Goal: Task Accomplishment & Management: Manage account settings

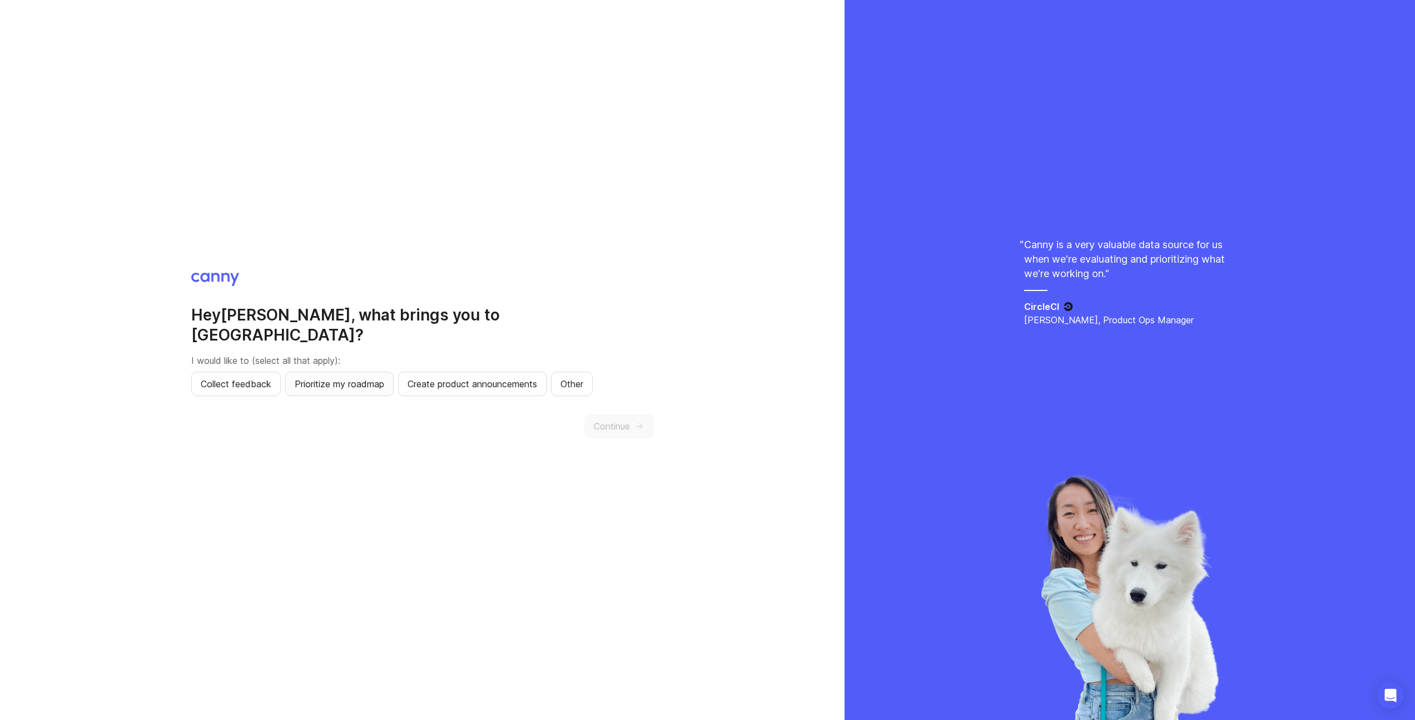
click at [337, 377] on span "Prioritize my roadmap" at bounding box center [340, 383] width 90 height 13
click at [236, 378] on span "Collect feedback" at bounding box center [236, 383] width 71 height 13
click at [628, 421] on span "Continue" at bounding box center [612, 425] width 36 height 13
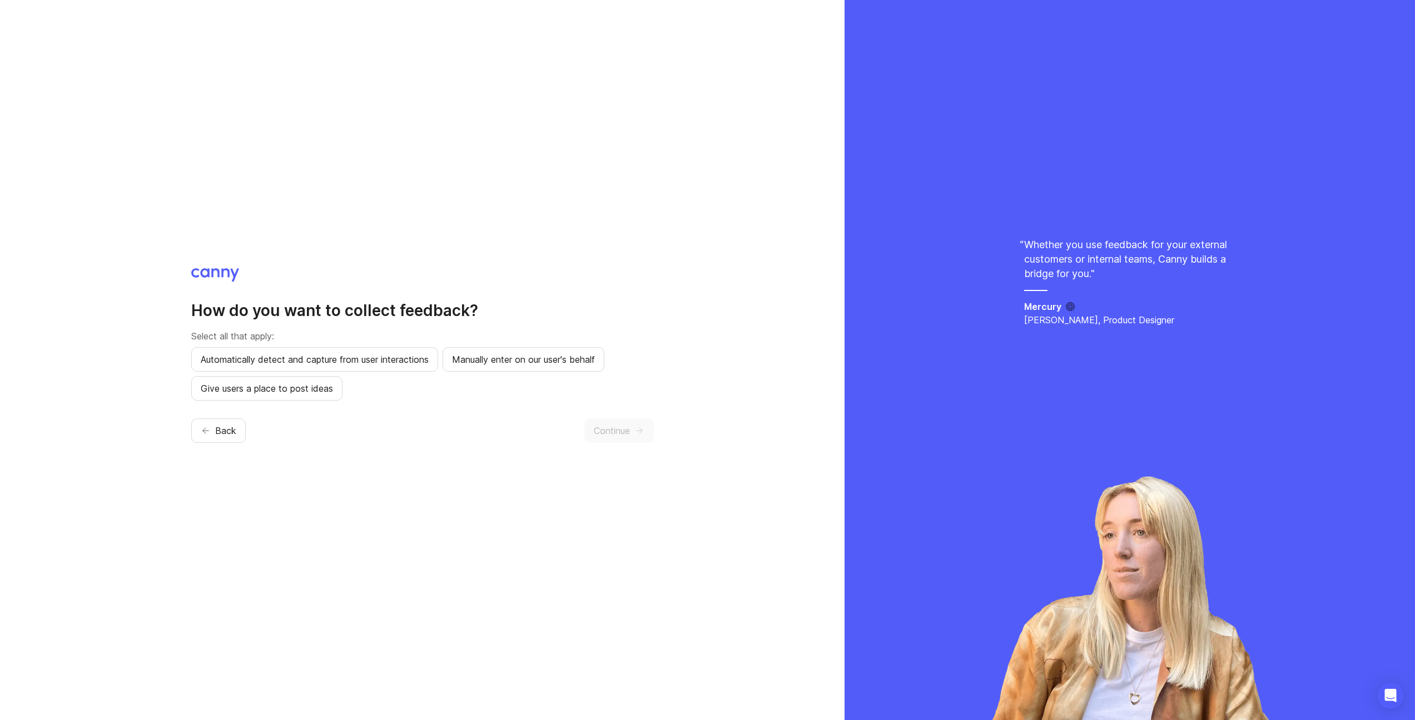
click at [527, 372] on div "Automatically detect and capture from user interactions Manually enter on our u…" at bounding box center [422, 373] width 463 height 53
click at [536, 364] on span "Manually enter on our user's behalf" at bounding box center [523, 359] width 143 height 13
click at [282, 389] on span "Give users a place to post ideas" at bounding box center [267, 387] width 132 height 13
click at [633, 432] on button "Continue" at bounding box center [619, 430] width 70 height 24
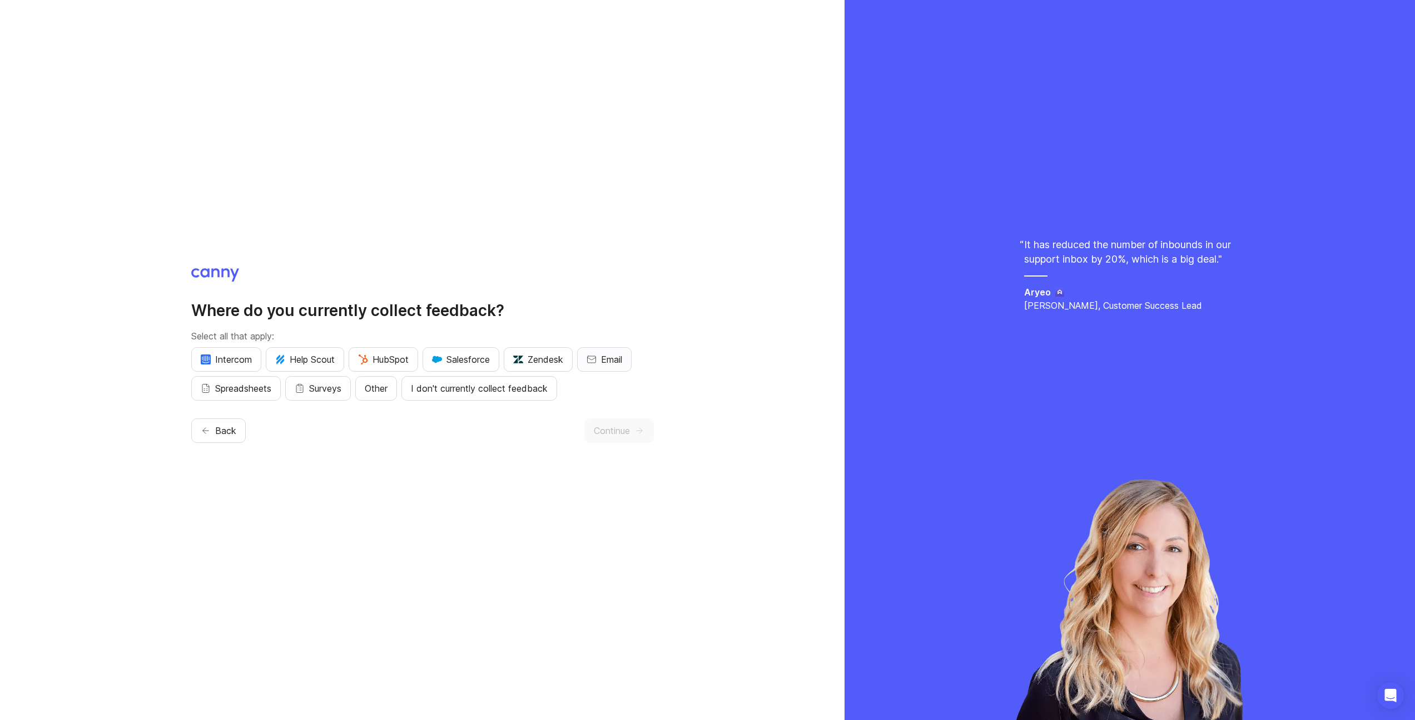
click at [630, 358] on button "Email" at bounding box center [604, 359] width 54 height 24
click at [196, 353] on button "Intercom" at bounding box center [226, 359] width 70 height 24
click at [630, 432] on span "Continue" at bounding box center [612, 430] width 36 height 13
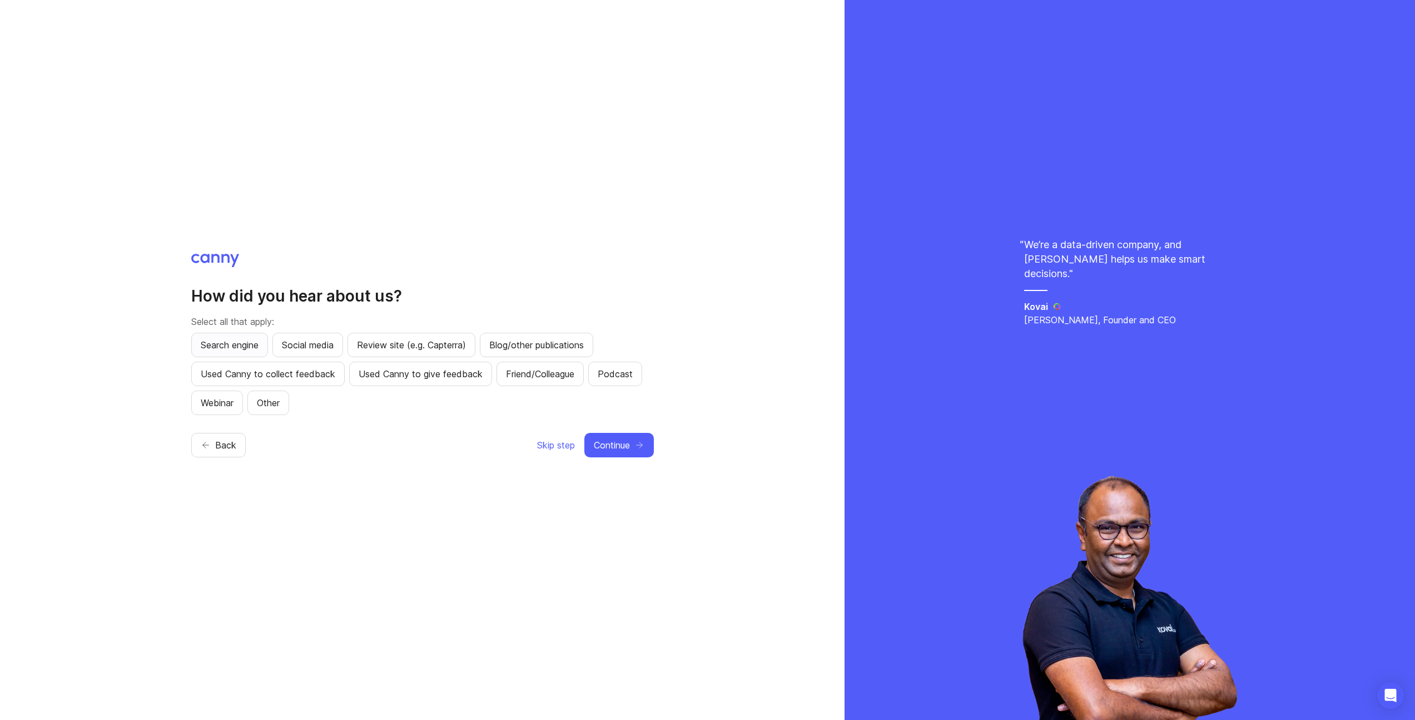
click at [249, 339] on span "Search engine" at bounding box center [230, 344] width 58 height 13
click at [633, 445] on button "Continue" at bounding box center [619, 445] width 70 height 24
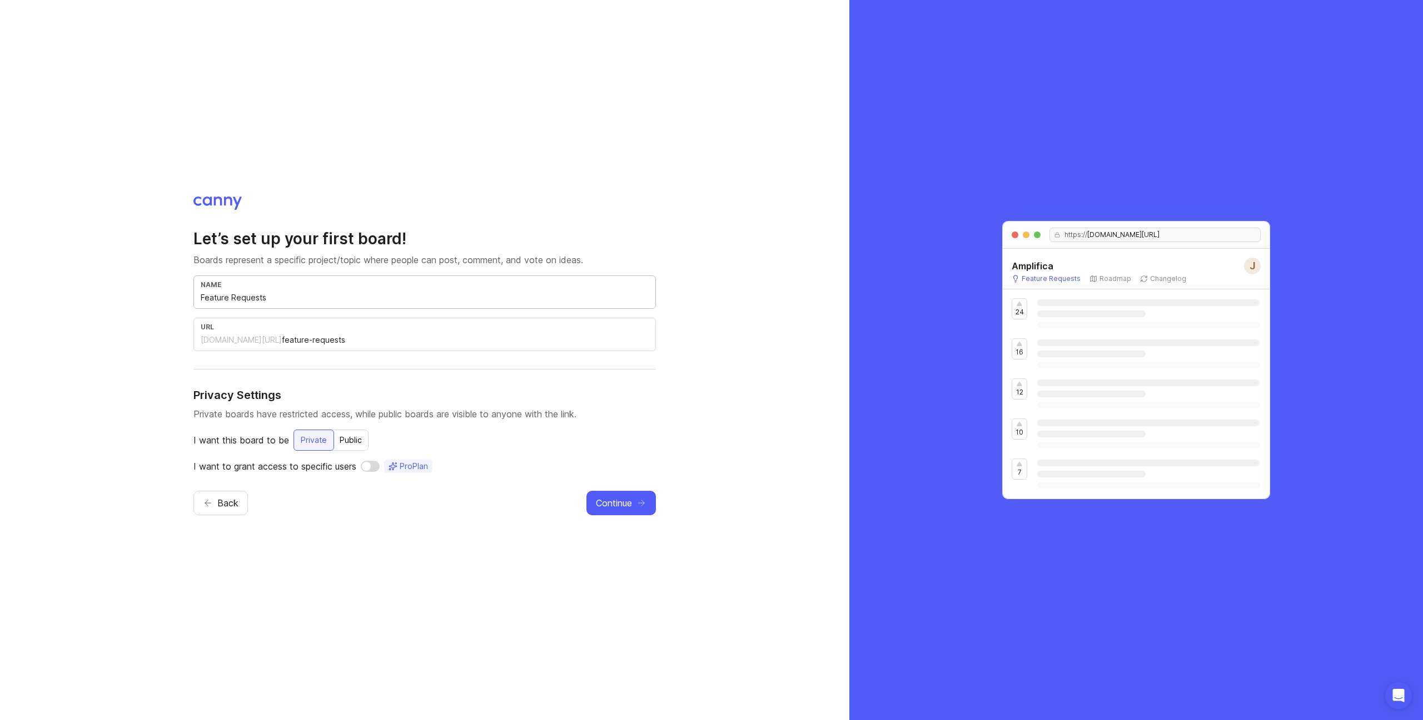
click at [280, 299] on input "Feature Requests" at bounding box center [425, 297] width 448 height 12
type input "S"
type input "s"
type input "Si"
type input "si"
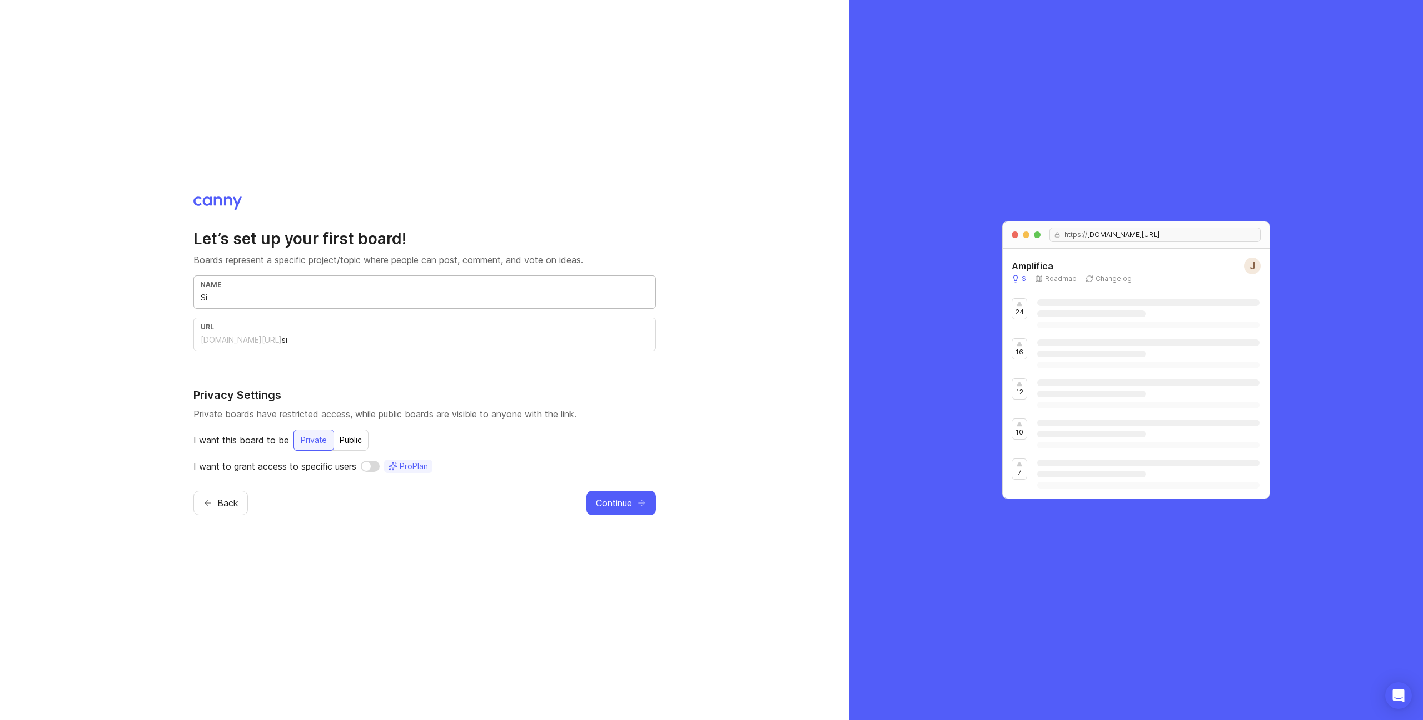
type input "Sio"
type input "sio"
type input "Si"
type input "si"
type input "S"
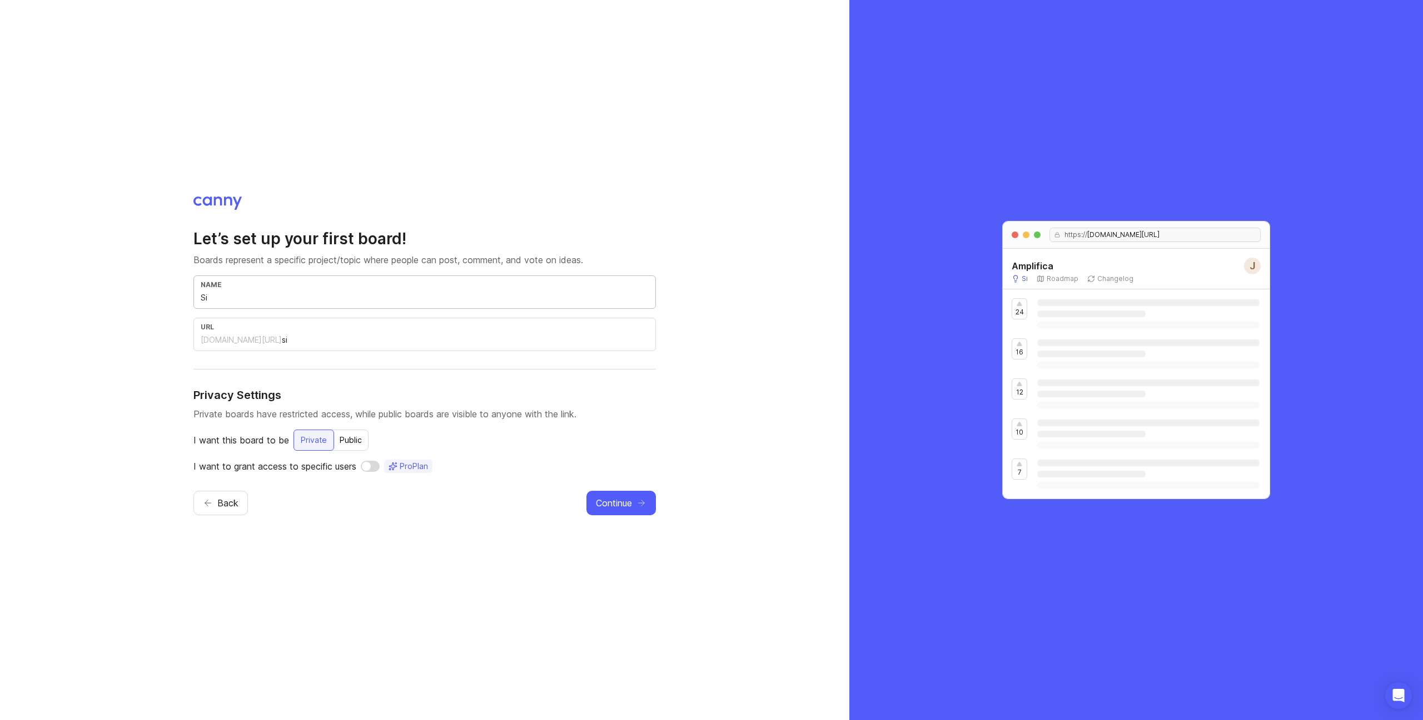
type input "s"
type input "S"
type input "s"
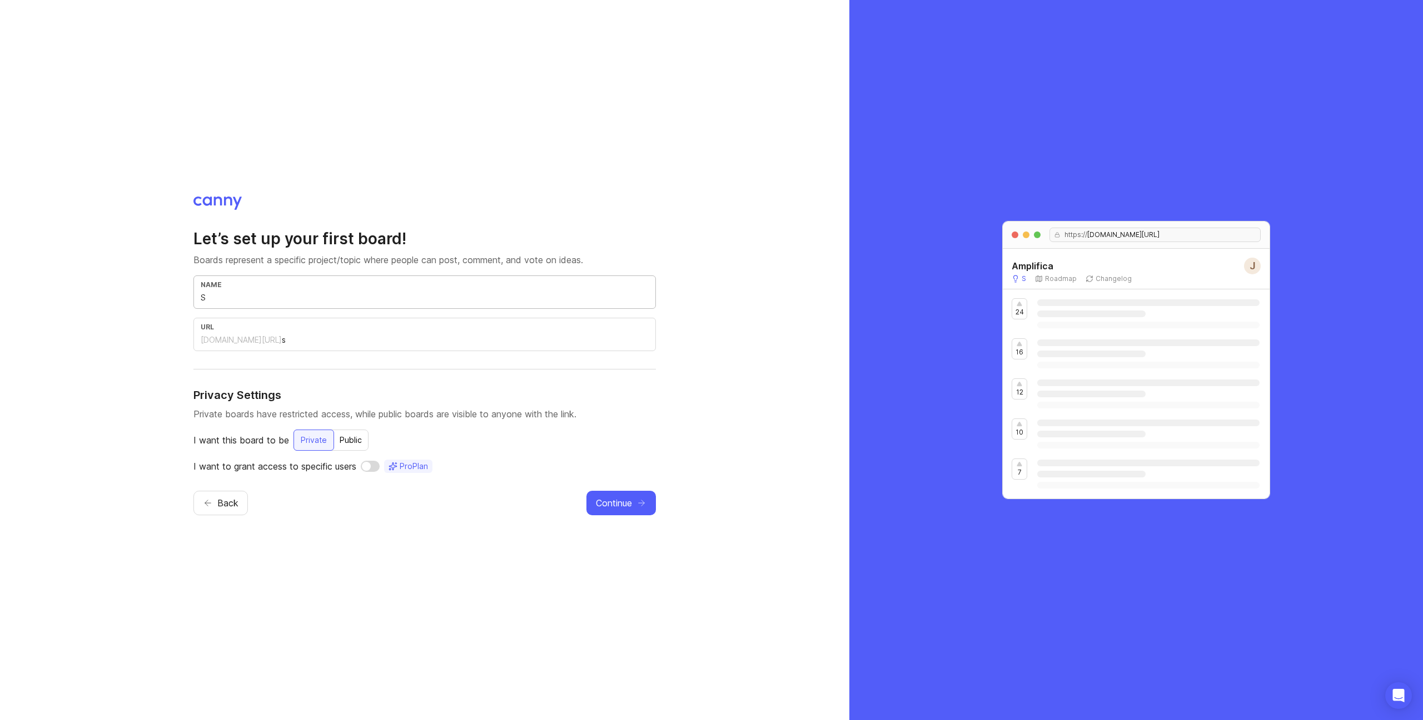
type input "So"
type input "so"
type input "Sol"
type input "sol"
type input "Soli"
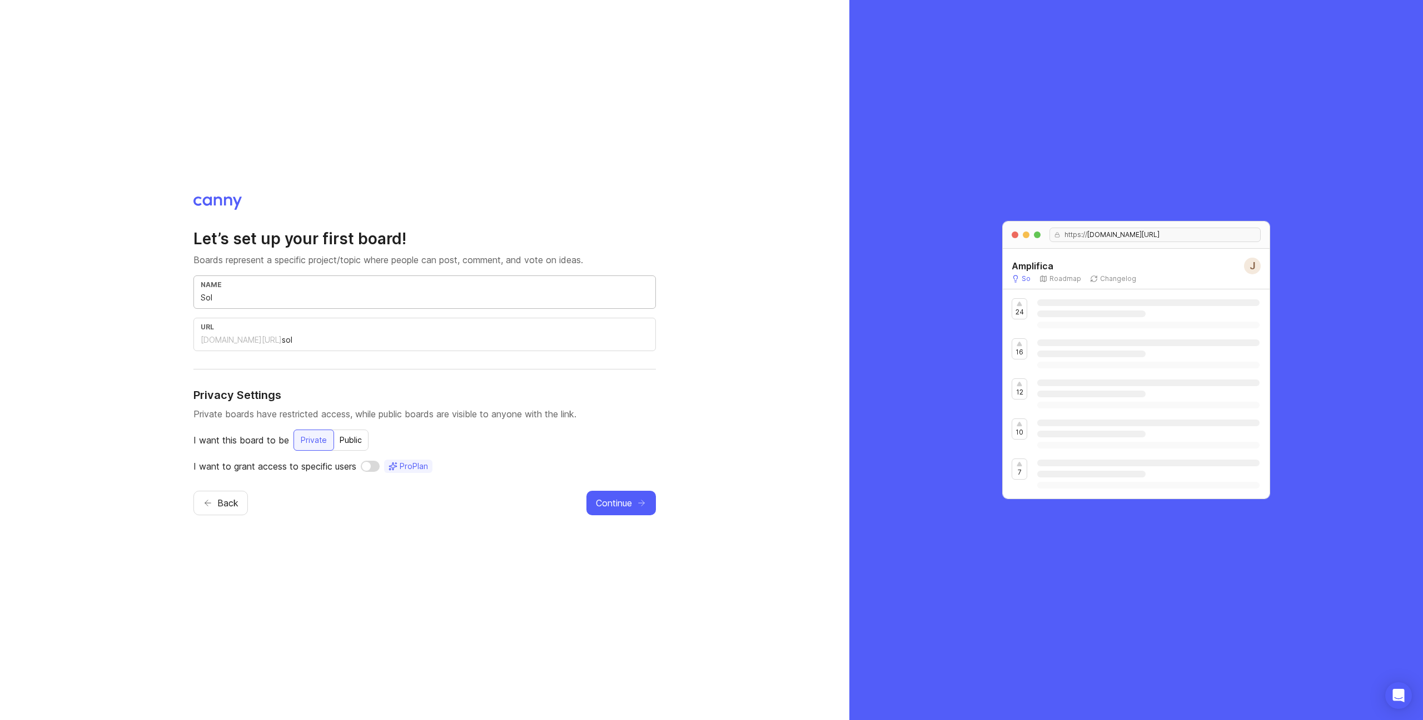
type input "soli"
type input "Solic"
type input "solic"
type input "Solici"
type input "solici"
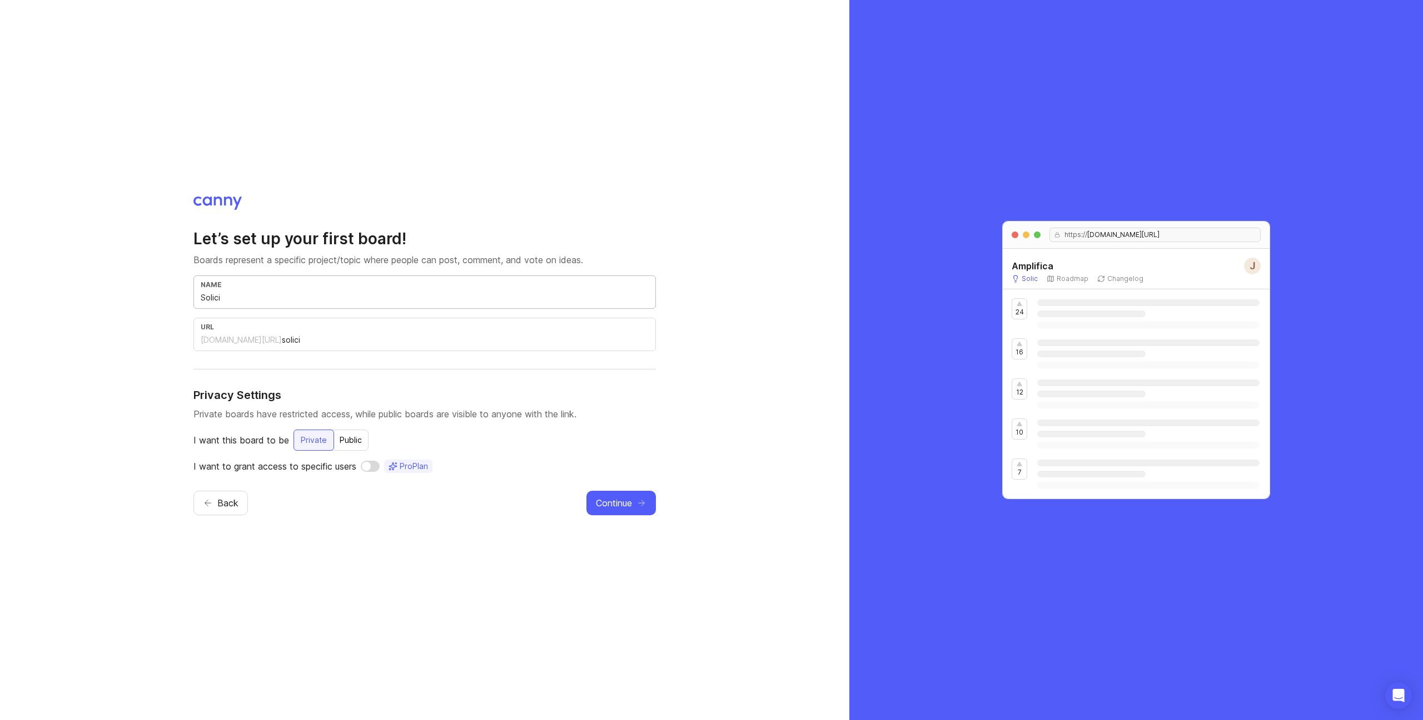
type input "Solicio"
type input "solicio"
type input "Soliciot"
type input "soliciot"
type input "Soliciotu"
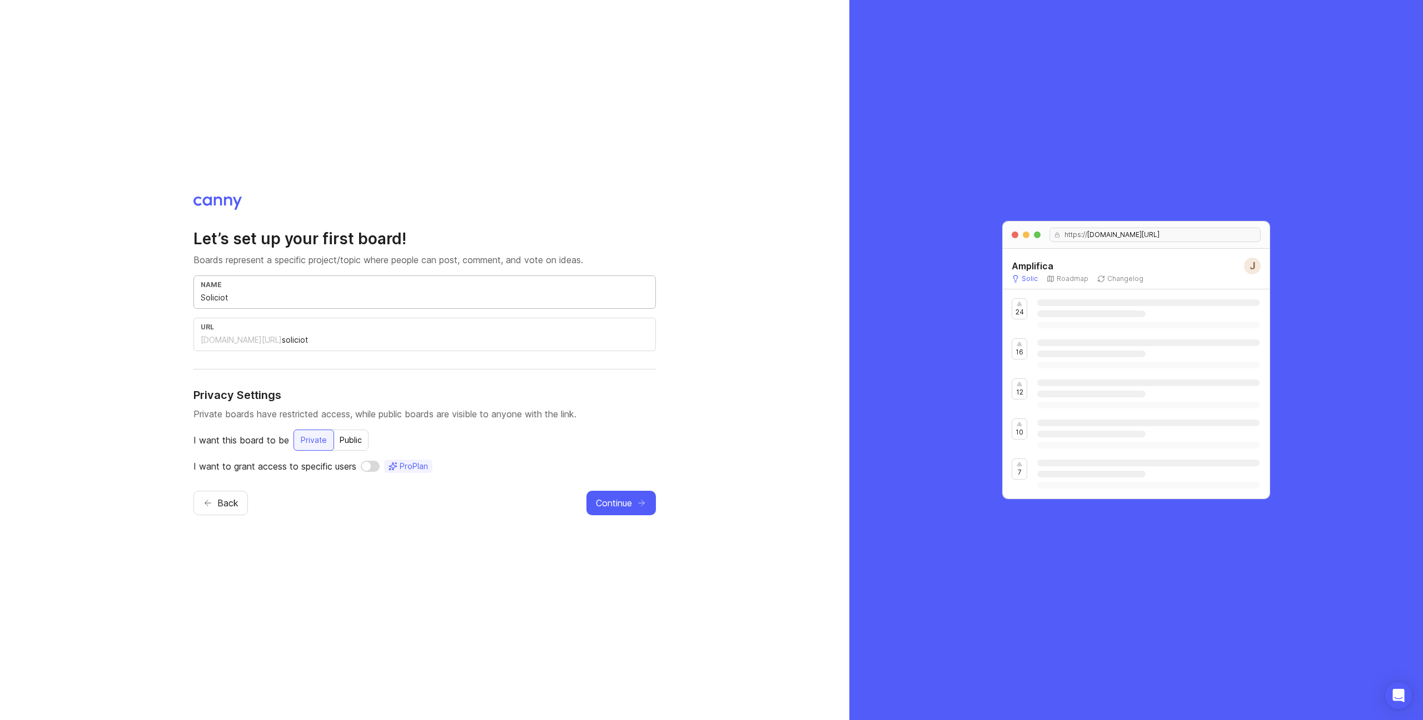
type input "soliciotu"
type input "Soliciotud"
type input "soliciotud"
type input "Soliciotude"
type input "soliciotude"
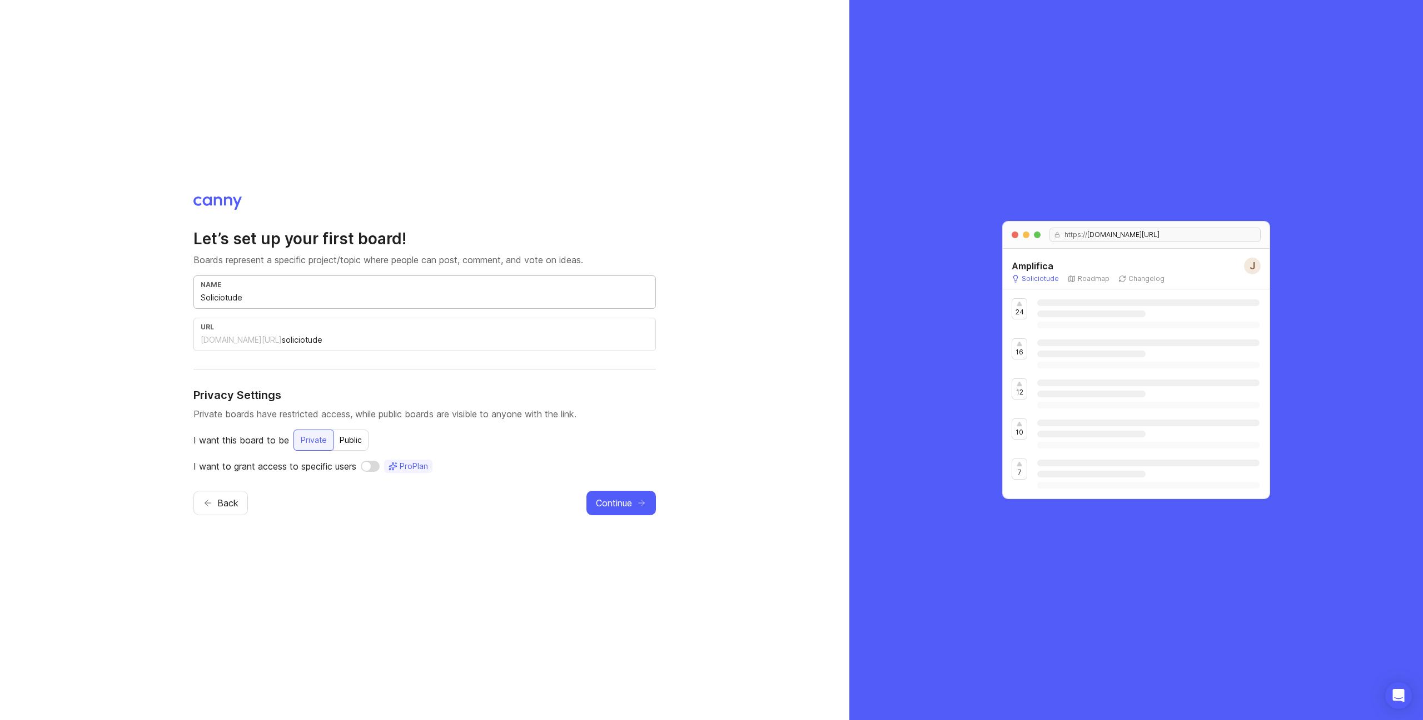
type input "Soliciotudes"
type input "soliciotudes"
type input "S"
type input "s"
type input "So"
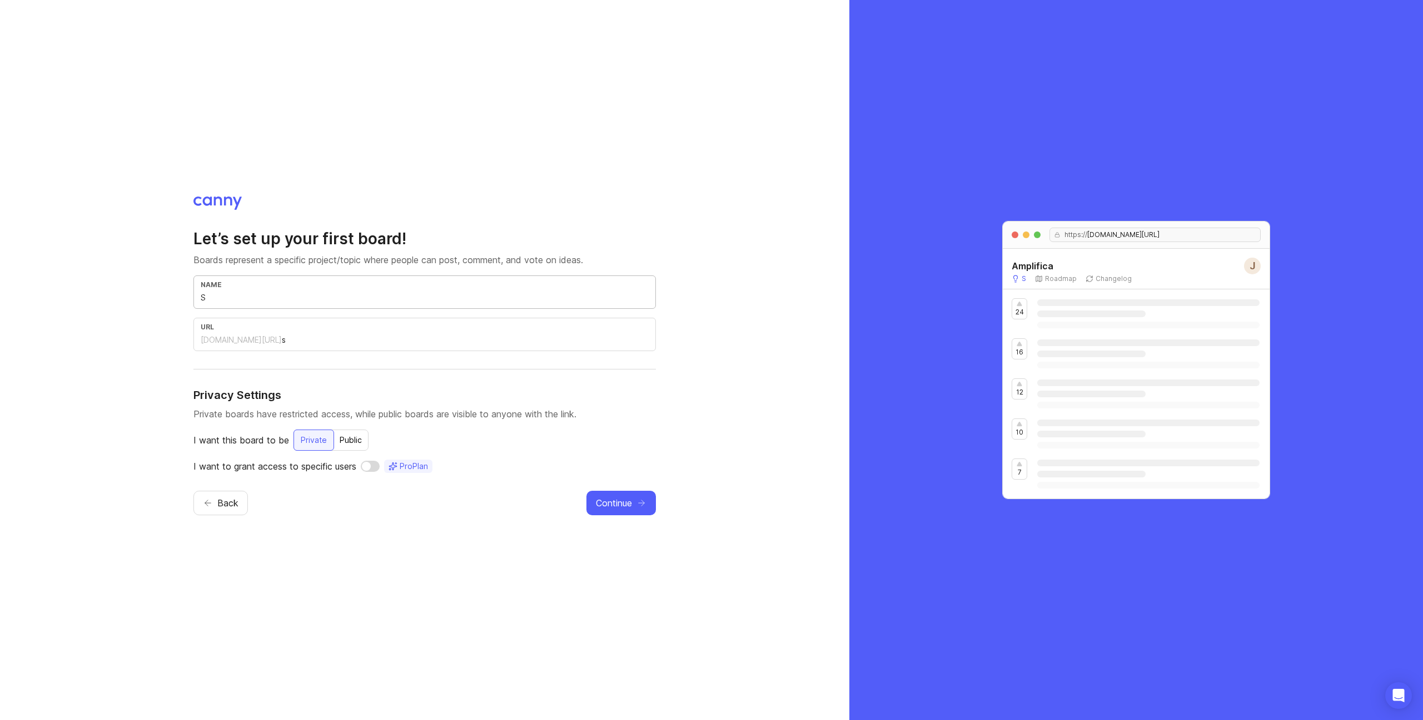
type input "so"
type input "Sol"
type input "sol"
type input "F"
type input "f"
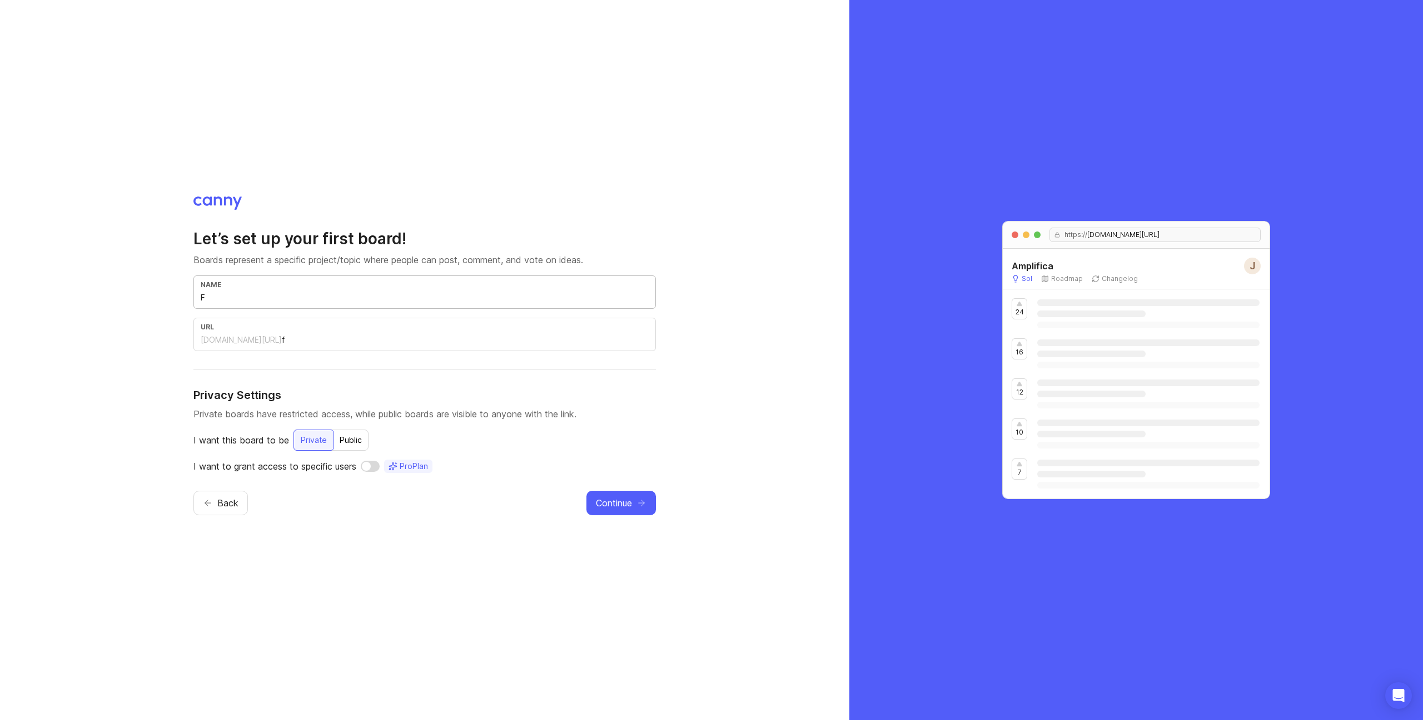
type input "Fe"
type input "fe"
type input "Fea"
type input "fea"
type input "Feat"
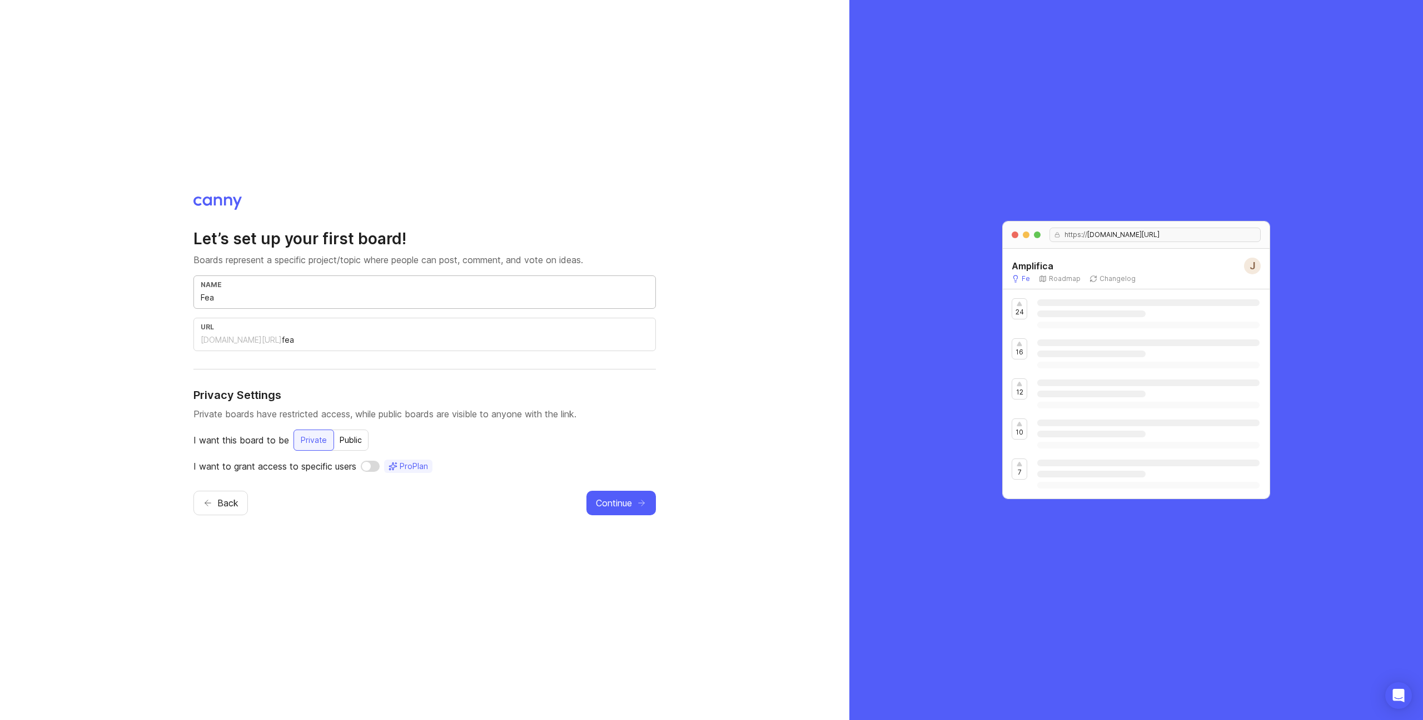
type input "feat"
type input "Featu"
type input "featu"
type input "Featur"
type input "featur"
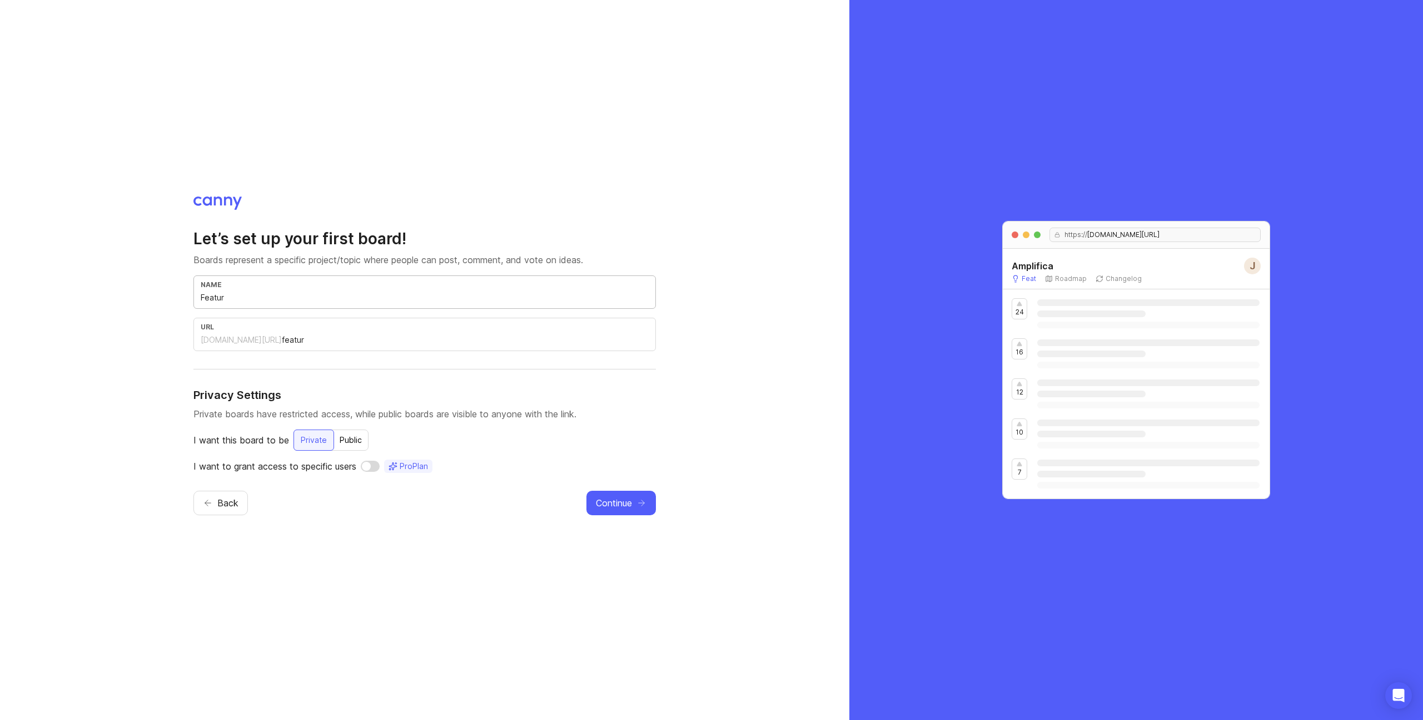
type input "Feature"
type input "feature"
type input "Feature R"
type input "feature-r"
type input "Feature Re"
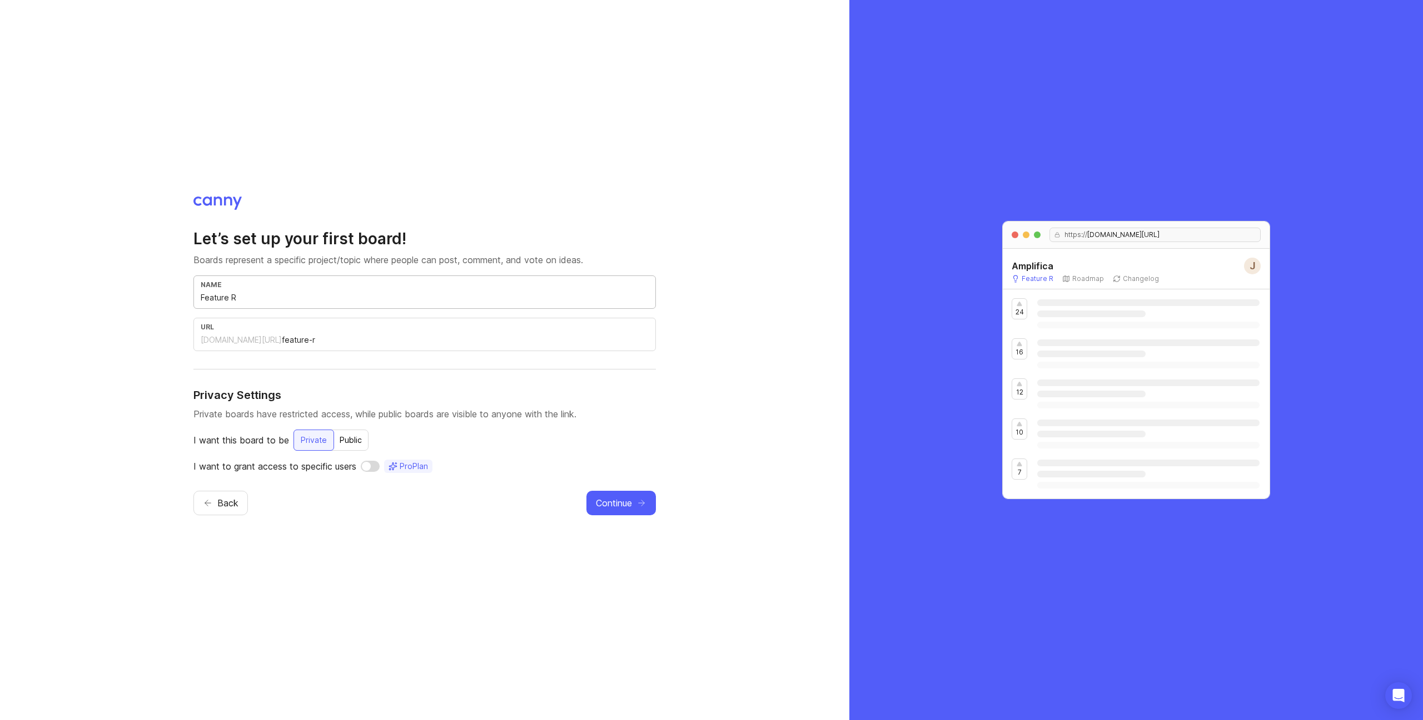
type input "feature-re"
type input "Feature Req"
type input "feature-req"
type input "Feature Requ"
type input "feature-requ"
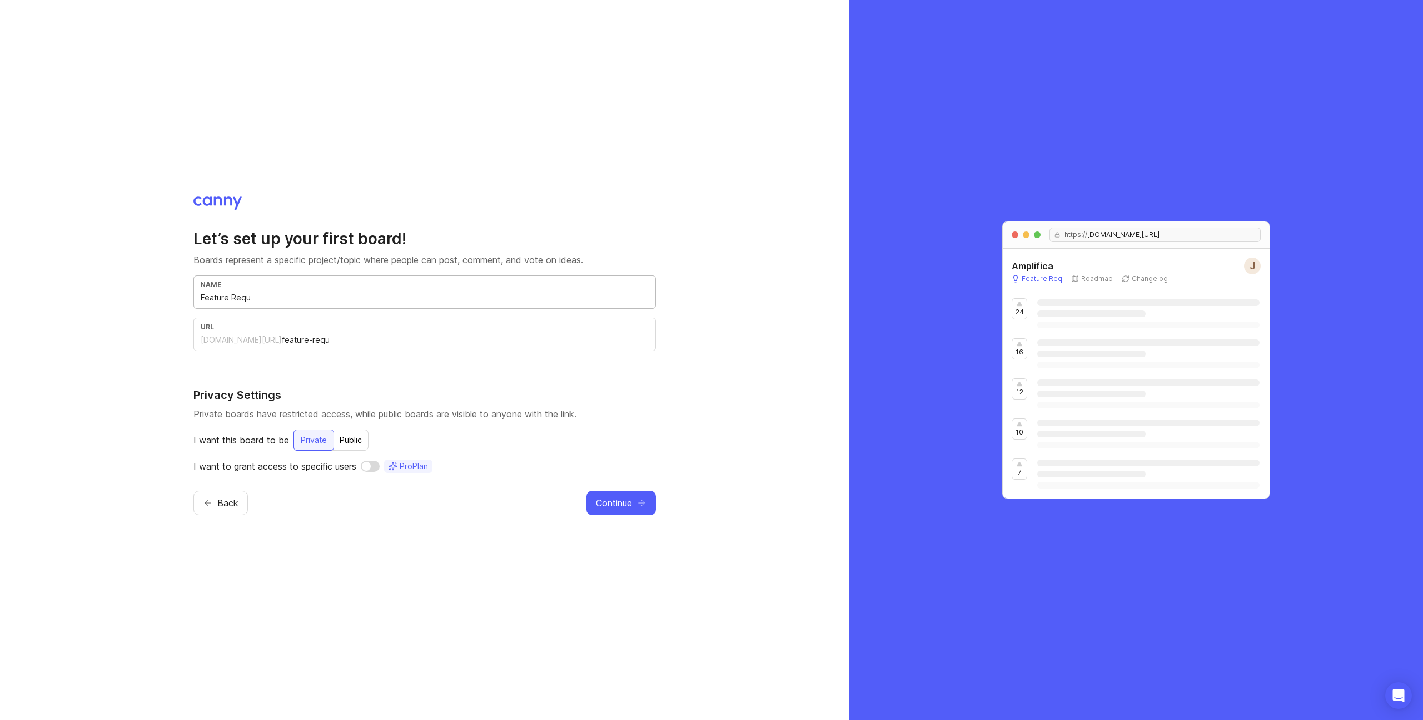
type input "Feature Reque"
type input "feature-reque"
type input "Feature Reques"
type input "feature-reques"
type input "Feature Request"
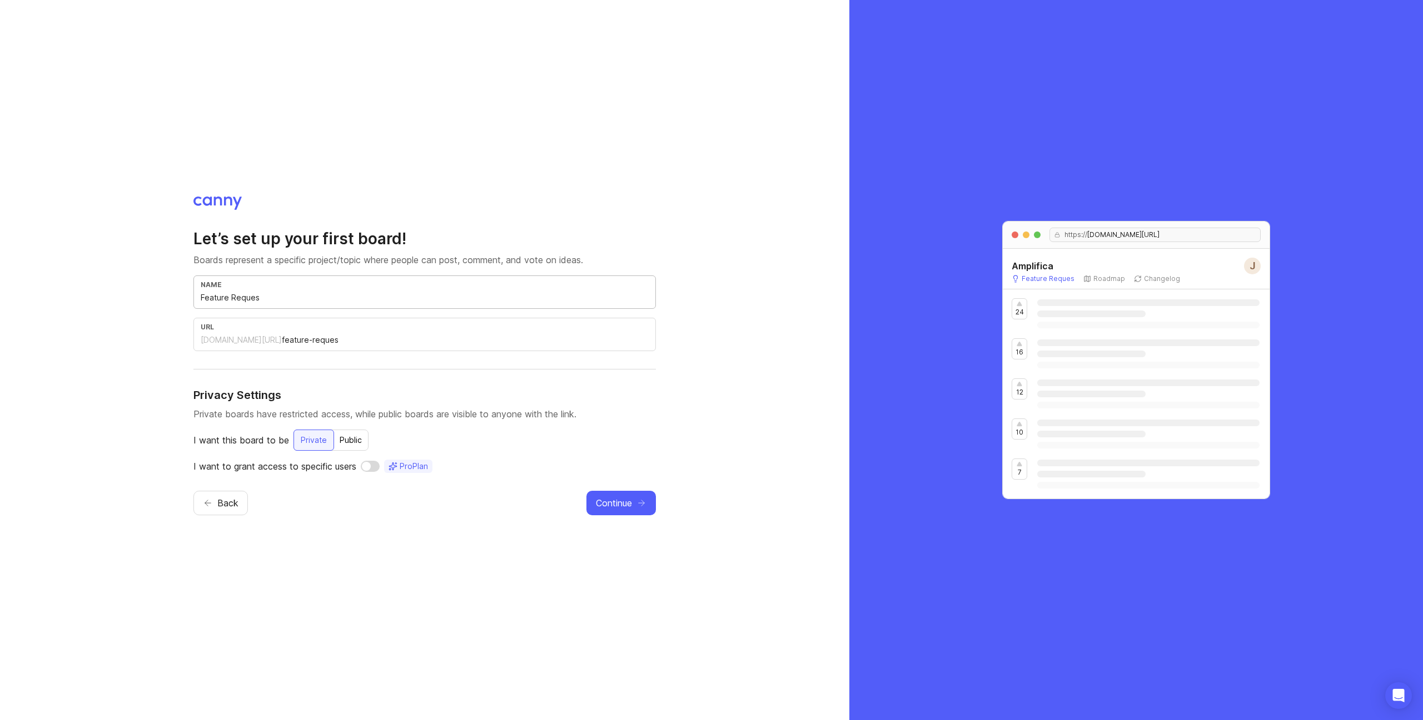
type input "feature-request"
type input "Feature Requests"
type input "feature-requests"
type input "Feature Request"
type input "feature-request"
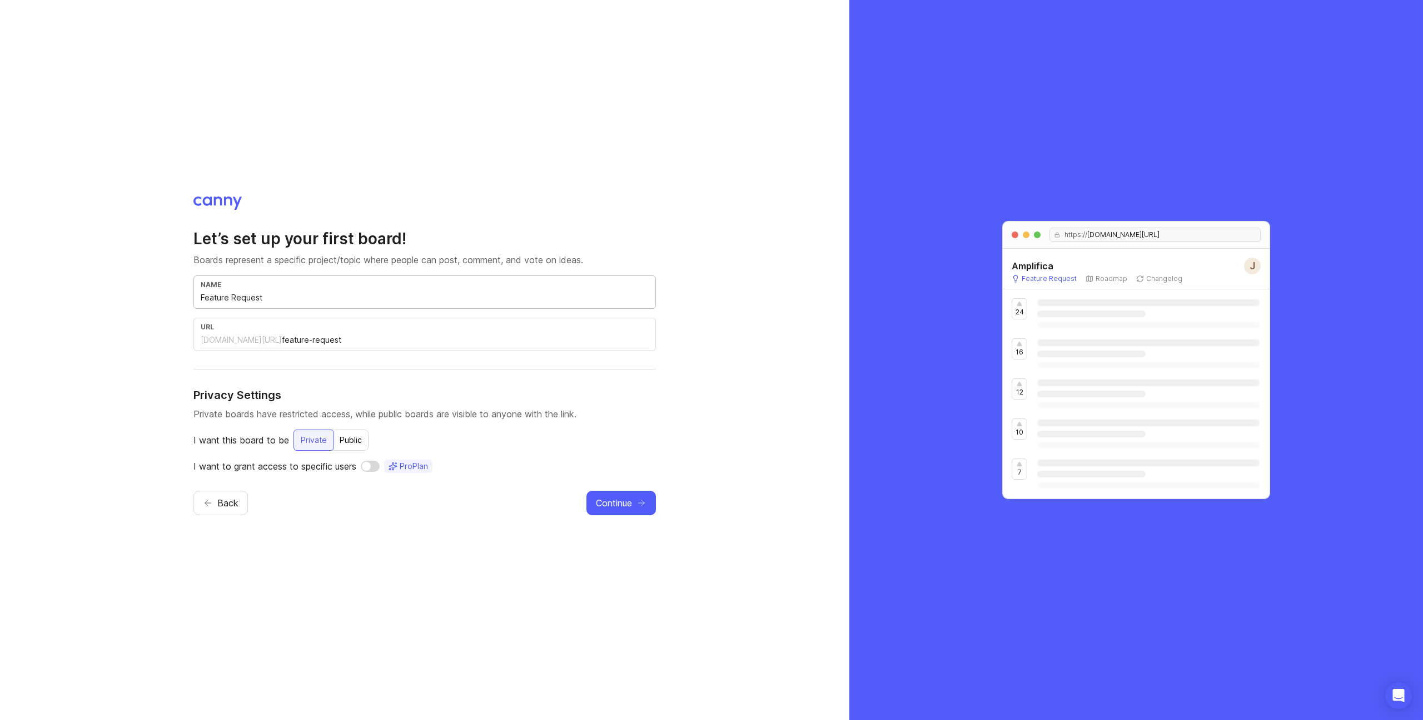
type input "Feature Reques"
type input "feature-reques"
type input "Feature Reque"
type input "feature-reque"
type input "Feature Requ"
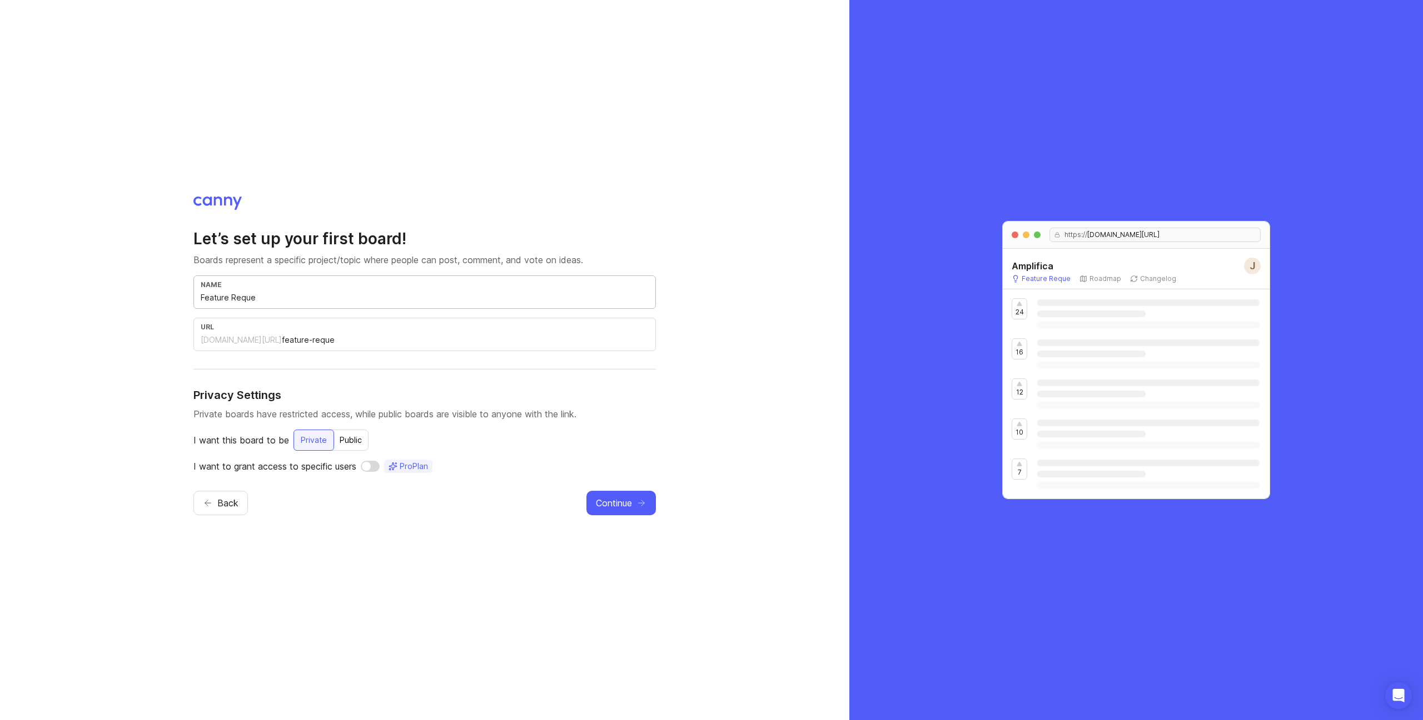
type input "feature-requ"
type input "Feature Reque"
type input "feature-reque"
type input "Feature Reques"
type input "feature-reques"
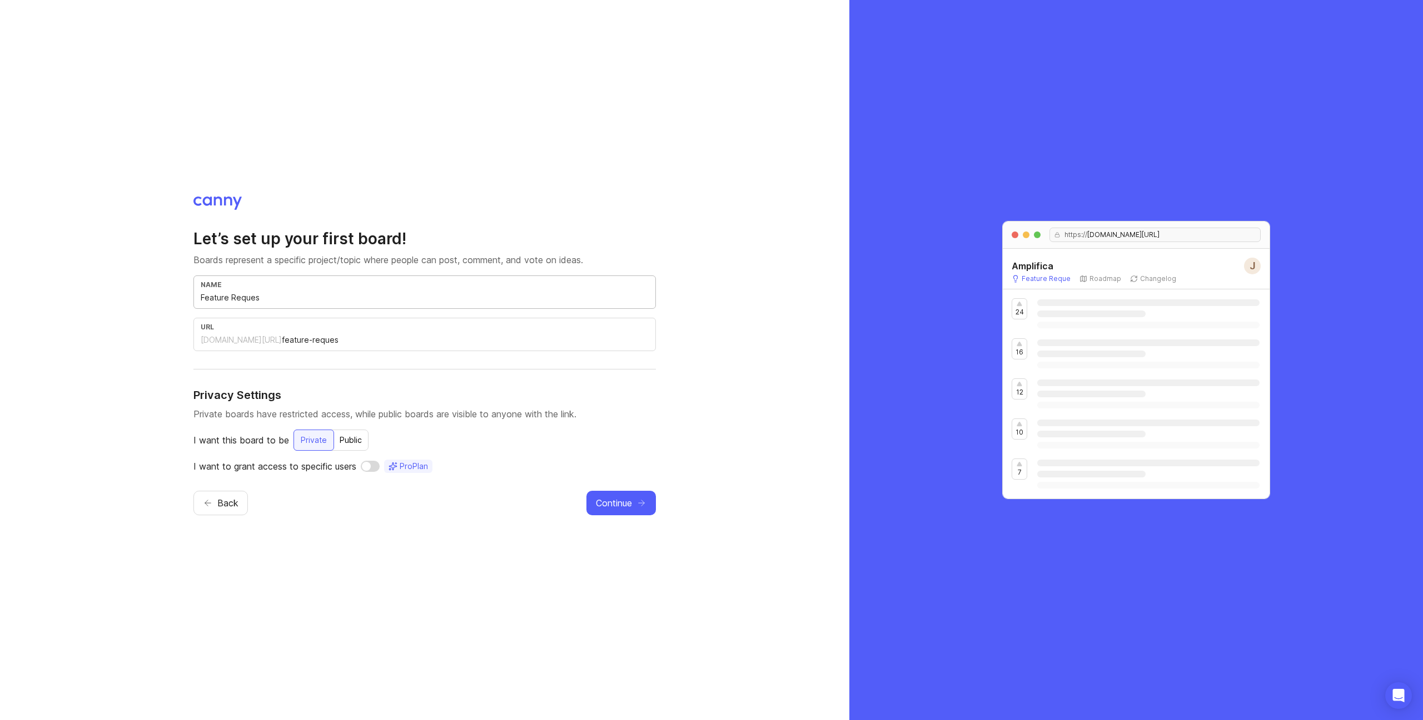
type input "Feature Request"
type input "feature-request"
type input "Feature Requests"
type input "feature-requests"
click at [697, 443] on div "Let’s set up your first board! Boards represent a specific project/topic where …" at bounding box center [425, 360] width 850 height 720
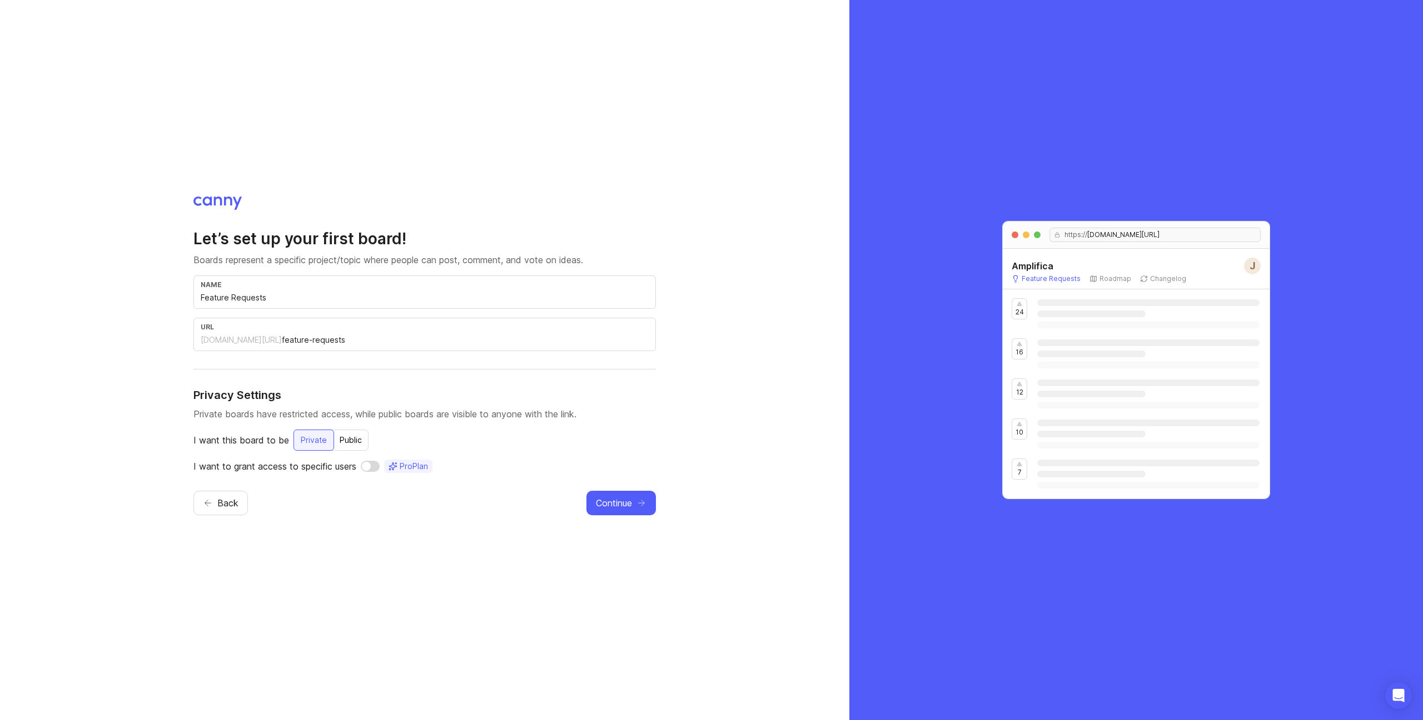
click at [396, 513] on div "Back Continue" at bounding box center [425, 502] width 463 height 24
click at [385, 294] on input "Feature Requests" at bounding box center [425, 297] width 448 height 12
type input "S"
type input "s"
type input "So"
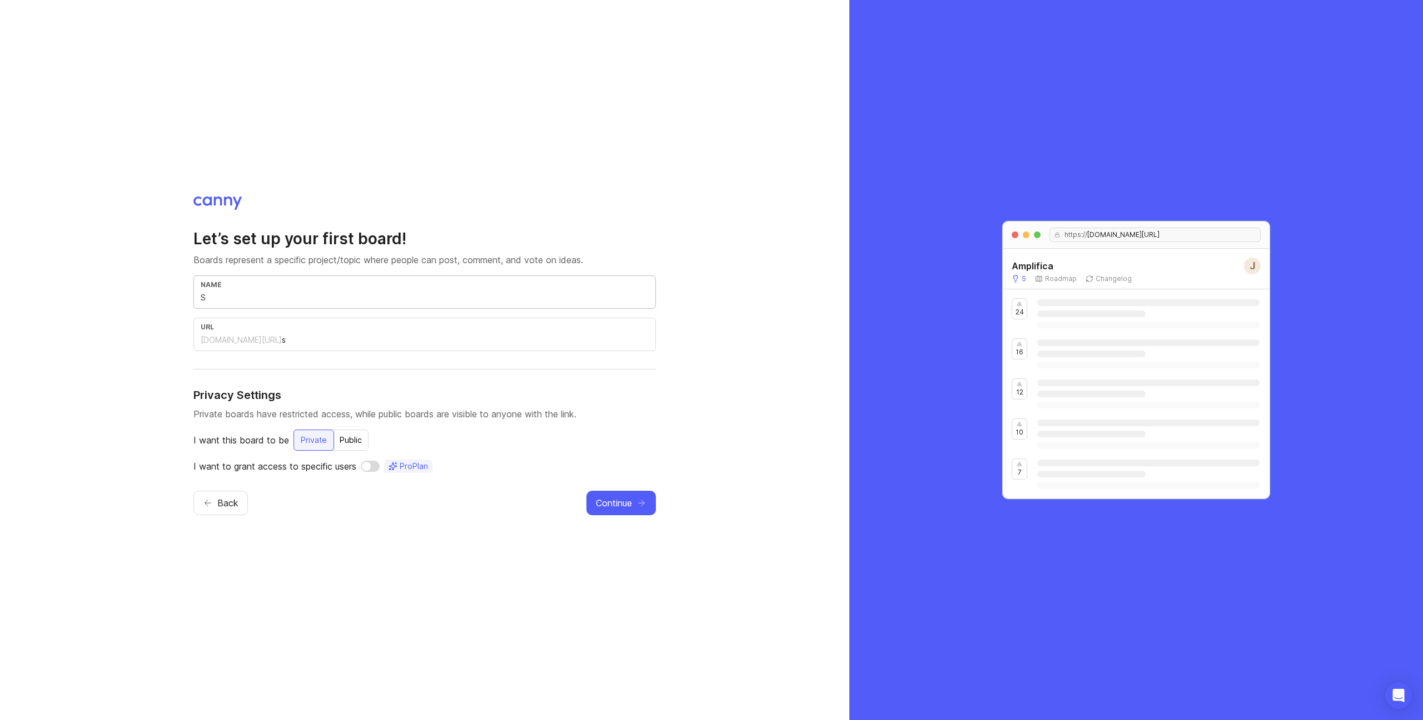
type input "so"
type input "Sol"
type input "sol"
type input "Soli"
type input "soli"
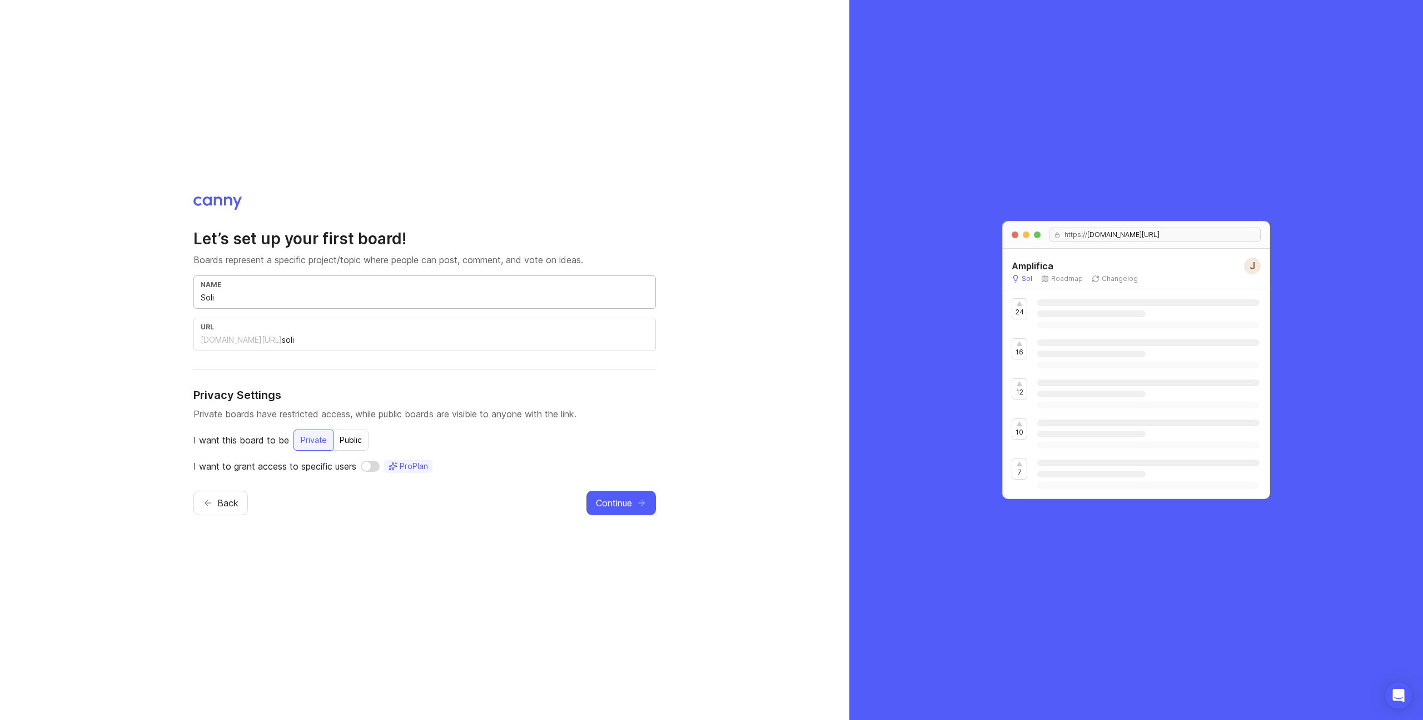
type input "Solic"
type input "solic"
type input "Solici"
type input "solici"
type input "Solicit"
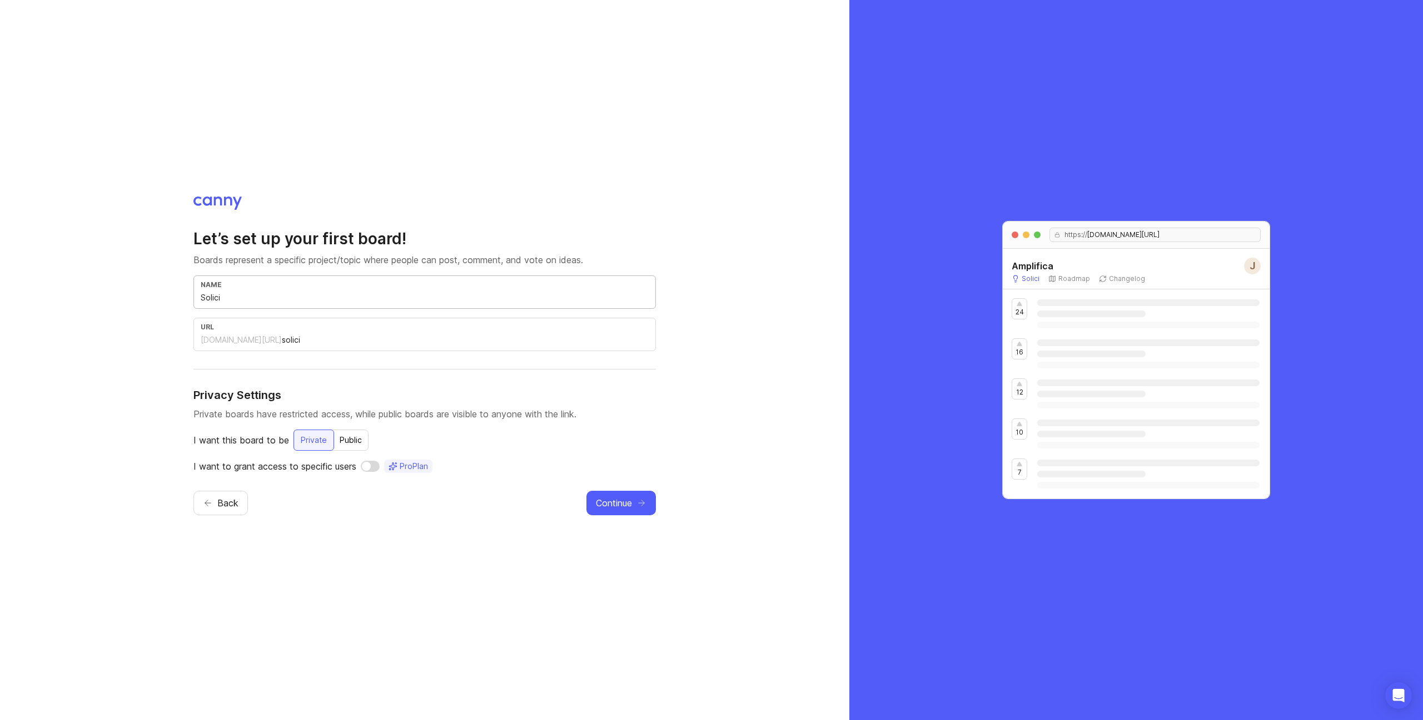
type input "solicit"
type input "Solicitu"
type input "solicitu"
type input "Solicitud"
type input "solicitud"
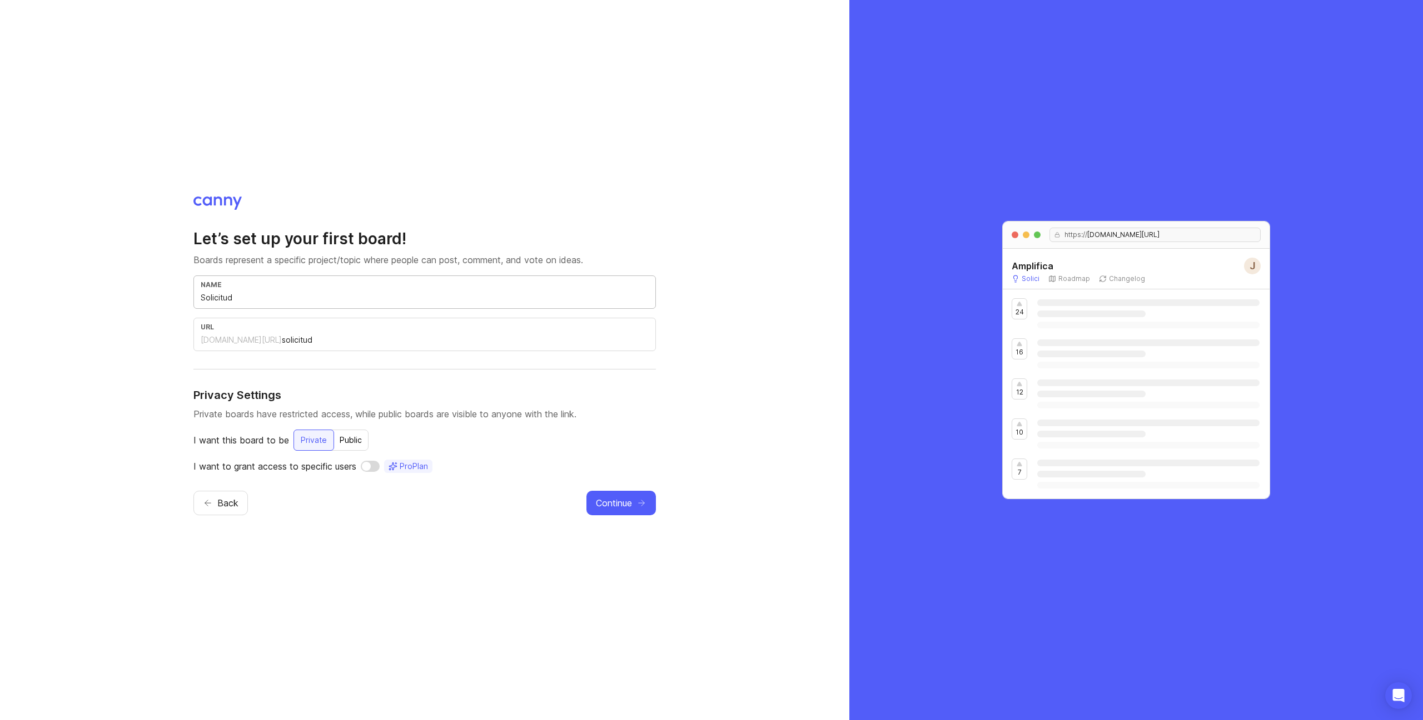
type input "Solicitude"
type input "solicitude"
type input "Solicitudes"
type input "solicitudes"
type input "Solicitudes d"
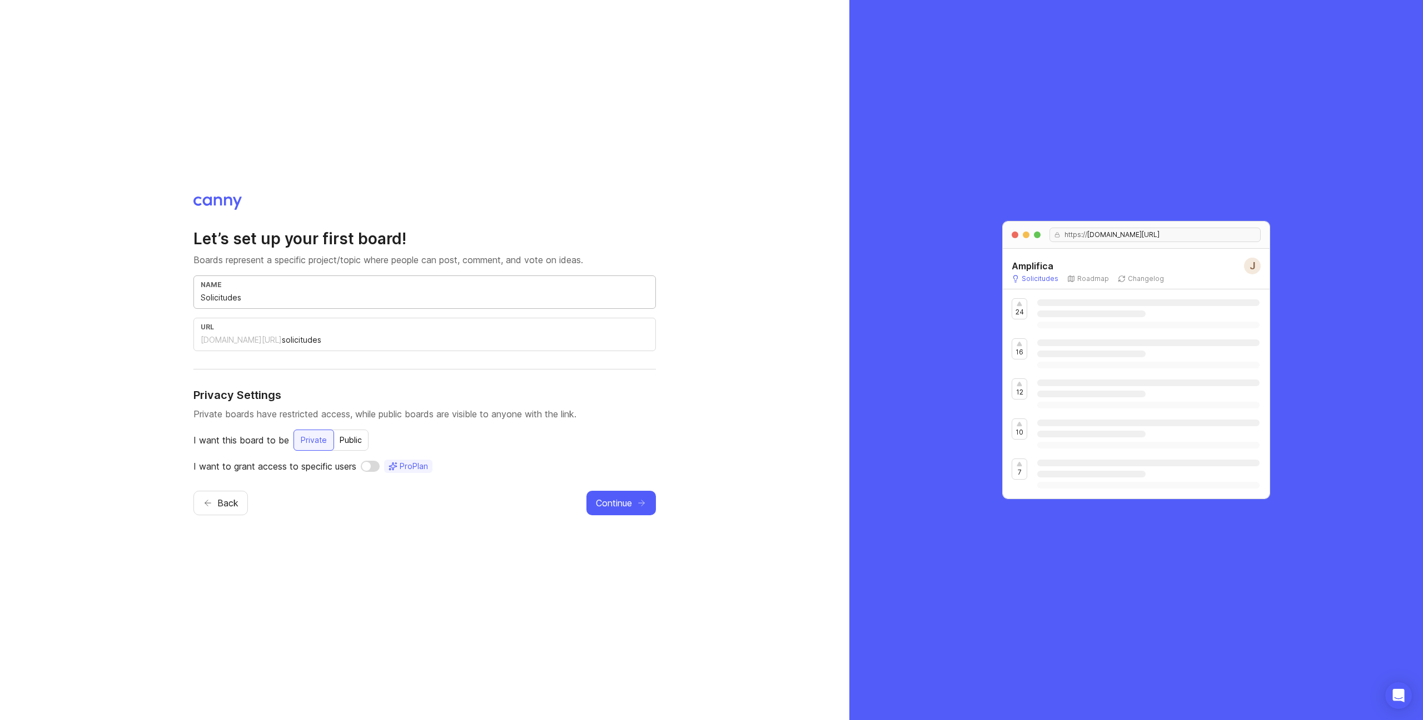
type input "solicitudes-d"
type input "Solicitudes de"
type input "solicitudes-de"
type input "Solicitudes de F"
type input "solicitudes-de-f"
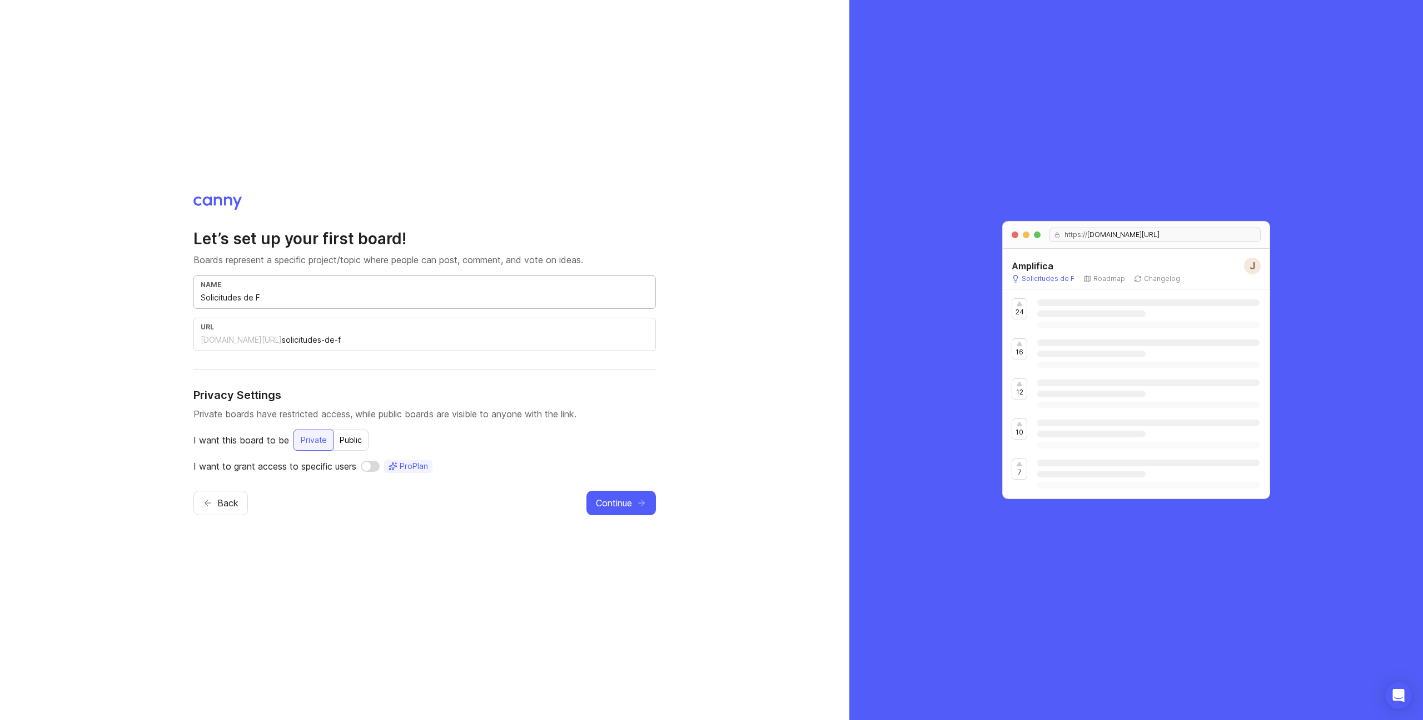
type input "Solicitudes de Fe"
type input "solicitudes-de-fe"
type input "Solicitudes de Fea"
type input "solicitudes-de-fea"
type input "Solicitudes de Feat"
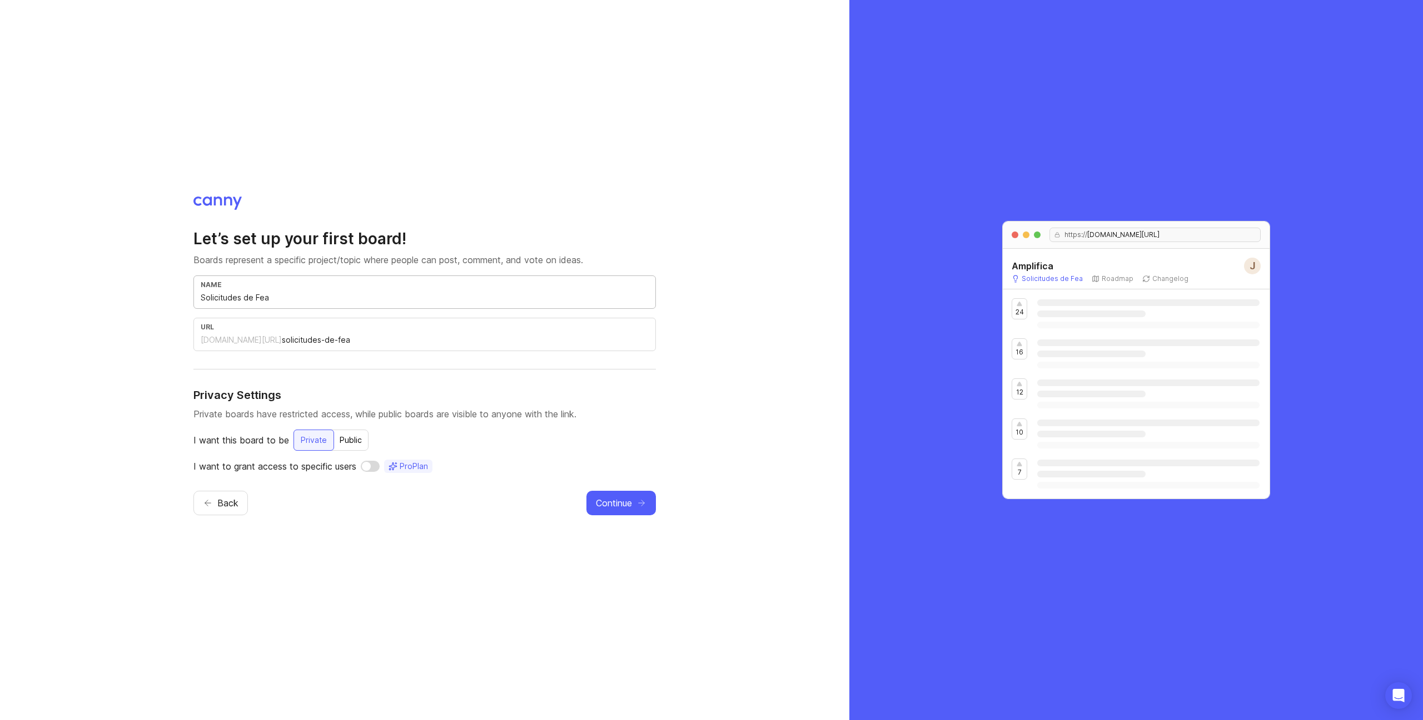
type input "solicitudes-de-feat"
type input "Solicitudes de Featu"
type input "solicitudes-de-featu"
type input "Solicitudes de Featur"
type input "solicitudes-de-featur"
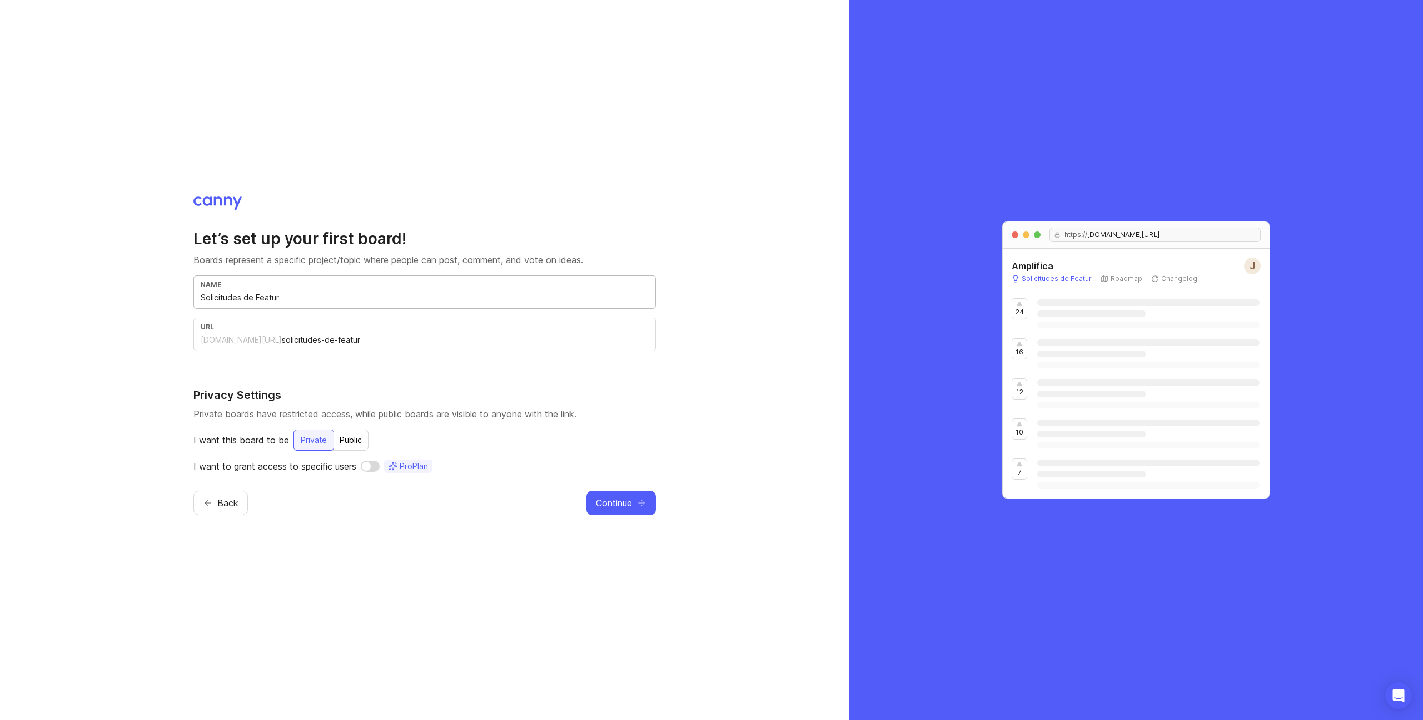
type input "Solicitudes de Feature"
type input "solicitudes-de-feature"
type input "Solicitudes de Features"
type input "solicitudes-de-features"
type input "F"
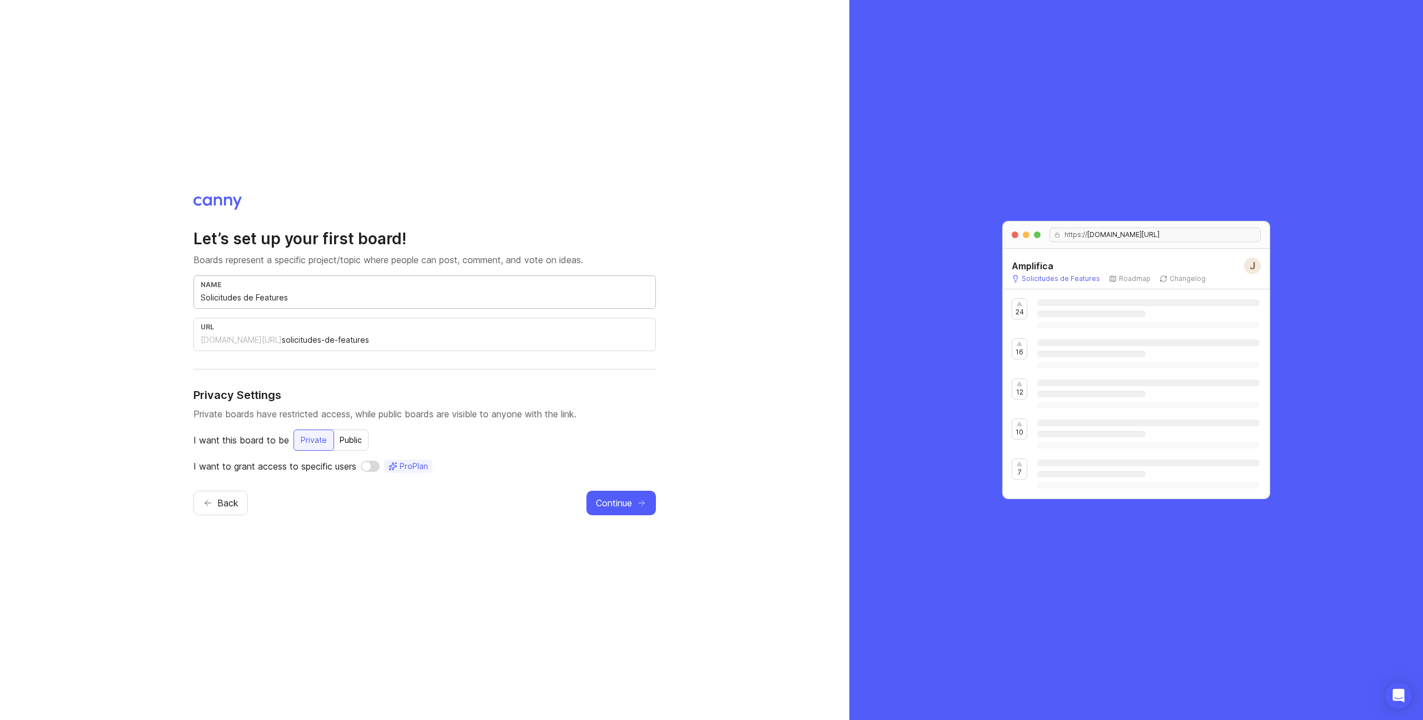
type input "f"
type input "Fe"
type input "fe"
type input "Fea"
type input "fea"
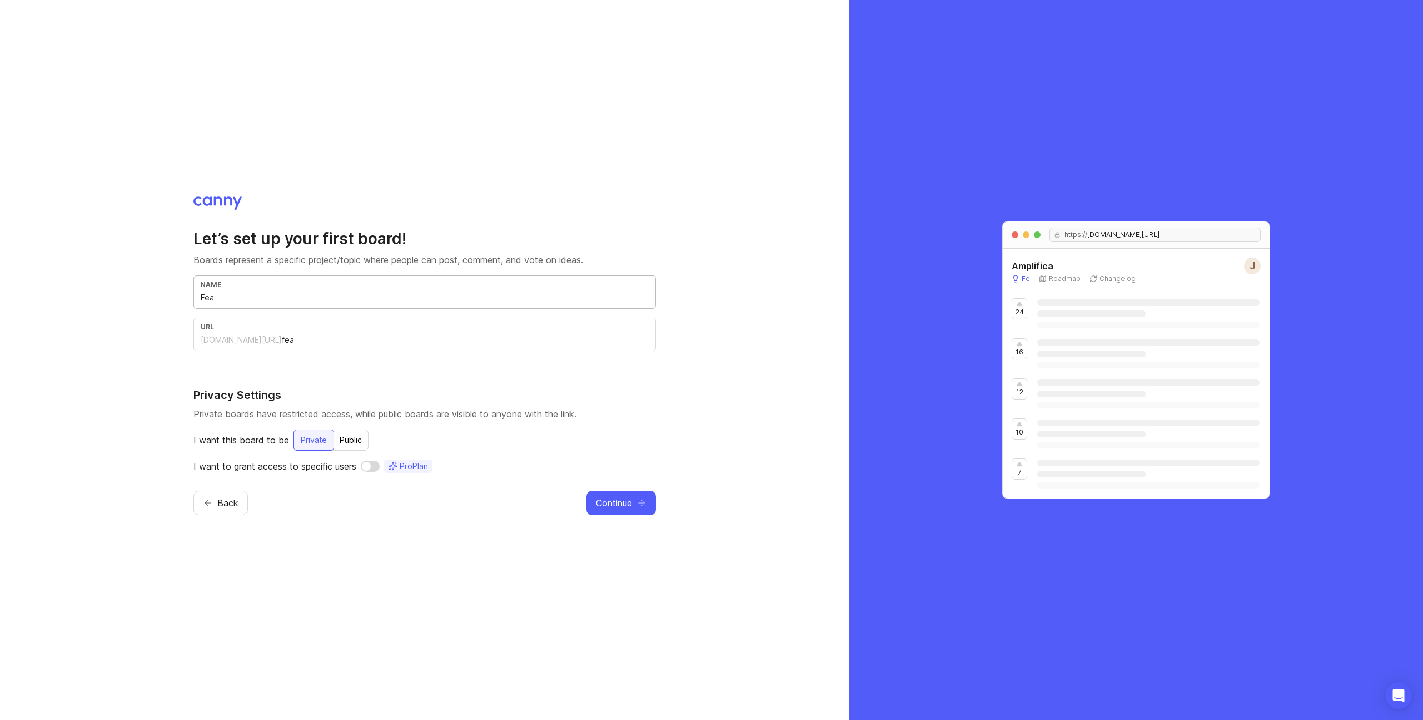
type input "Feat"
type input "feat"
type input "Featu"
type input "featu"
type input "Featur"
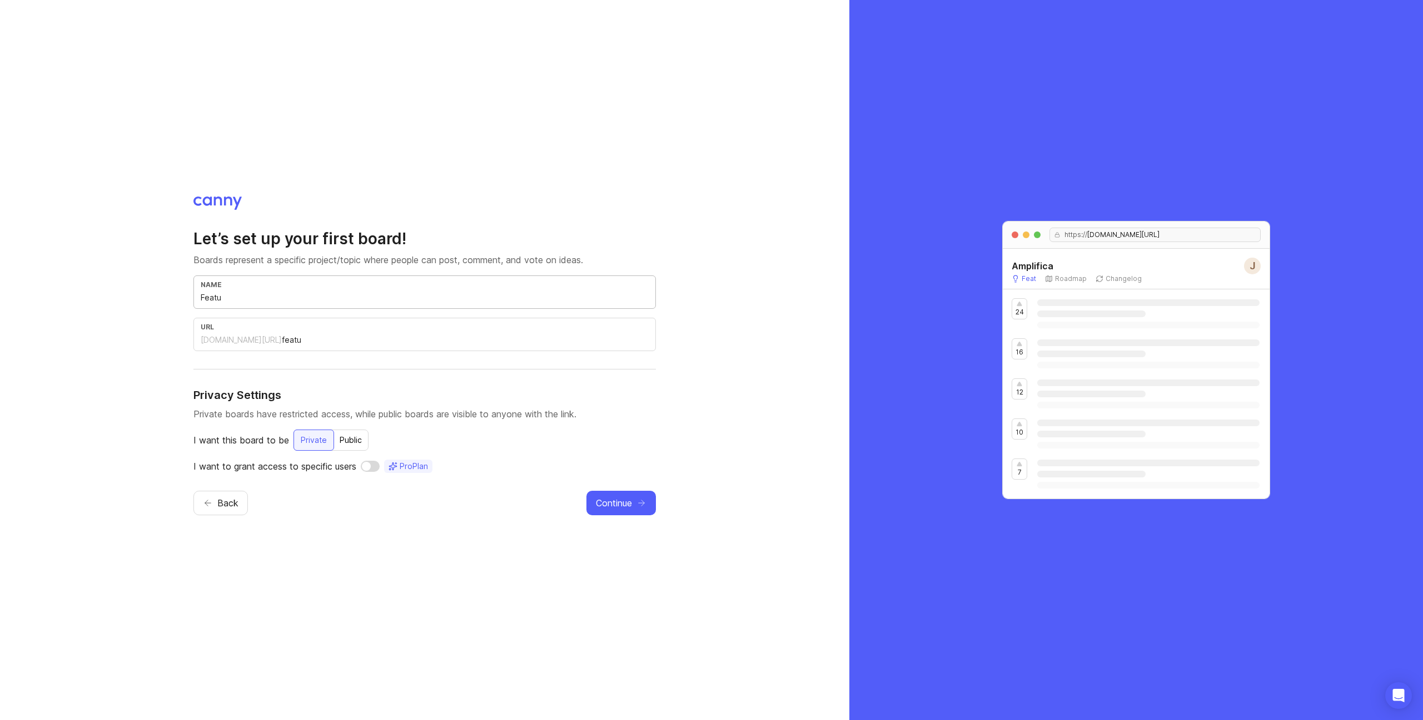
type input "featur"
type input "Feature"
type input "feature"
type input "Feature E"
type input "feature-e"
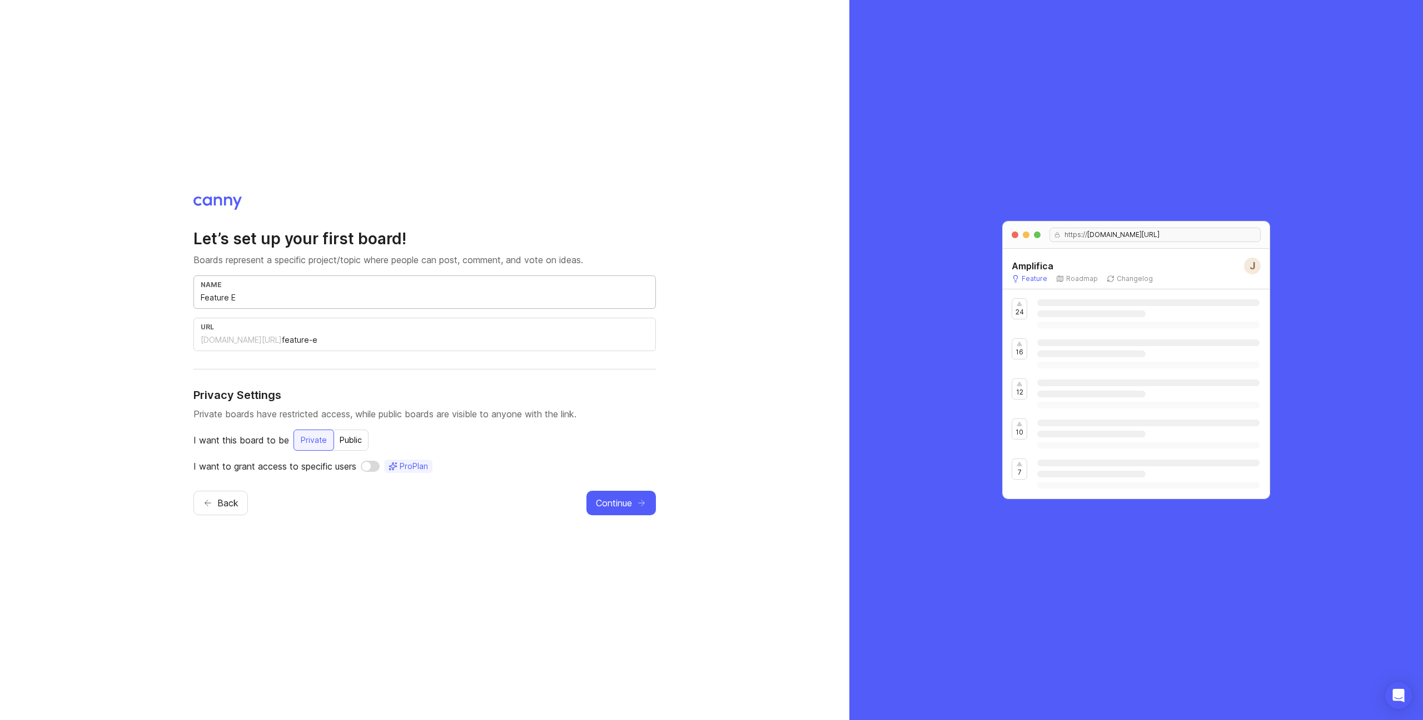
type input "Feature ER"
type input "feature-er"
type input "Feature E"
type input "feature-e"
type input "Feature"
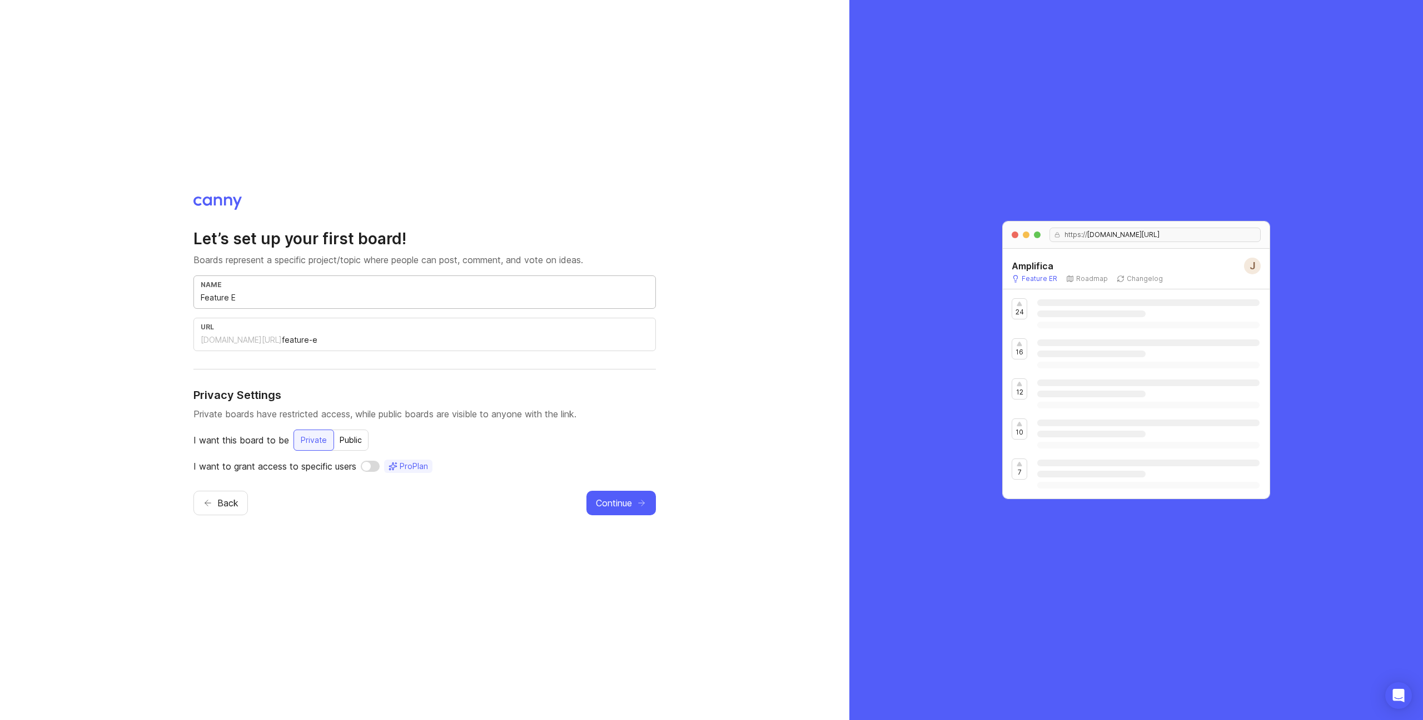
type input "feature"
type input "Feature R"
type input "feature-r"
type input "Feature Re"
type input "feature-re"
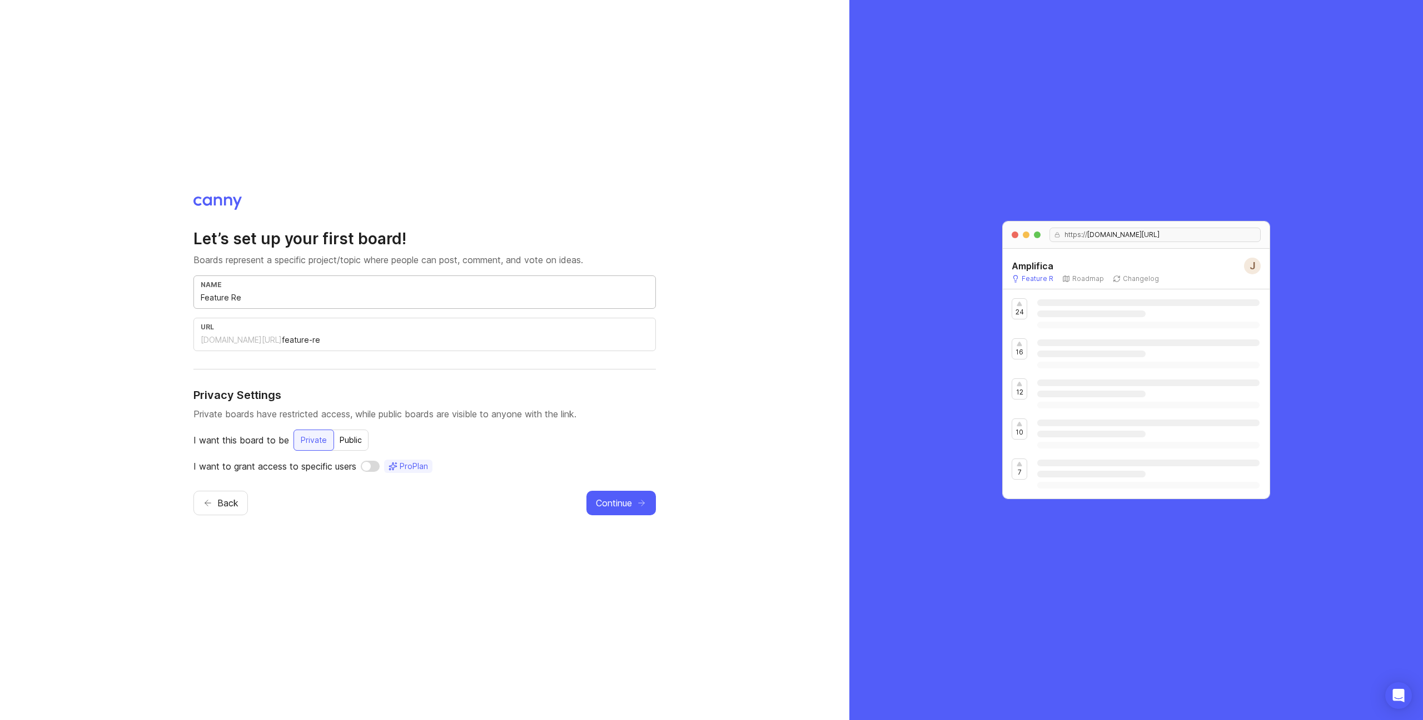
type input "Feature Req"
type input "feature-req"
type input "Feature Requ"
type input "feature-requ"
type input "Feature Reque"
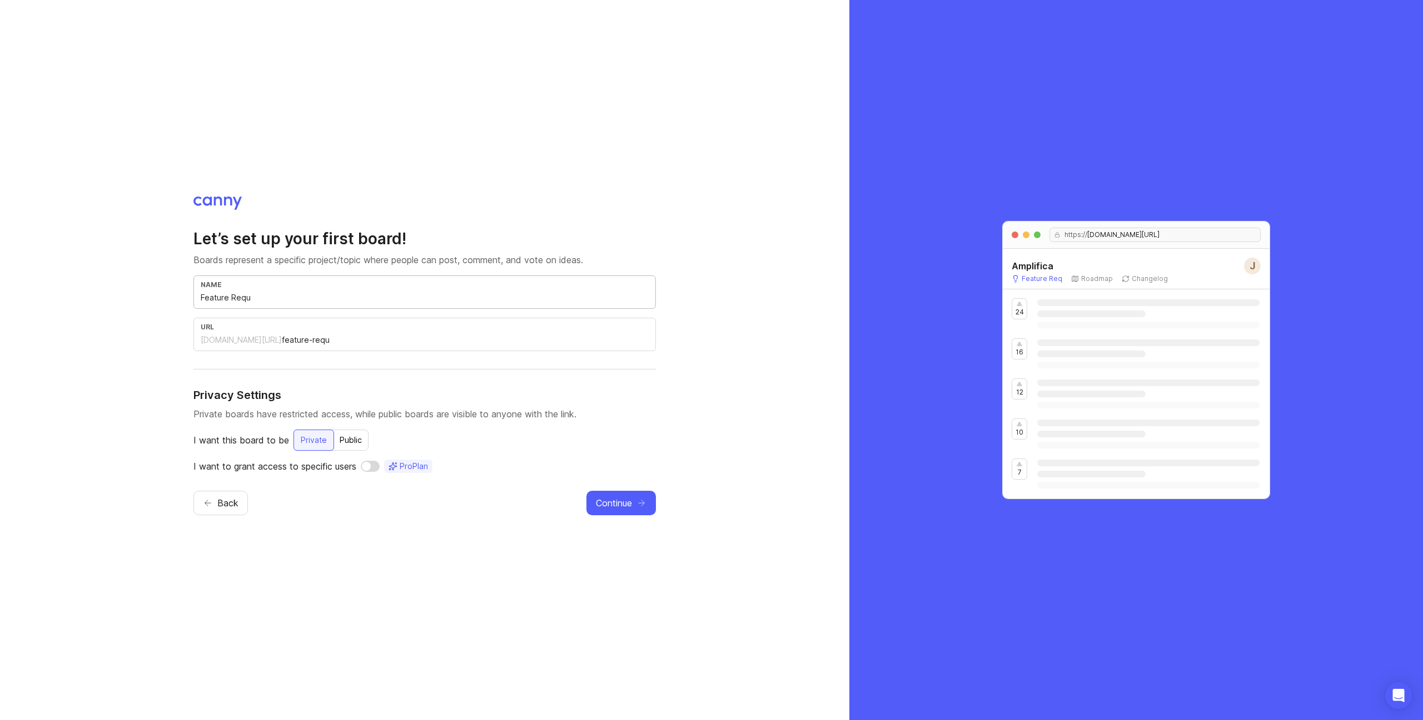
type input "feature-reque"
type input "Feature Reques"
type input "feature-reques"
type input "Feature Request"
type input "feature-request"
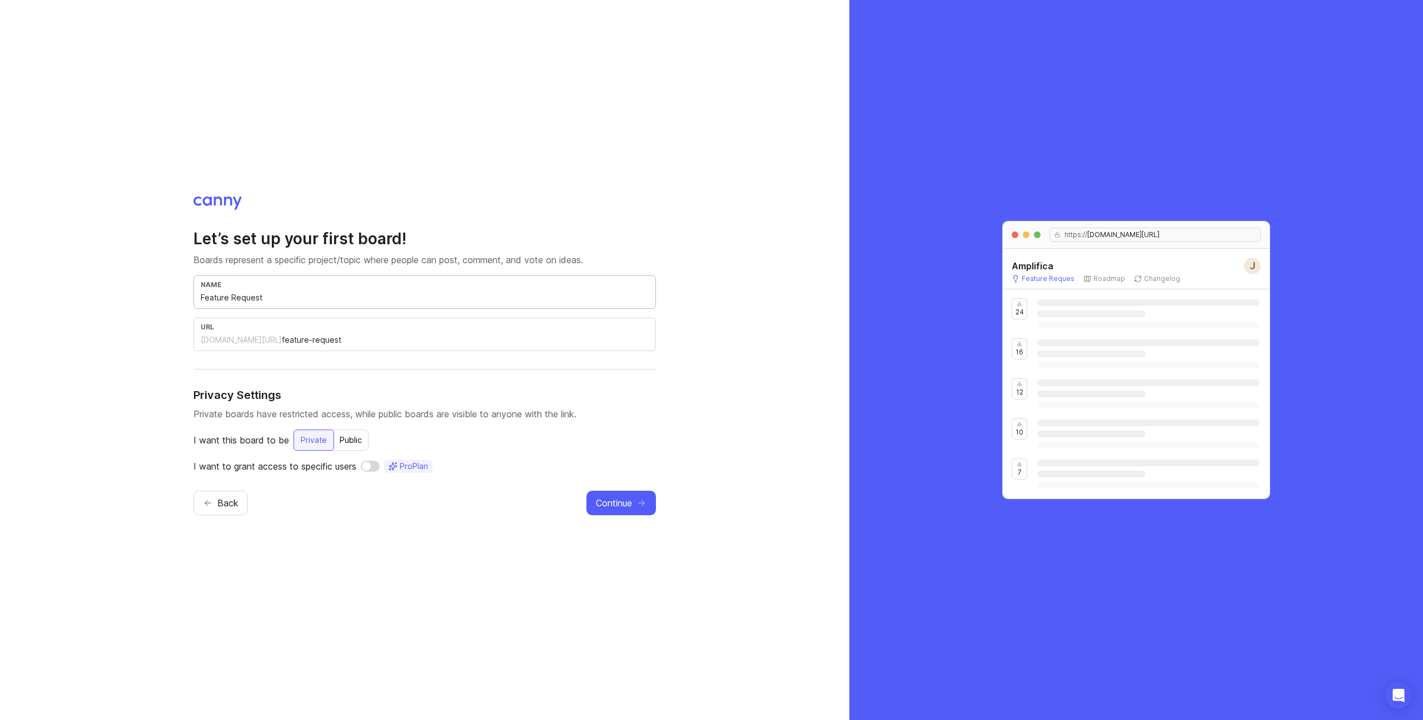
type input "Feature Requests"
type input "feature-requests"
type input "Feature Requests"
click at [643, 499] on icon "button" at bounding box center [642, 503] width 10 height 10
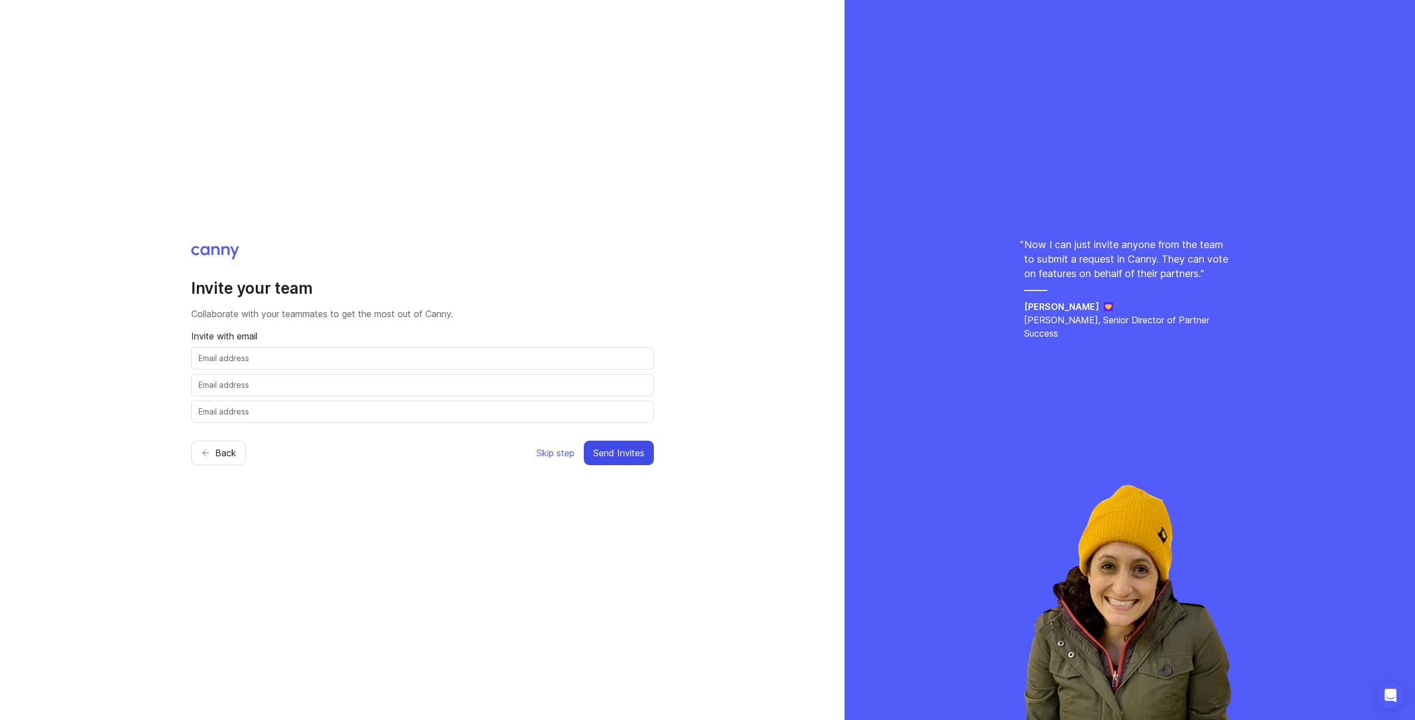
click at [380, 474] on div "Invite your team Collaborate with your teammates to get the most out of [PERSON…" at bounding box center [422, 360] width 845 height 720
click at [361, 360] on input "text" at bounding box center [423, 358] width 448 height 12
drag, startPoint x: 537, startPoint y: 536, endPoint x: 545, endPoint y: 511, distance: 26.4
click at [537, 536] on div "Invite your team Collaborate with your teammates to get the most out of [PERSON…" at bounding box center [422, 360] width 845 height 720
click at [547, 455] on span "Skip step" at bounding box center [556, 452] width 38 height 13
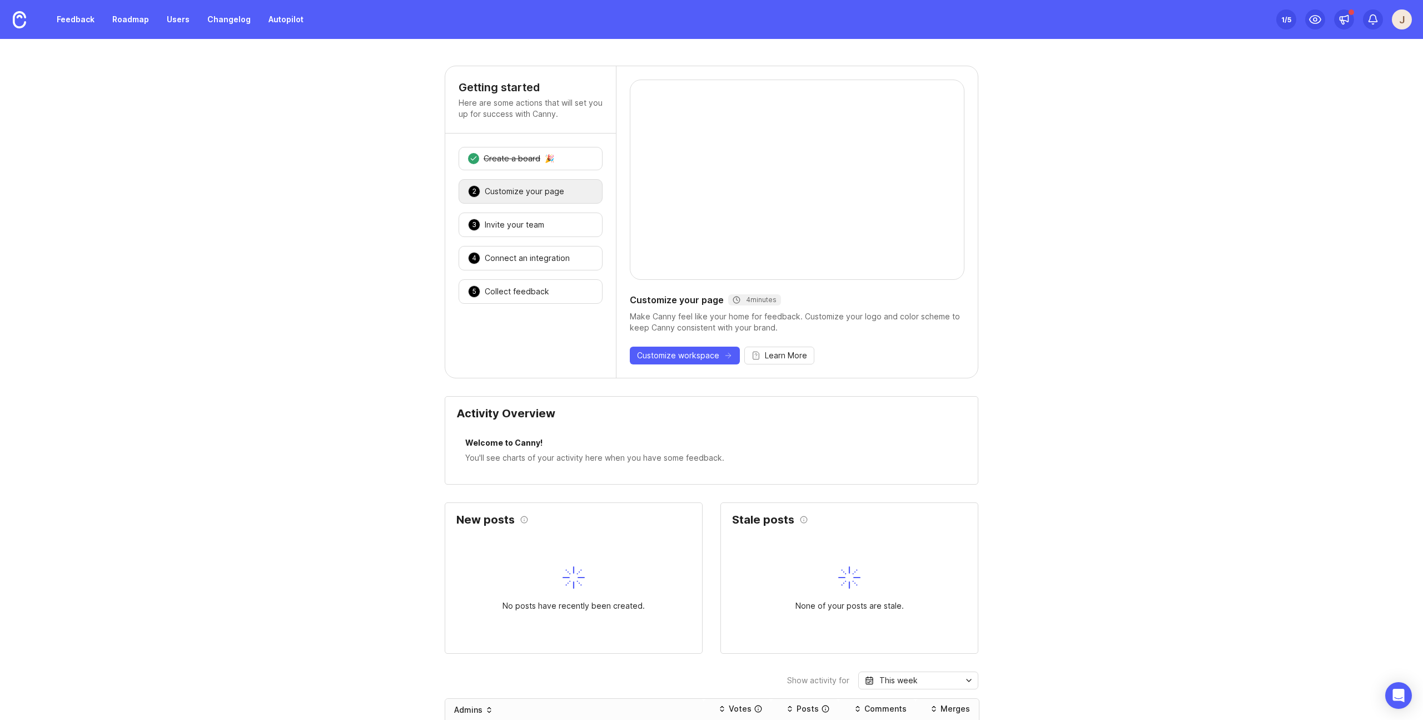
click at [515, 187] on div "Customize your page" at bounding box center [525, 191] width 80 height 11
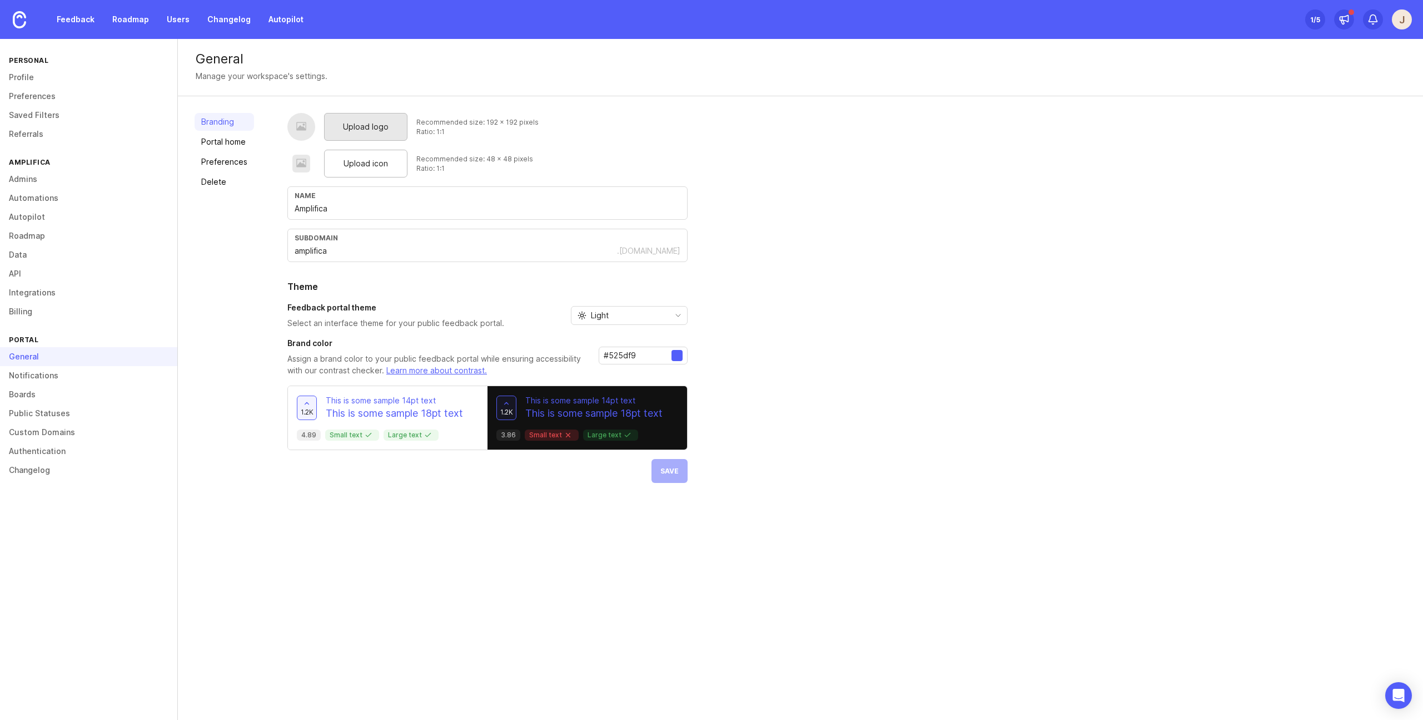
click at [398, 128] on div "Upload logo" at bounding box center [365, 127] width 83 height 28
click at [383, 127] on span "Upload logo" at bounding box center [366, 127] width 46 height 12
click at [397, 135] on div "Upload logo" at bounding box center [365, 127] width 83 height 28
click at [369, 168] on span "Upload icon" at bounding box center [366, 163] width 44 height 12
click at [672, 355] on div at bounding box center [677, 355] width 11 height 11
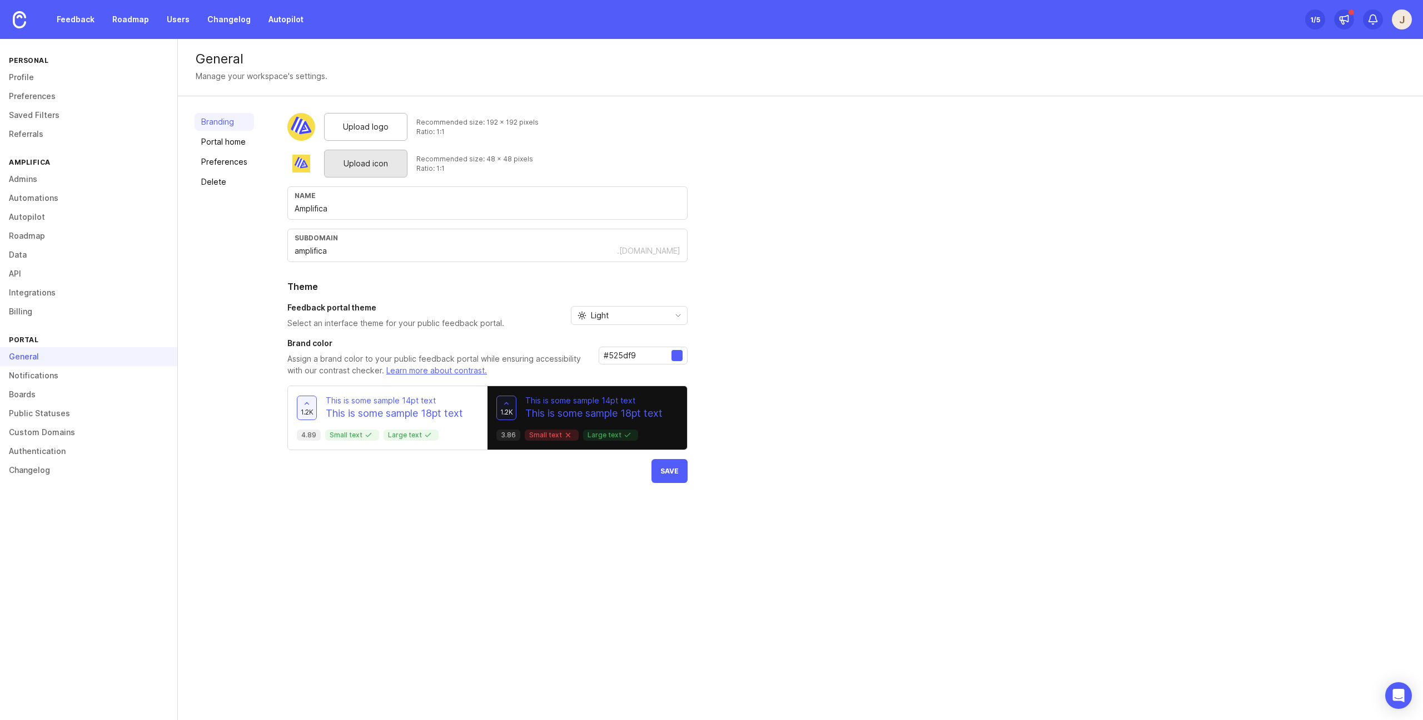
click at [648, 355] on input "#525df9" at bounding box center [638, 355] width 68 height 12
click at [678, 356] on div at bounding box center [677, 355] width 11 height 11
click at [631, 358] on input "#525df9" at bounding box center [638, 355] width 68 height 12
click at [803, 361] on div "Upload logo Recommended size: 192 x 192 pixels Ratio: 1:1 Upload icon Recommend…" at bounding box center [846, 298] width 1119 height 370
click at [607, 358] on input "#525df9" at bounding box center [638, 355] width 68 height 12
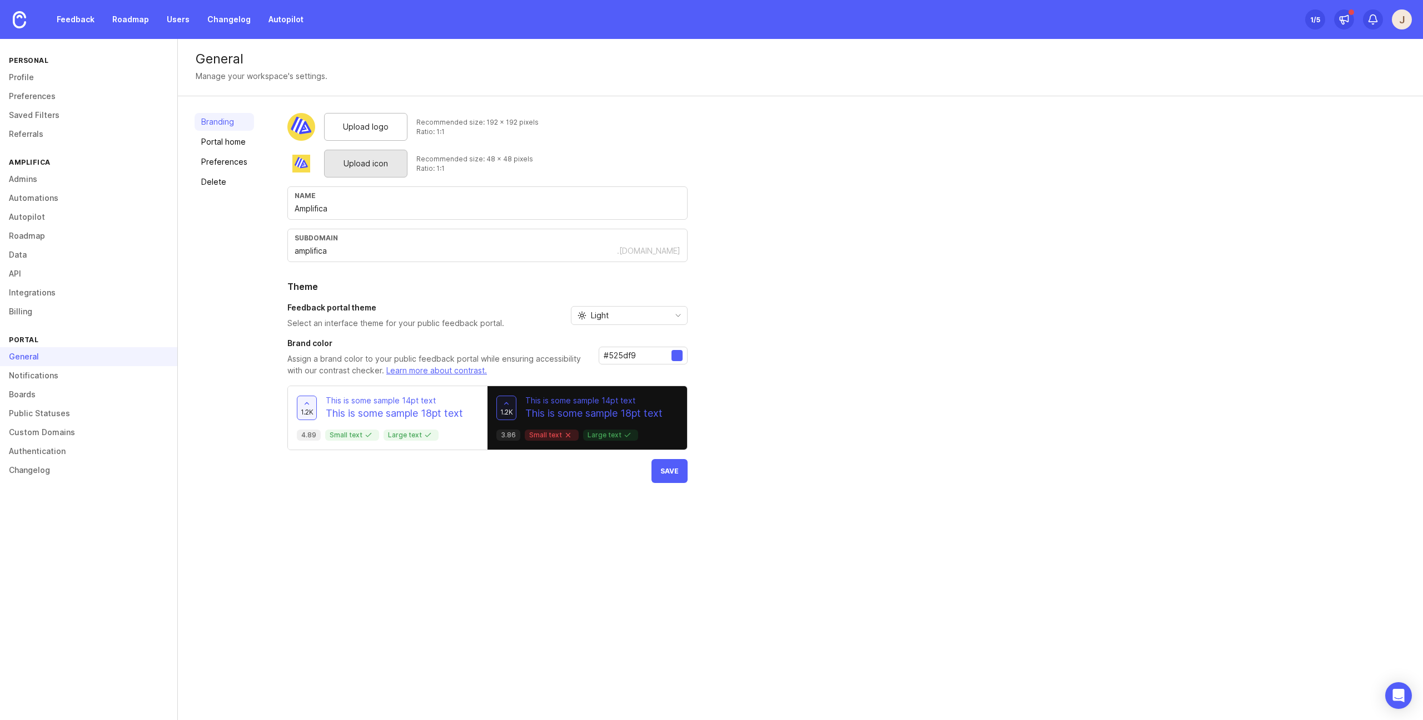
click at [607, 358] on input "#525df9" at bounding box center [638, 355] width 68 height 12
type input "#4549f5"
click at [993, 401] on div "Upload logo Recommended size: 192 x 192 pixels Ratio: 1:1 Upload icon Recommend…" at bounding box center [846, 298] width 1119 height 370
click at [664, 475] on button "Save" at bounding box center [670, 471] width 36 height 24
click at [28, 22] on link at bounding box center [19, 19] width 39 height 39
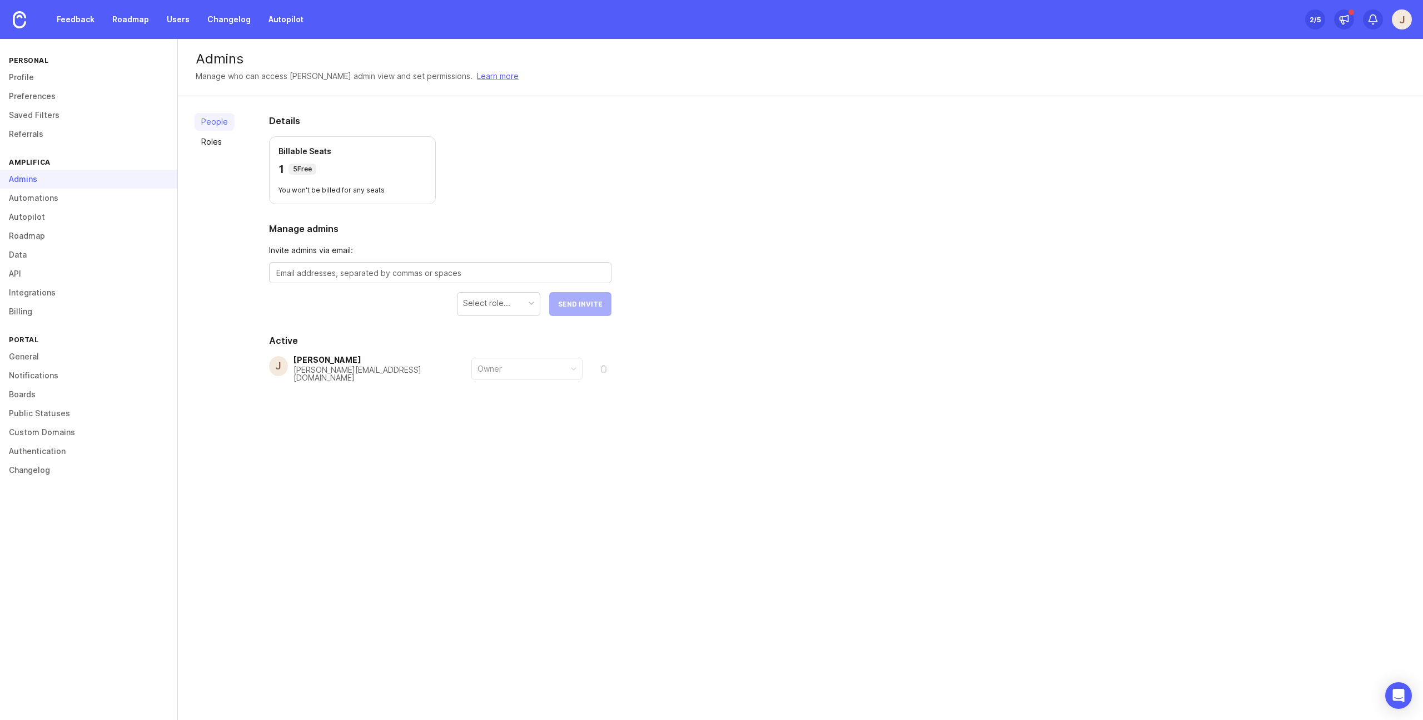
click at [374, 271] on textarea at bounding box center [440, 273] width 328 height 12
type textarea "[PERSON_NAME][EMAIL_ADDRESS][DOMAIN_NAME]"
click at [508, 303] on div "Select role..." at bounding box center [486, 303] width 47 height 12
click at [574, 305] on span "Send Invite" at bounding box center [580, 304] width 44 height 8
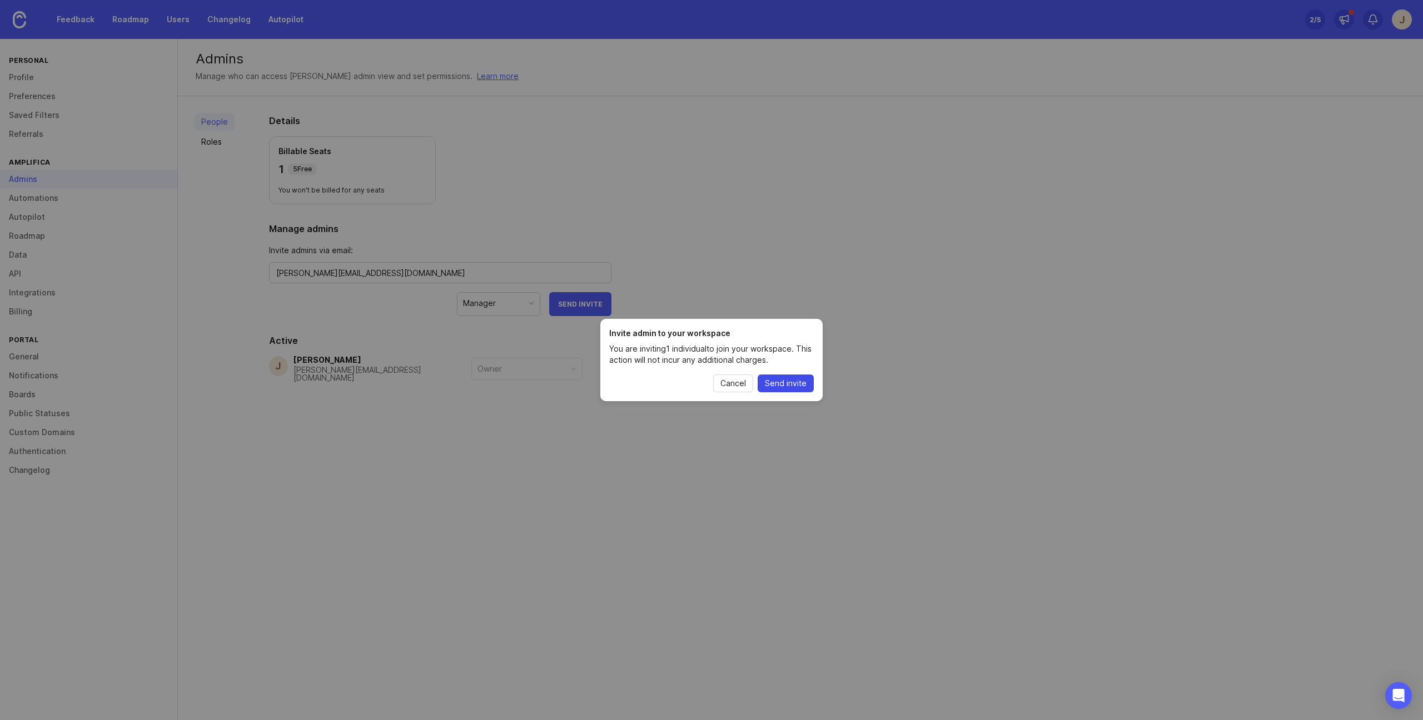
click at [788, 386] on span "Send invite" at bounding box center [786, 383] width 42 height 11
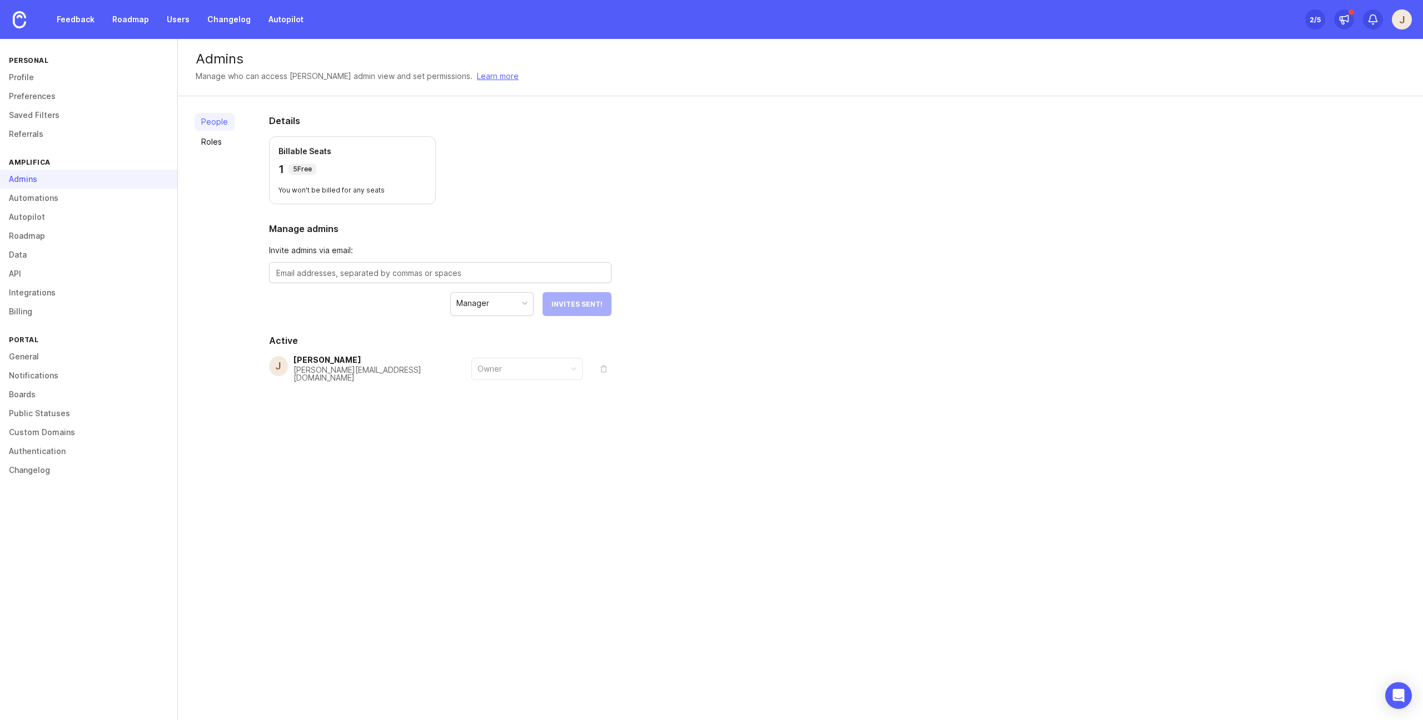
click at [338, 271] on textarea at bounding box center [440, 273] width 328 height 12
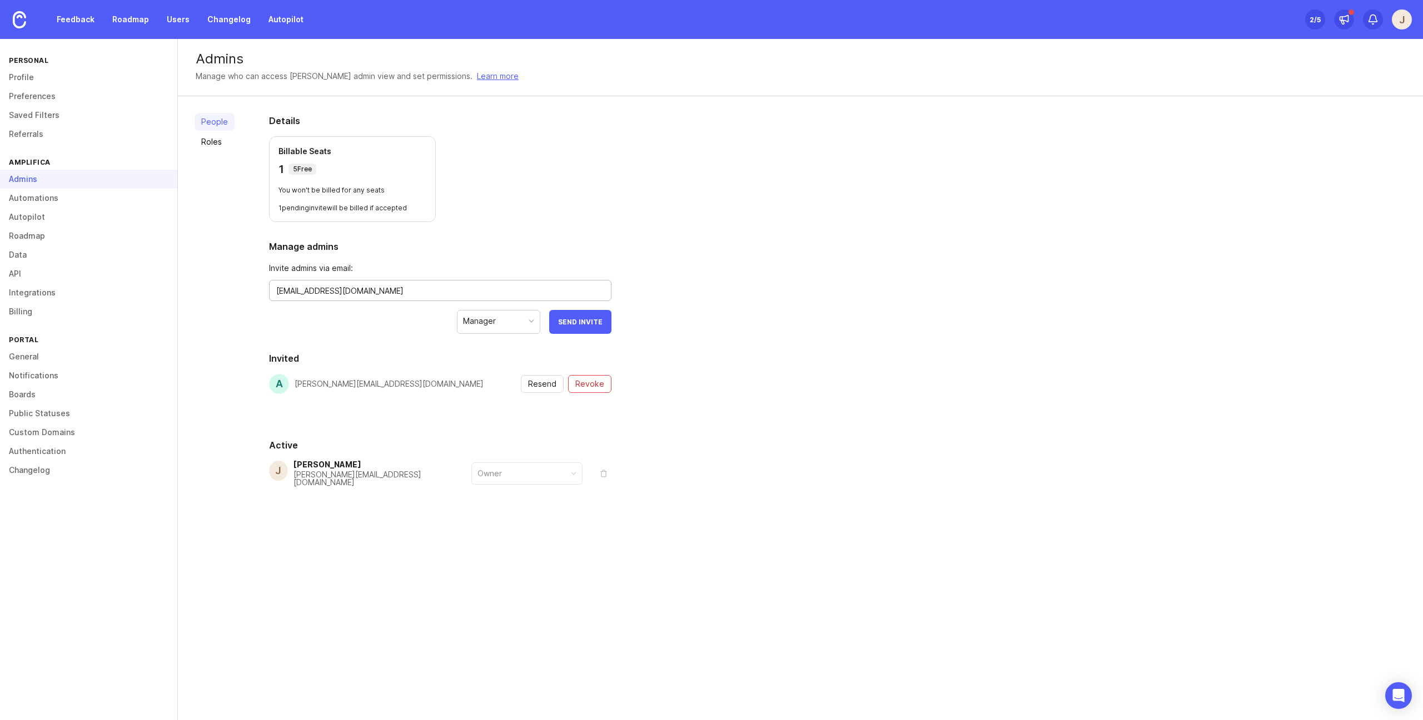
type textarea "[EMAIL_ADDRESS][DOMAIN_NAME]"
click at [530, 316] on div "Manager" at bounding box center [499, 320] width 82 height 21
click at [571, 325] on span "Send Invite" at bounding box center [580, 322] width 44 height 8
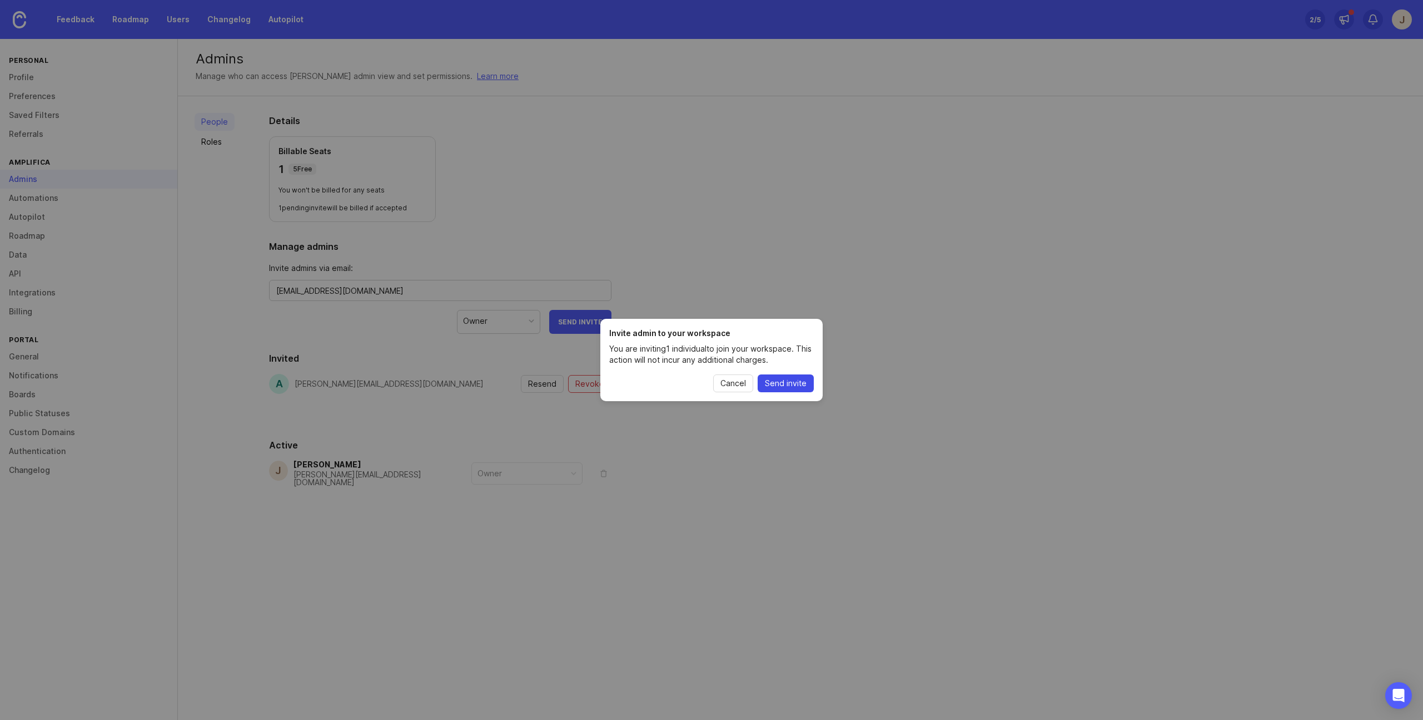
click at [791, 386] on span "Send invite" at bounding box center [786, 383] width 42 height 11
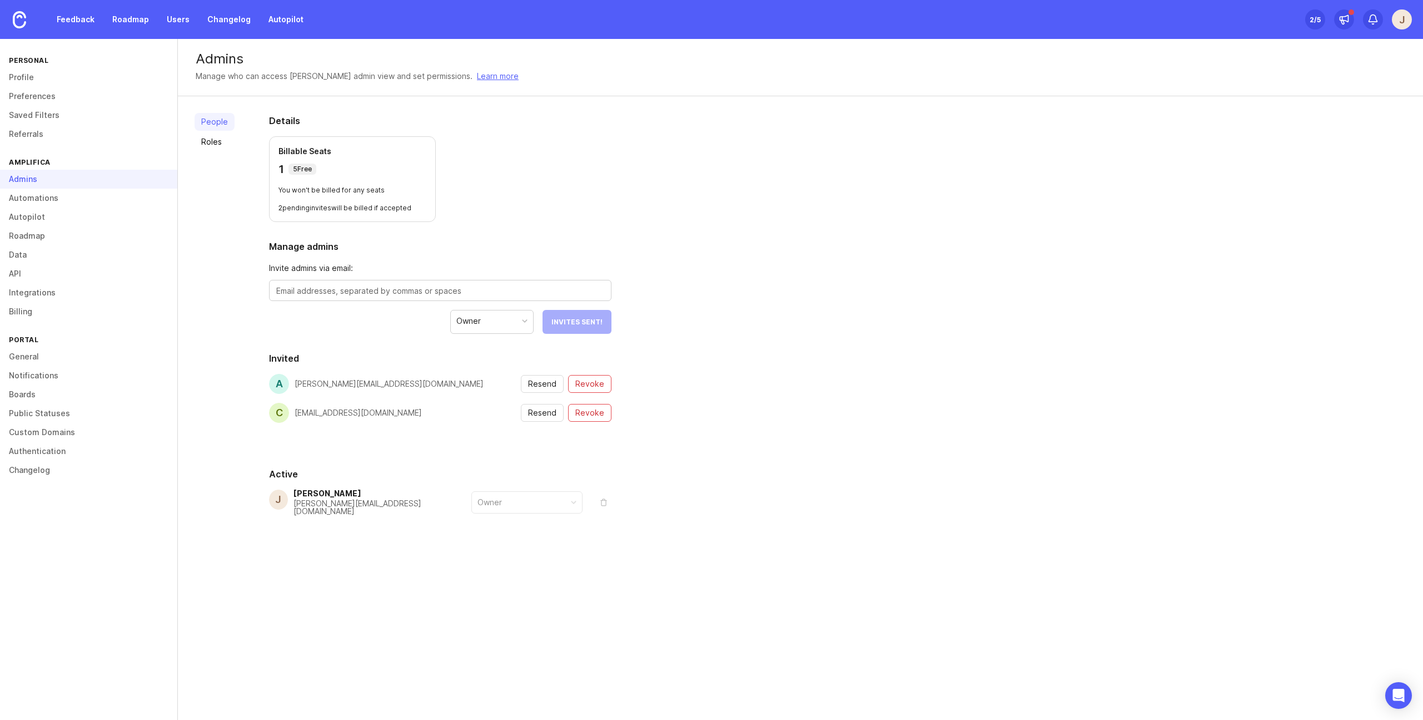
click at [904, 432] on div "People Roles Details Billable Seats 1 5 Free You won't be billed for any seats …" at bounding box center [801, 341] width 1246 height 490
click at [368, 280] on div at bounding box center [440, 290] width 343 height 21
click at [367, 290] on textarea at bounding box center [440, 291] width 328 height 12
drag, startPoint x: 240, startPoint y: 202, endPoint x: 231, endPoint y: 200, distance: 9.2
click at [241, 203] on div "People Roles Details Billable Seats 1 5 Free You won't be billed for any seats …" at bounding box center [801, 341] width 1246 height 490
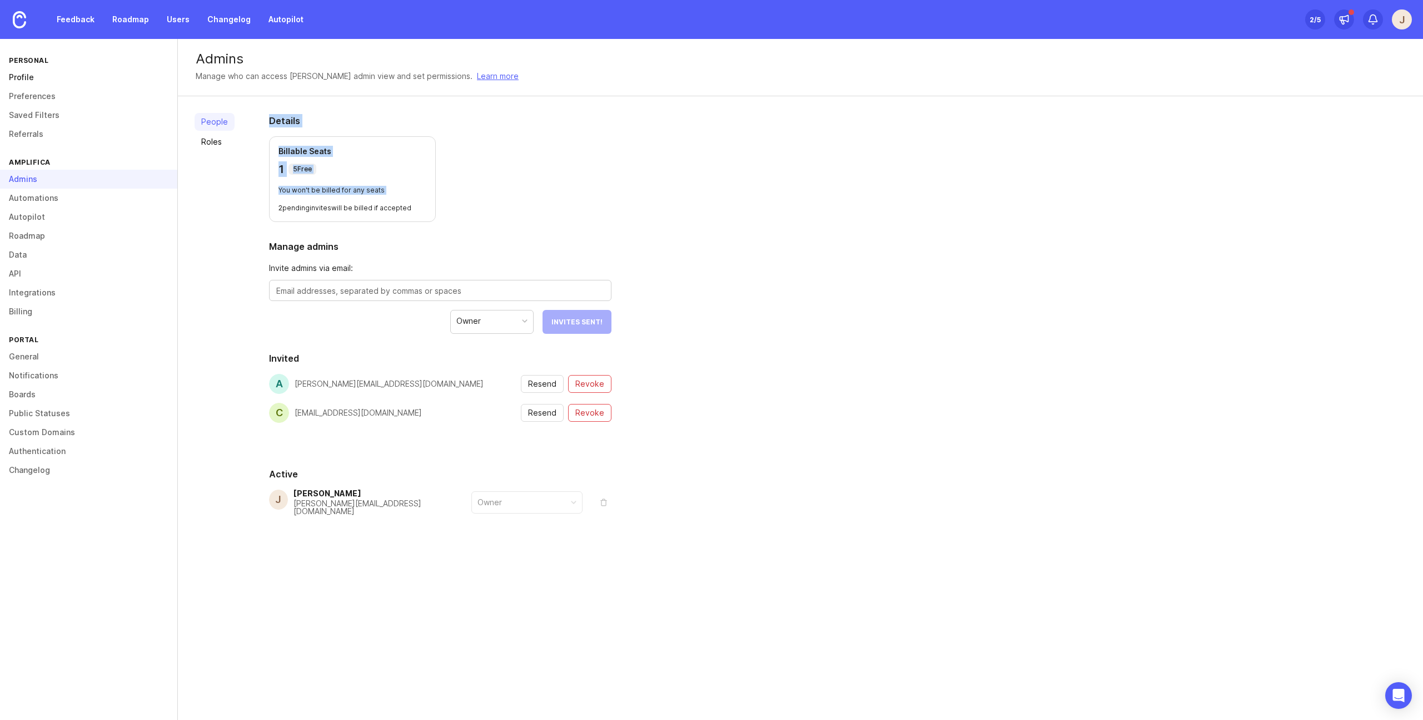
click at [65, 74] on link "Profile" at bounding box center [88, 77] width 177 height 19
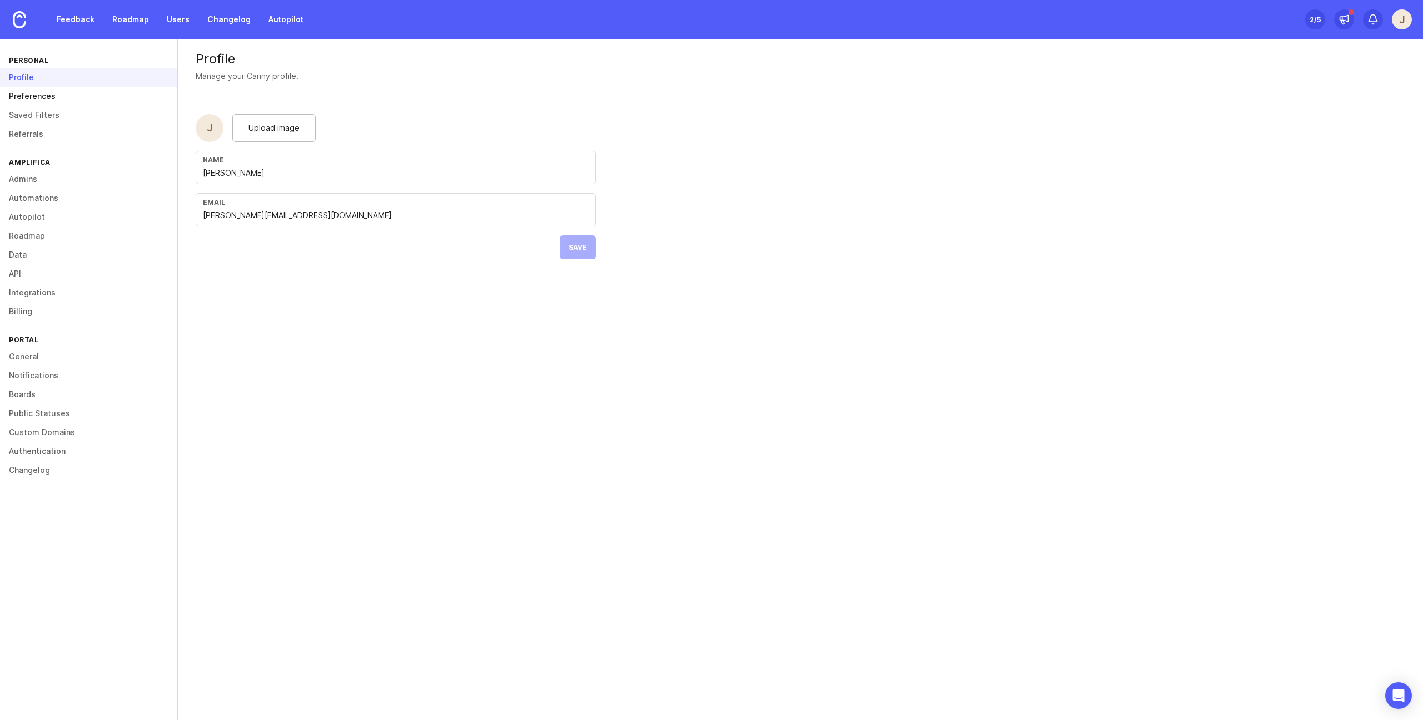
click at [57, 96] on link "Preferences" at bounding box center [88, 96] width 177 height 19
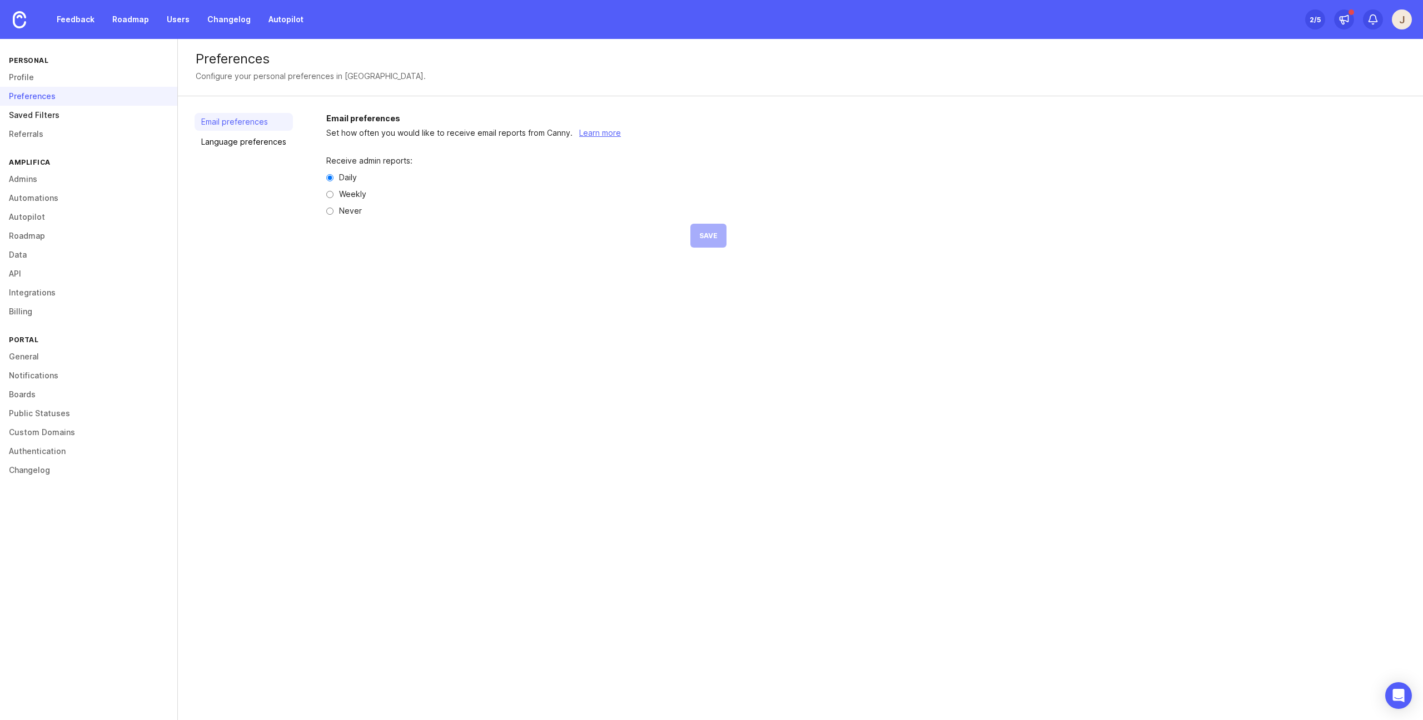
click at [63, 107] on link "Saved Filters" at bounding box center [88, 115] width 177 height 19
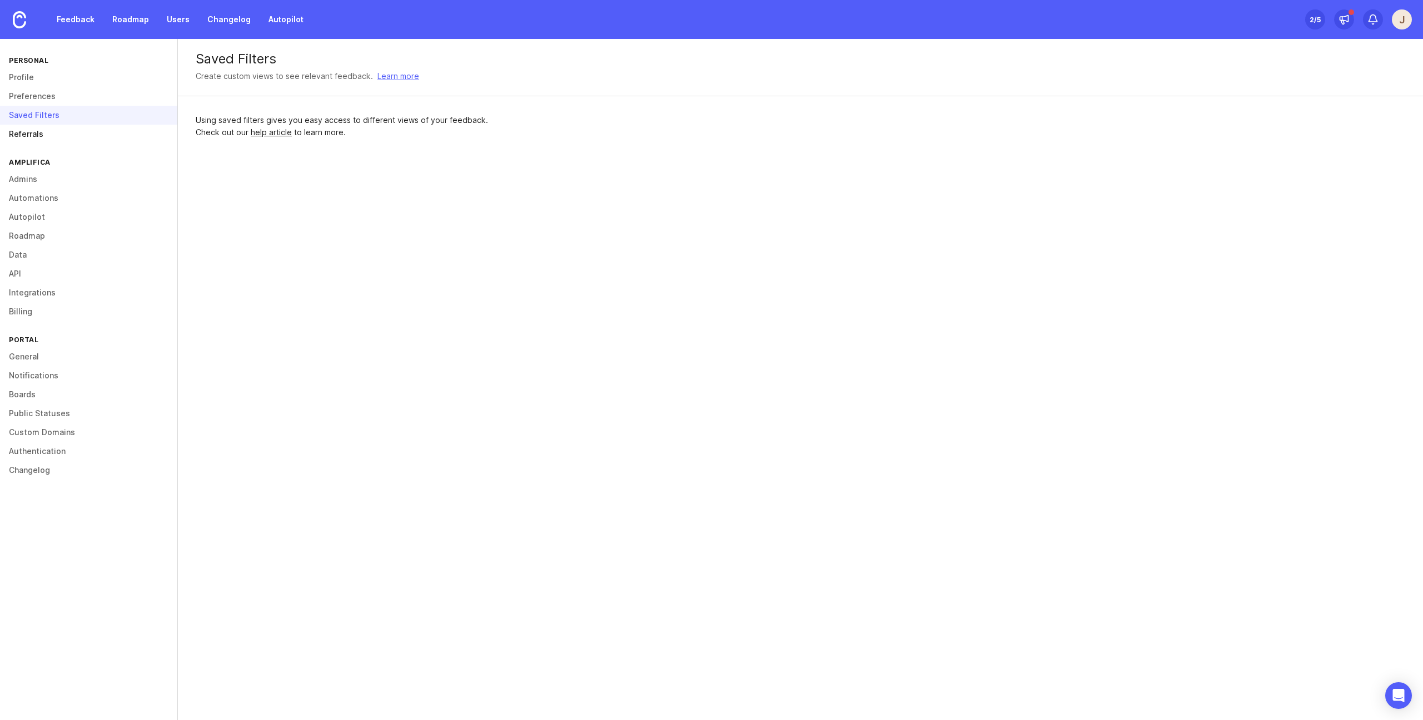
click at [69, 135] on link "Referrals" at bounding box center [88, 134] width 177 height 19
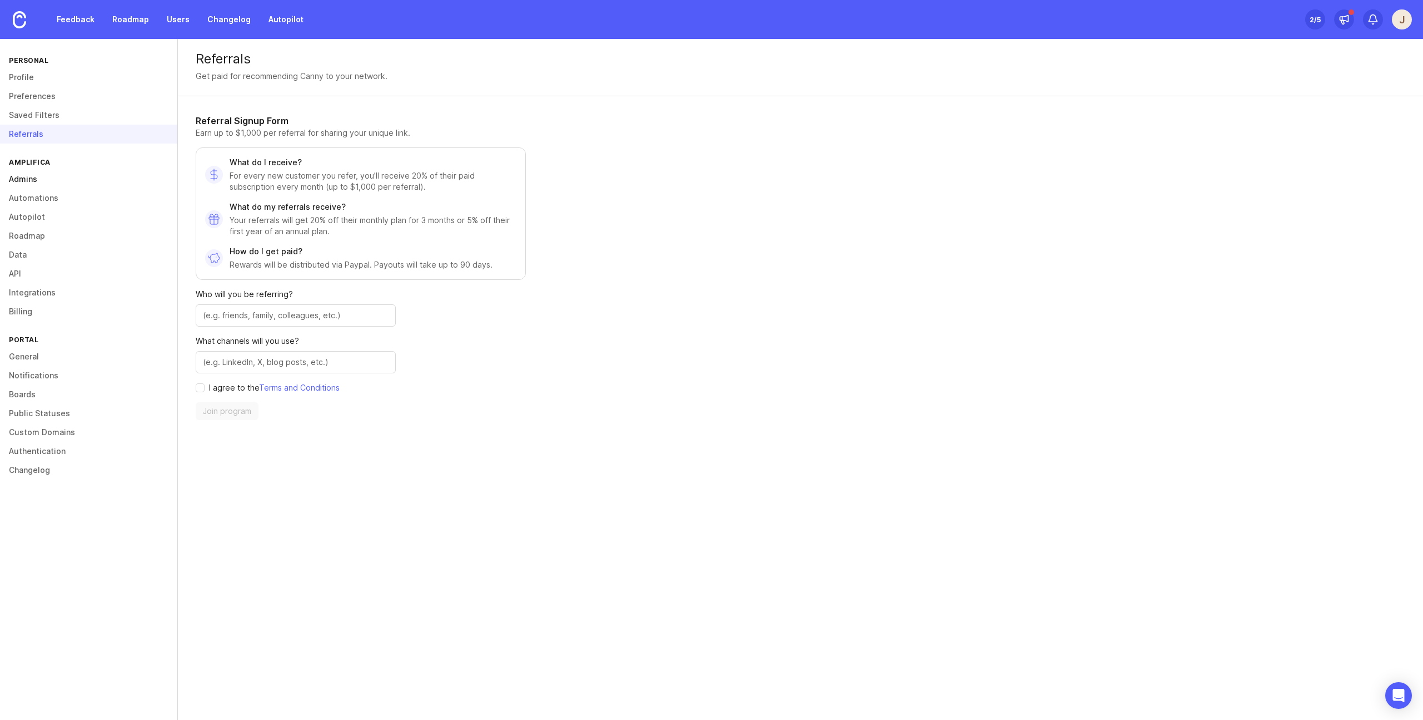
click at [64, 181] on link "Admins" at bounding box center [88, 179] width 177 height 19
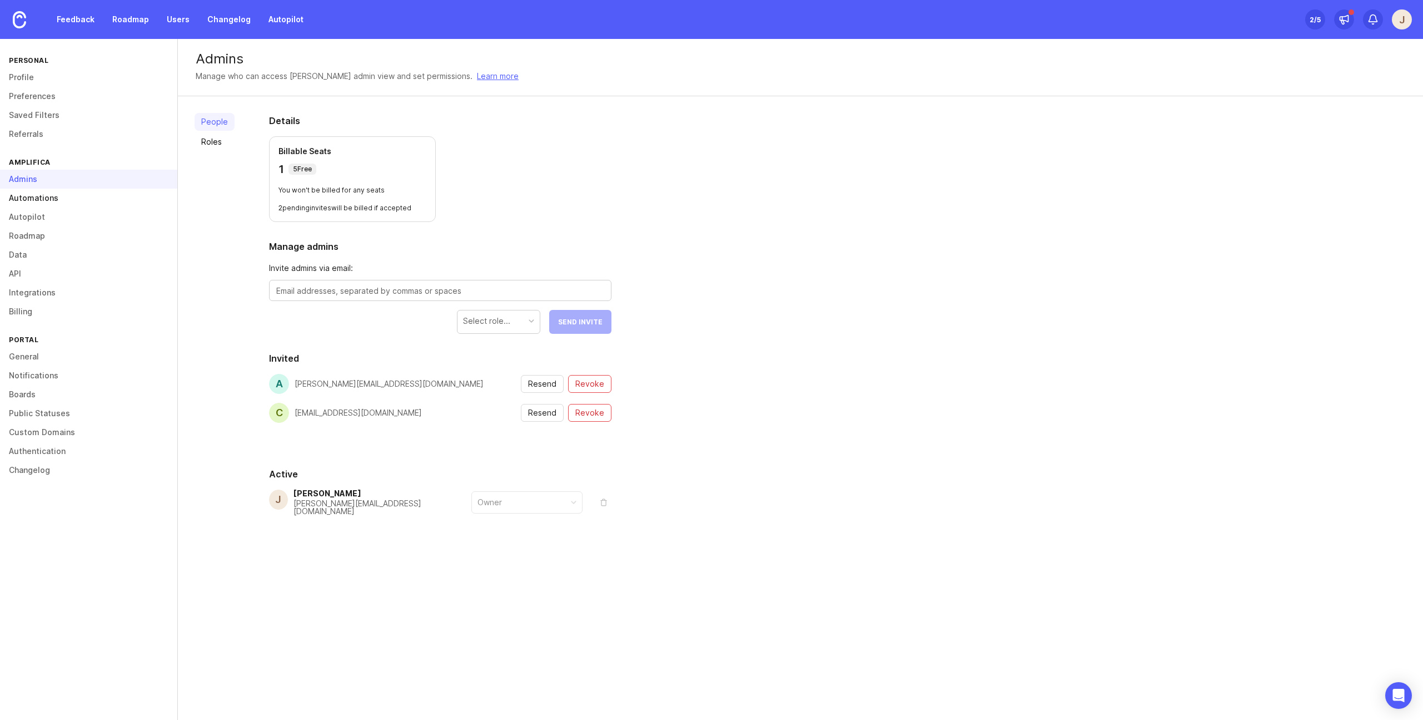
click at [83, 195] on link "Automations" at bounding box center [88, 198] width 177 height 19
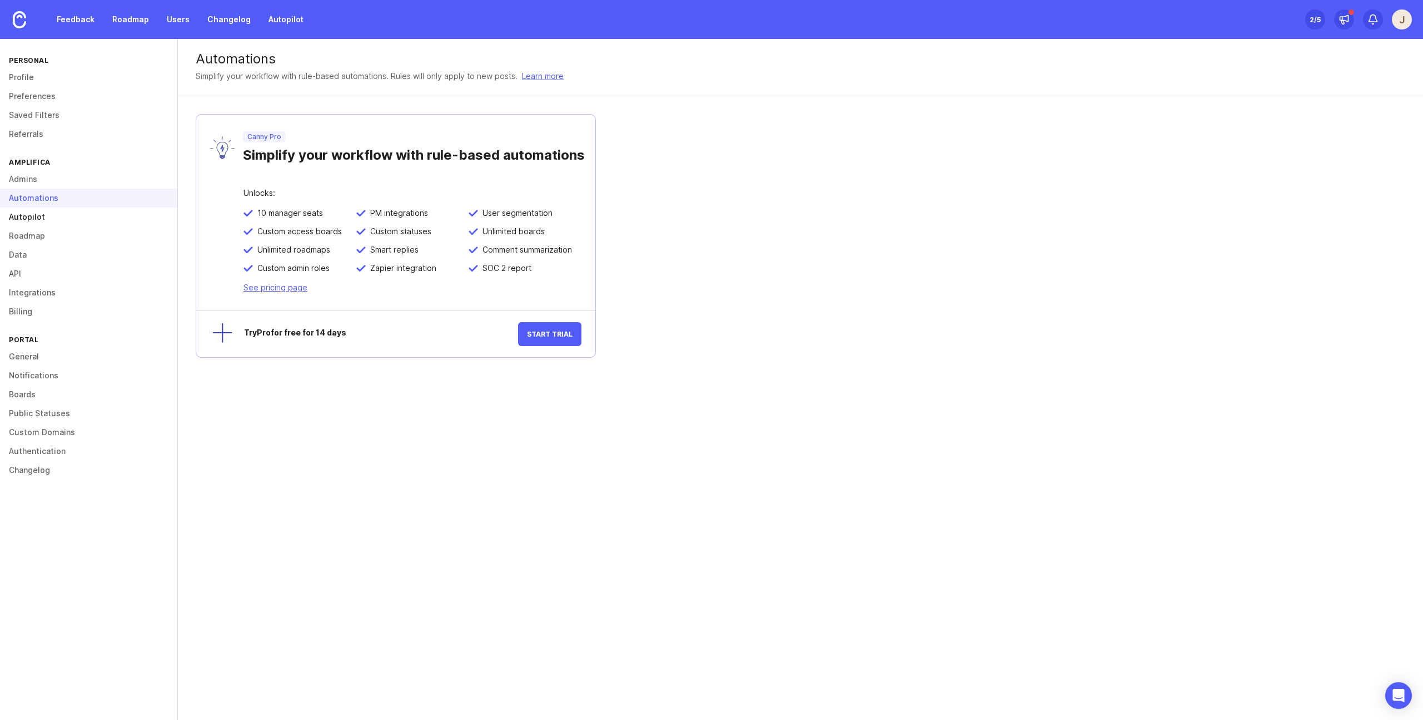
click at [56, 218] on link "Autopilot" at bounding box center [88, 216] width 177 height 19
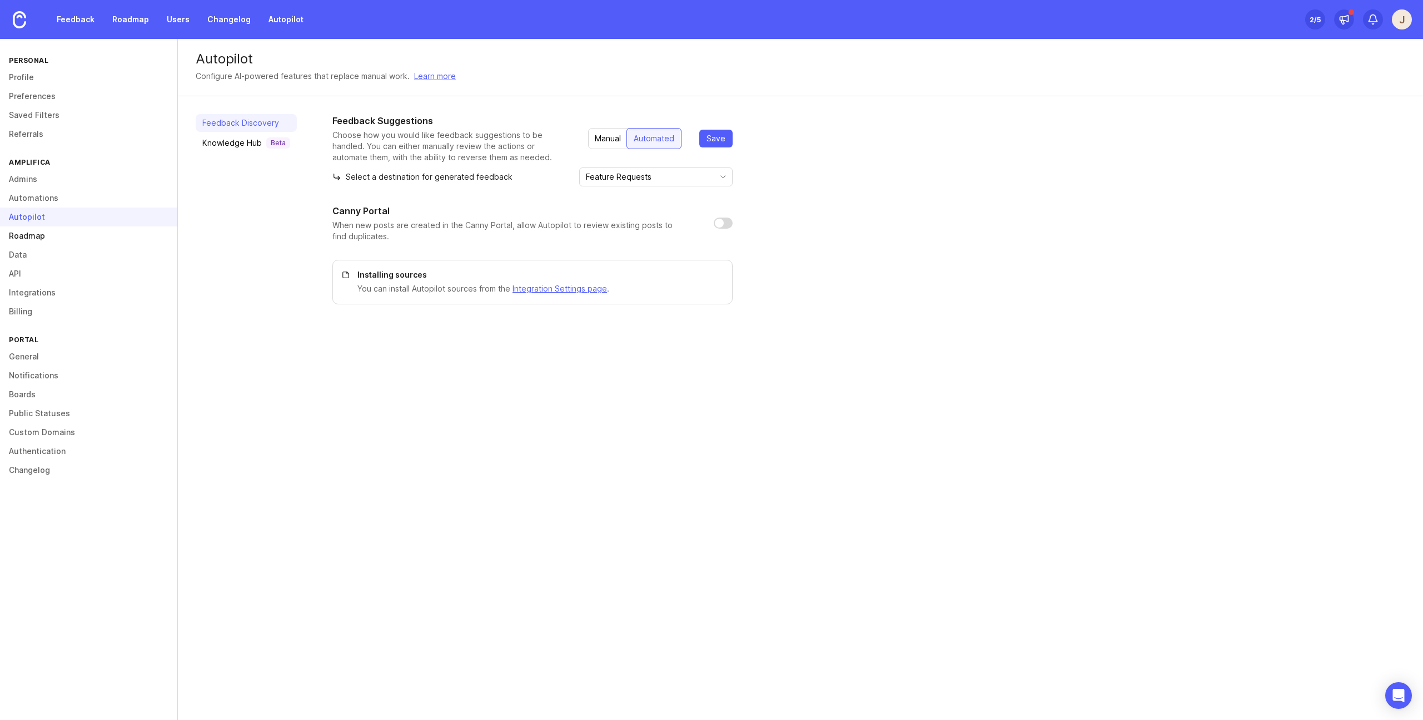
click at [57, 231] on link "Roadmap" at bounding box center [88, 235] width 177 height 19
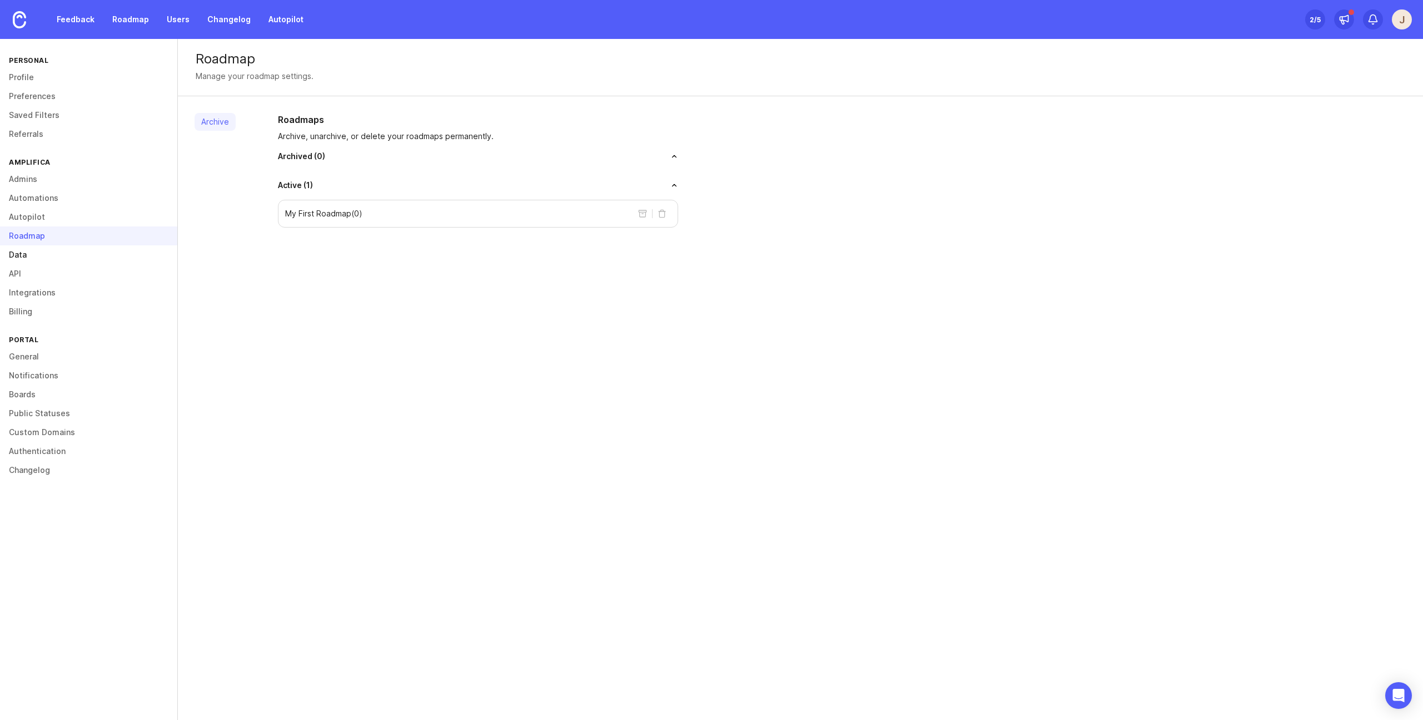
click at [68, 249] on link "Data" at bounding box center [88, 254] width 177 height 19
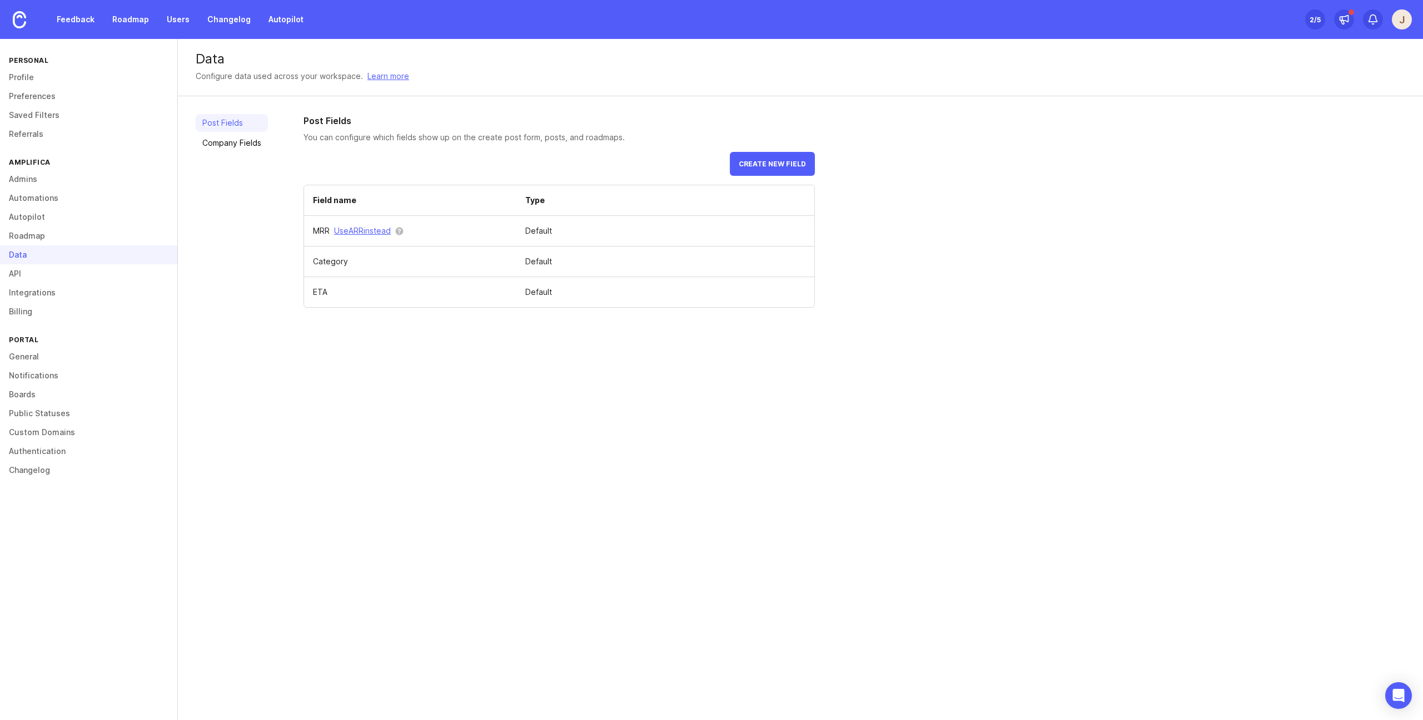
click at [76, 261] on div "Data" at bounding box center [88, 254] width 177 height 19
click at [65, 274] on link "API" at bounding box center [88, 273] width 177 height 19
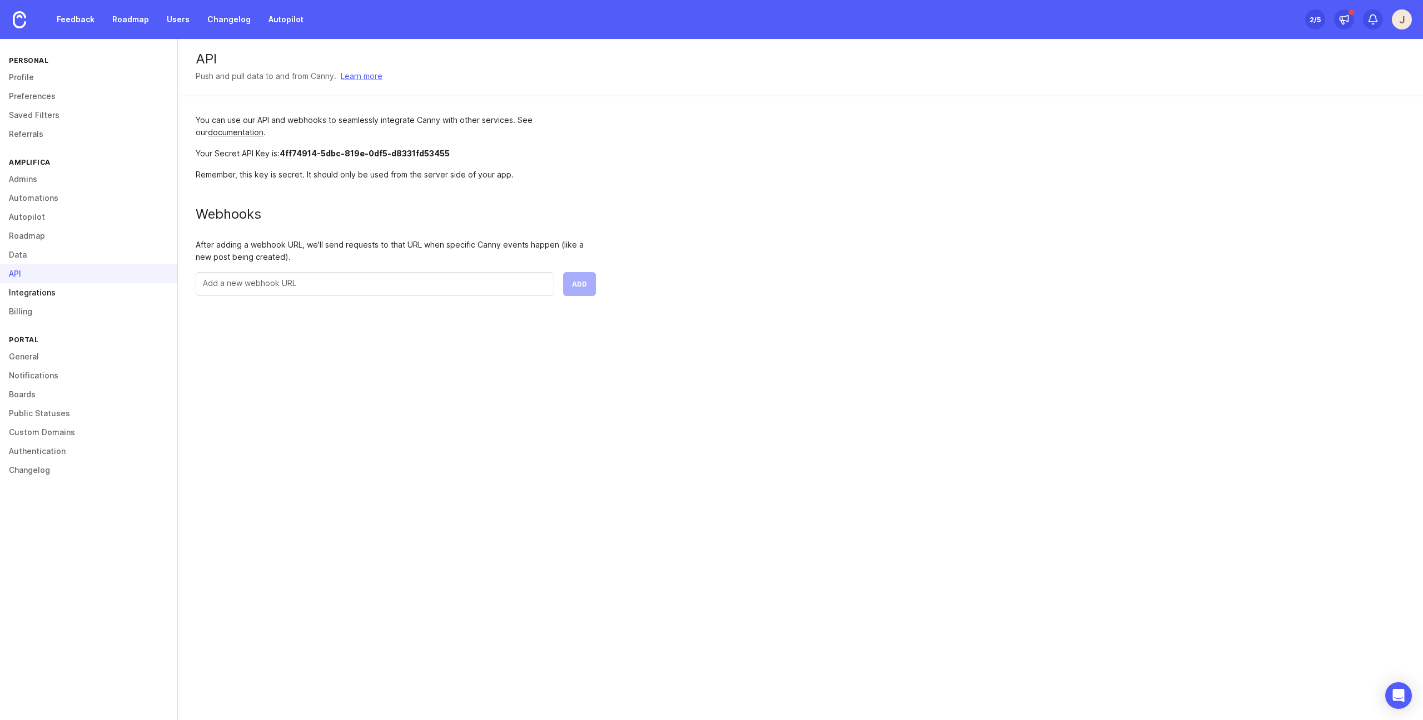
click at [67, 301] on link "Integrations" at bounding box center [88, 292] width 177 height 19
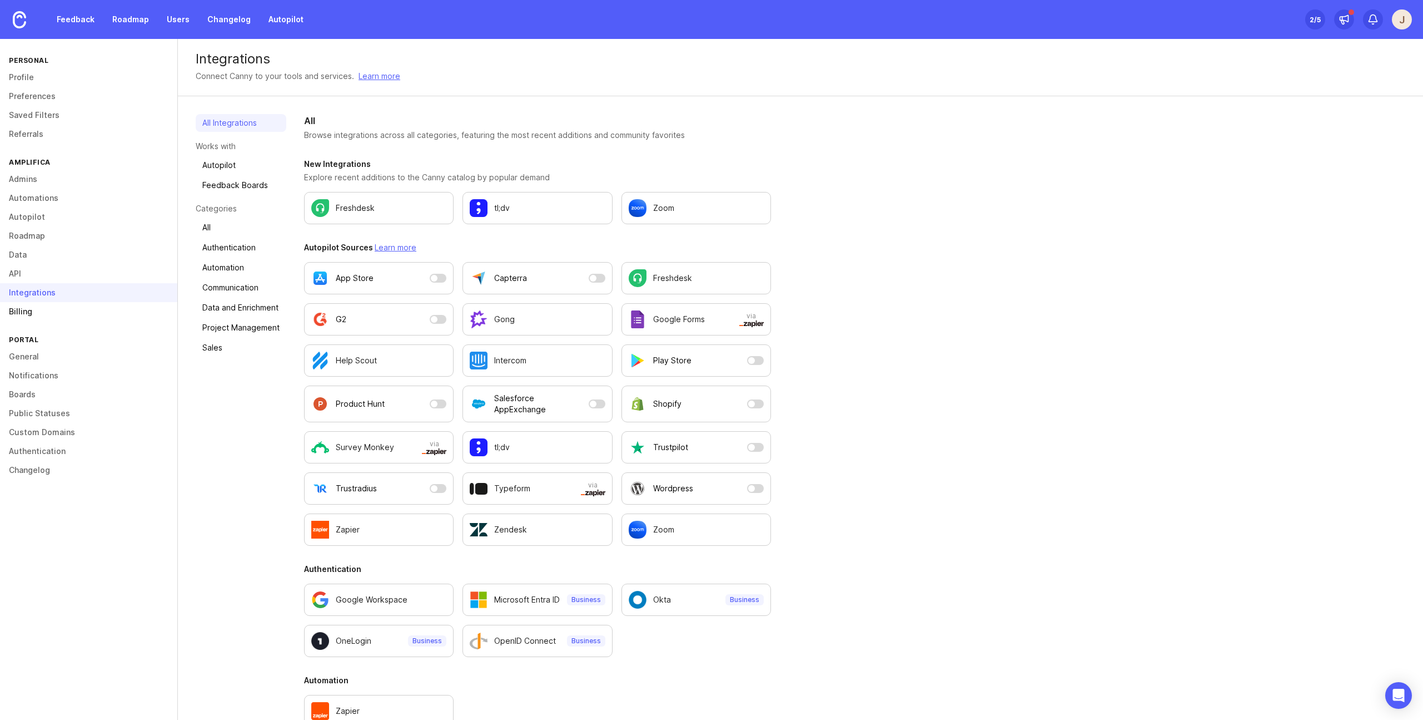
click at [59, 302] on link "Billing" at bounding box center [88, 311] width 177 height 19
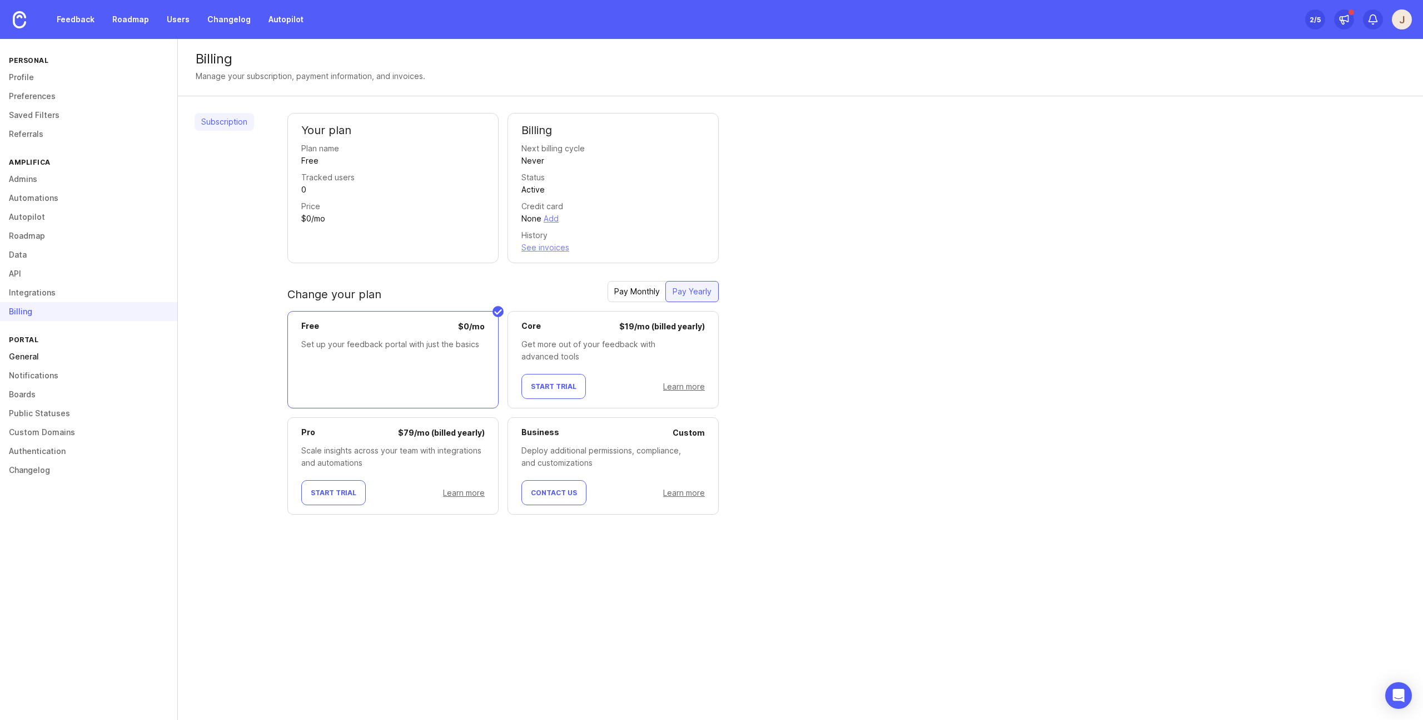
click at [66, 365] on link "General" at bounding box center [88, 356] width 177 height 19
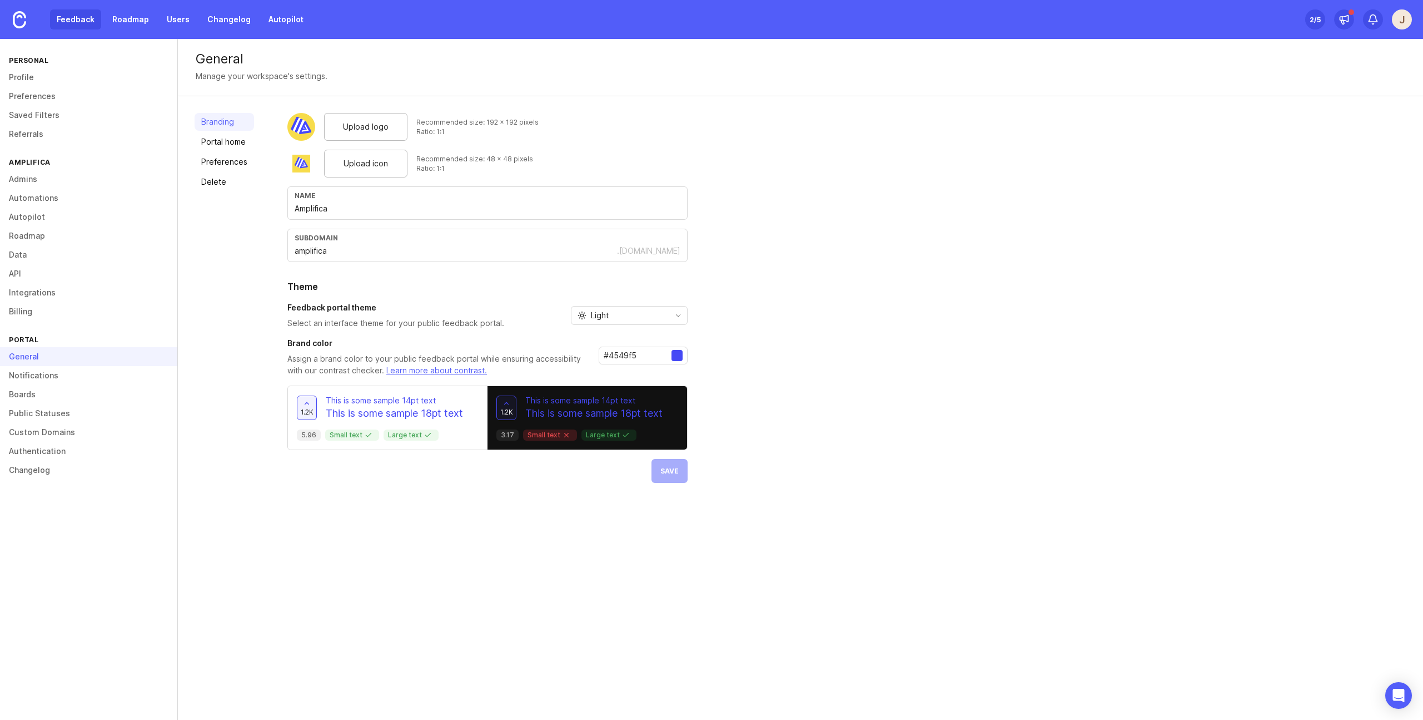
click at [82, 22] on link "Feedback" at bounding box center [75, 19] width 51 height 20
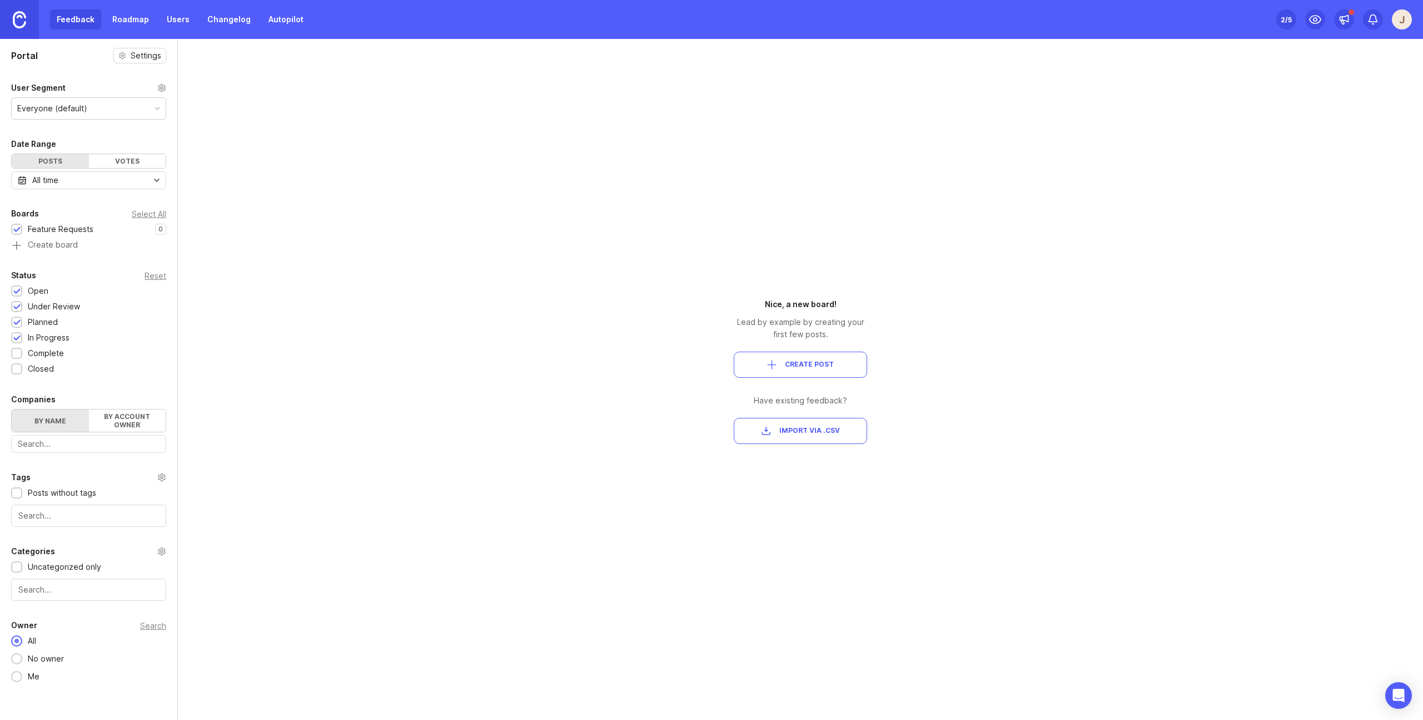
click at [18, 22] on img at bounding box center [19, 19] width 13 height 17
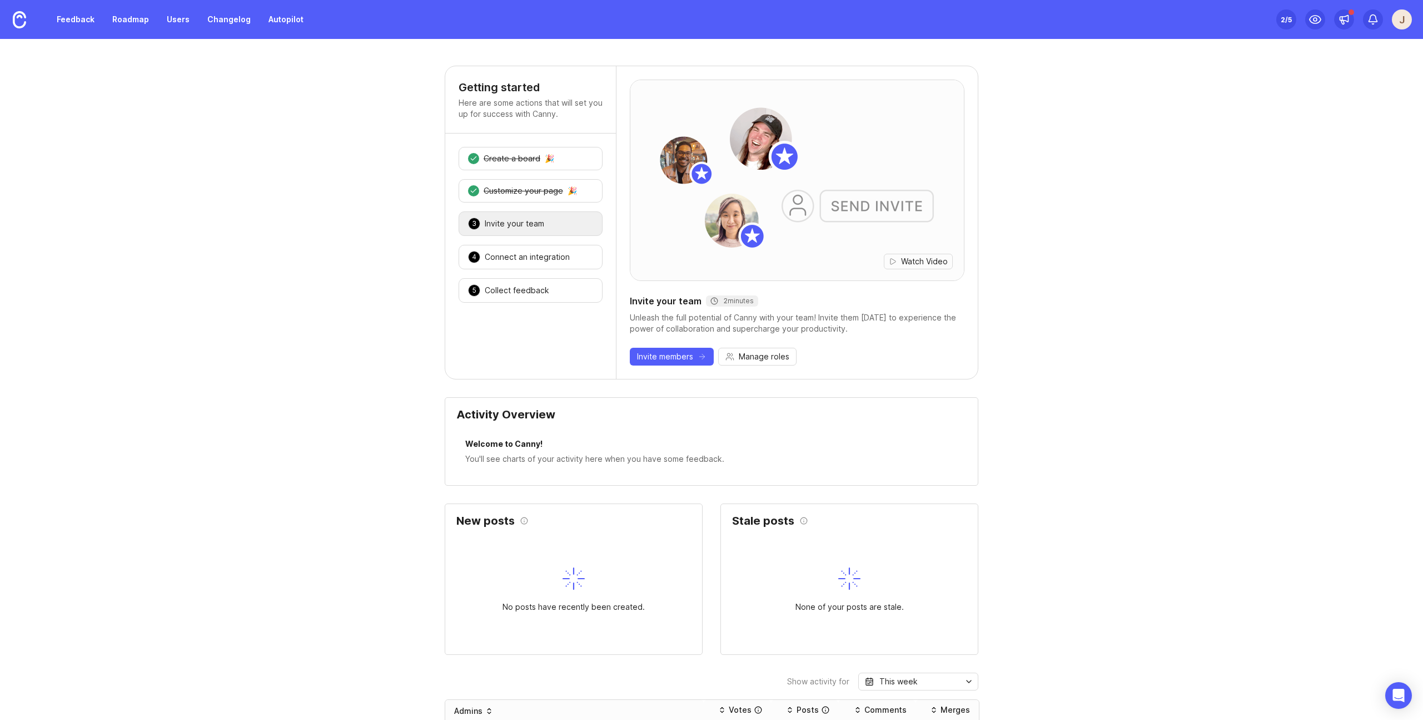
click at [371, 287] on div "Getting started Here are some actions that will set you up for success with Can…" at bounding box center [711, 714] width 1423 height 1297
click at [541, 220] on div "3 Invite your team 🎉" at bounding box center [531, 223] width 144 height 24
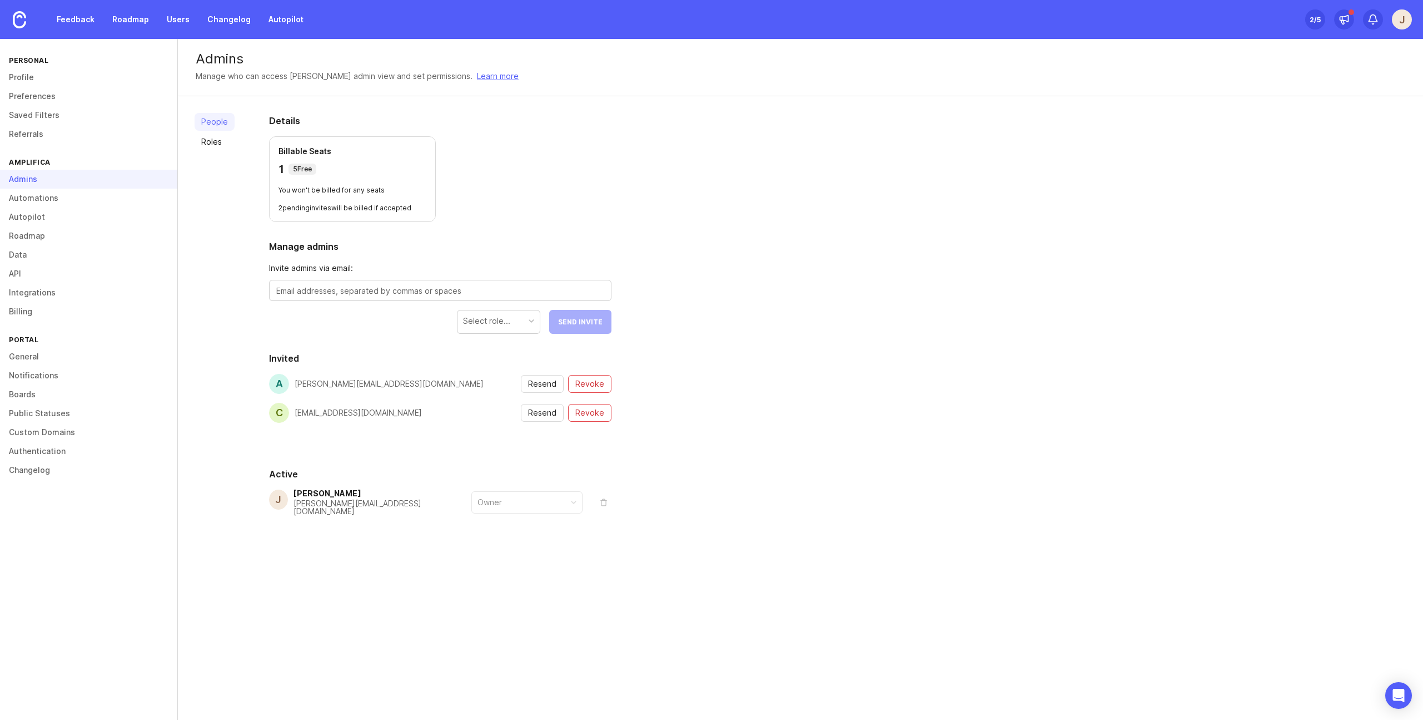
click at [807, 321] on div "People Roles Details Billable Seats 1 5 Free You won't be billed for any seats …" at bounding box center [801, 341] width 1246 height 490
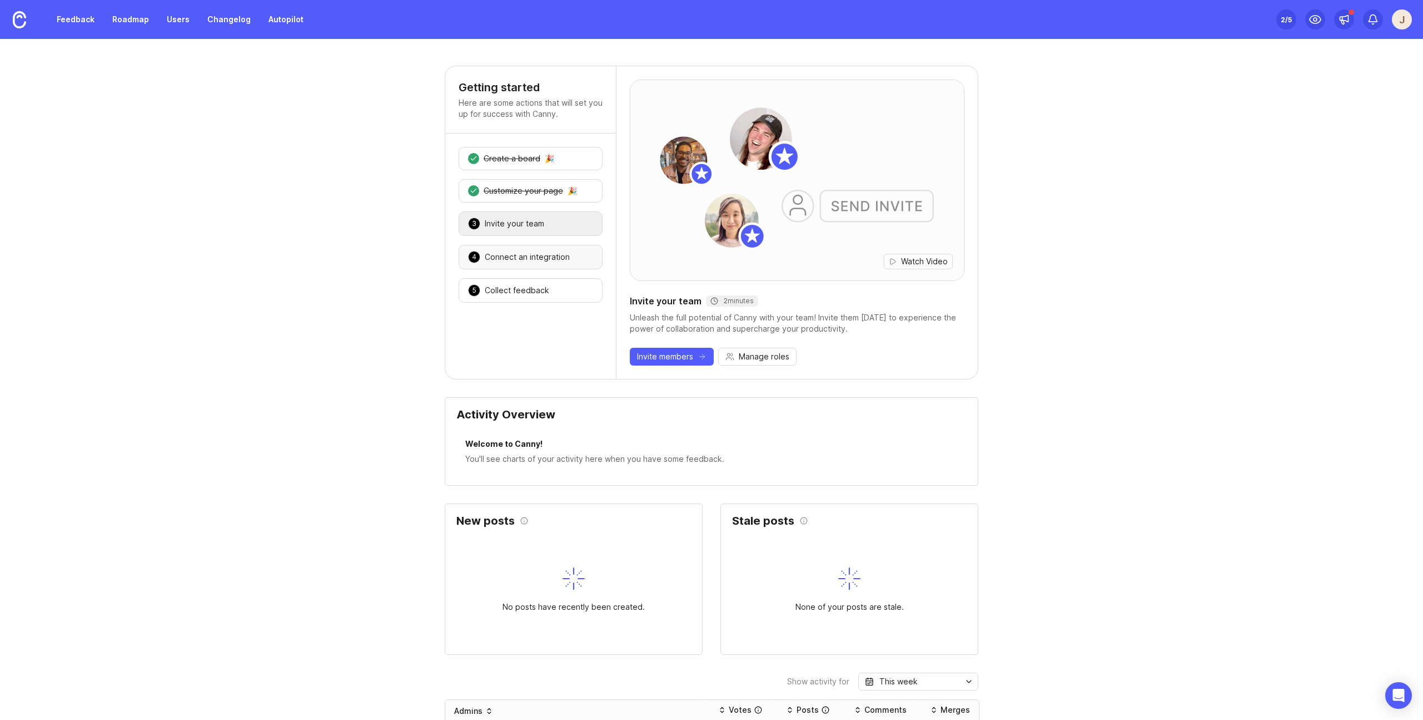
click at [514, 250] on div "4 Connect an integration 🎉" at bounding box center [531, 257] width 144 height 24
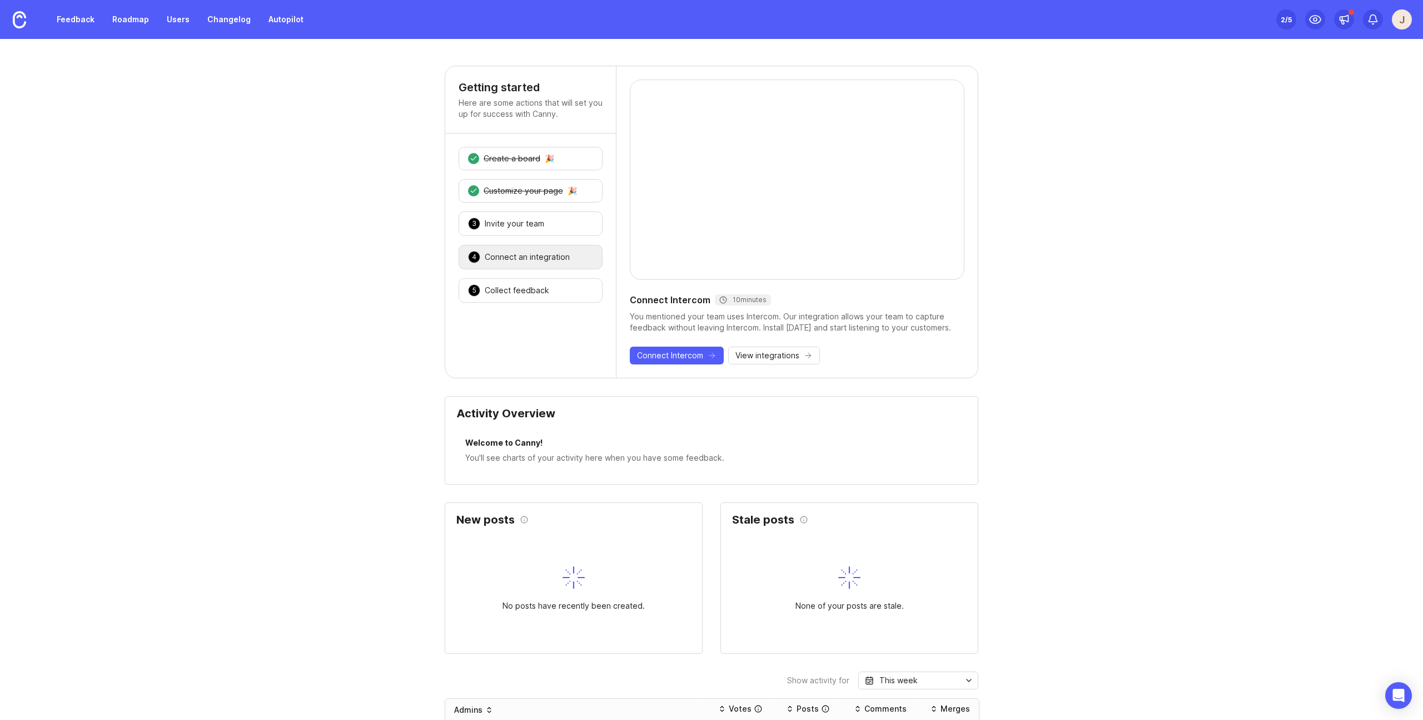
click at [847, 326] on div "You mentioned your team uses Intercom. Our integration allows your team to capt…" at bounding box center [797, 322] width 335 height 22
click at [1149, 340] on div "Getting started Here are some actions that will set you up for success with Can…" at bounding box center [711, 714] width 1423 height 1296
drag, startPoint x: 322, startPoint y: 235, endPoint x: 194, endPoint y: 121, distance: 171.4
click at [314, 221] on div "Getting started Here are some actions that will set you up for success with Can…" at bounding box center [711, 714] width 1423 height 1296
click at [126, 18] on link "Roadmap" at bounding box center [131, 19] width 50 height 20
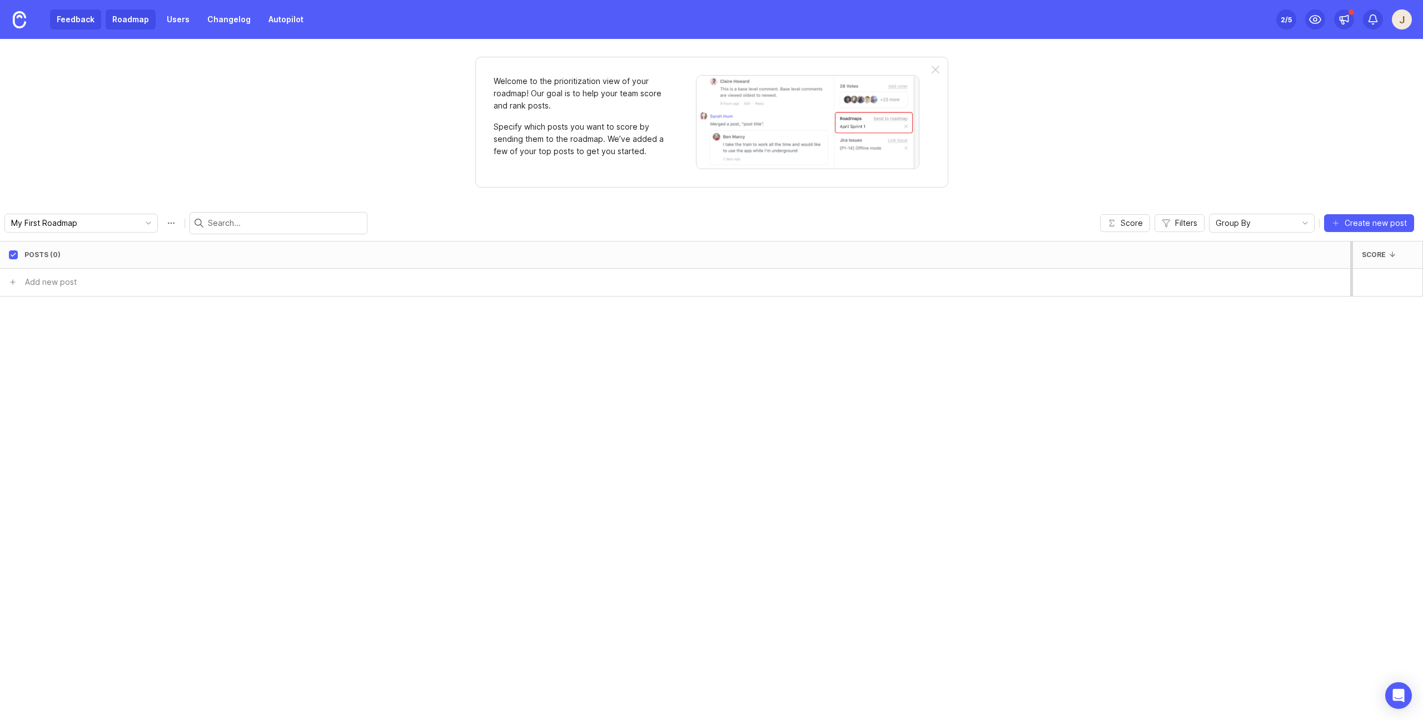
click at [68, 26] on link "Feedback" at bounding box center [75, 19] width 51 height 20
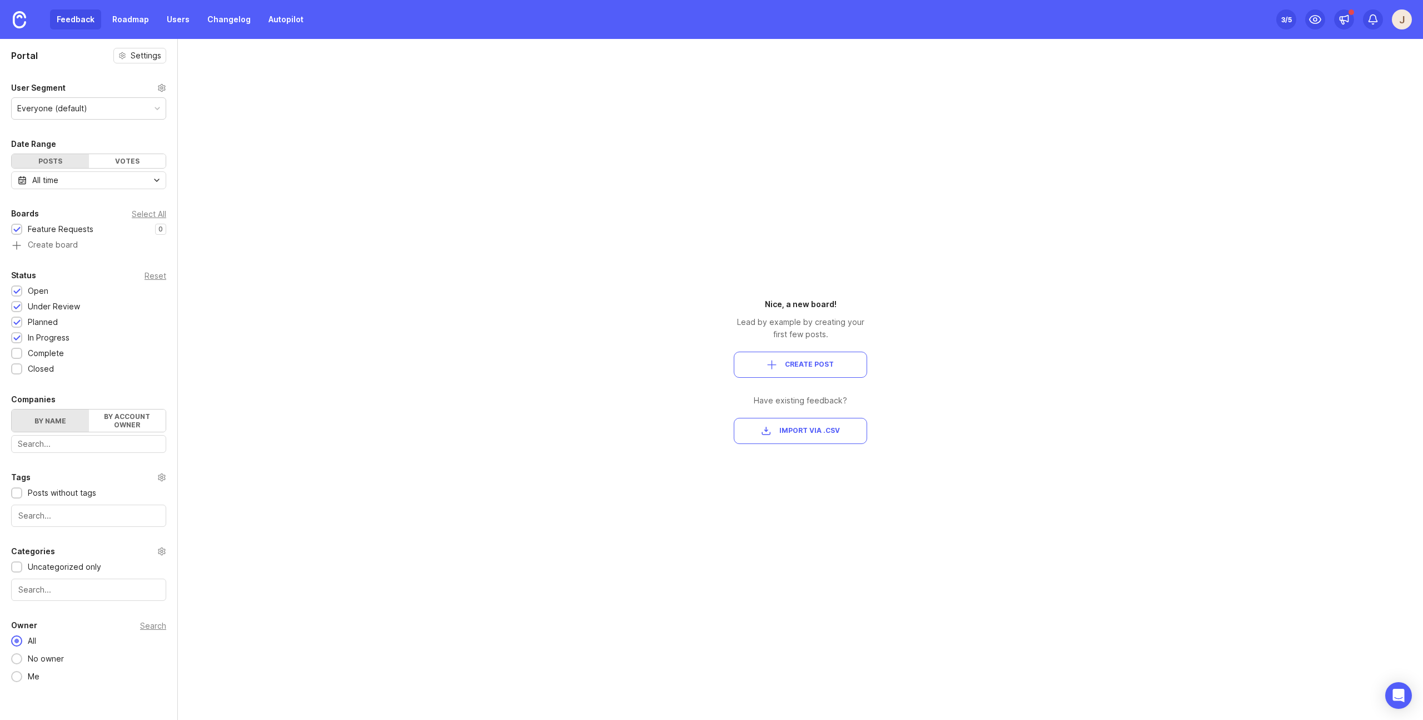
click at [196, 26] on div "Feedback Roadmap Users Changelog Autopilot" at bounding box center [180, 19] width 260 height 20
click at [184, 16] on link "Users" at bounding box center [178, 19] width 36 height 20
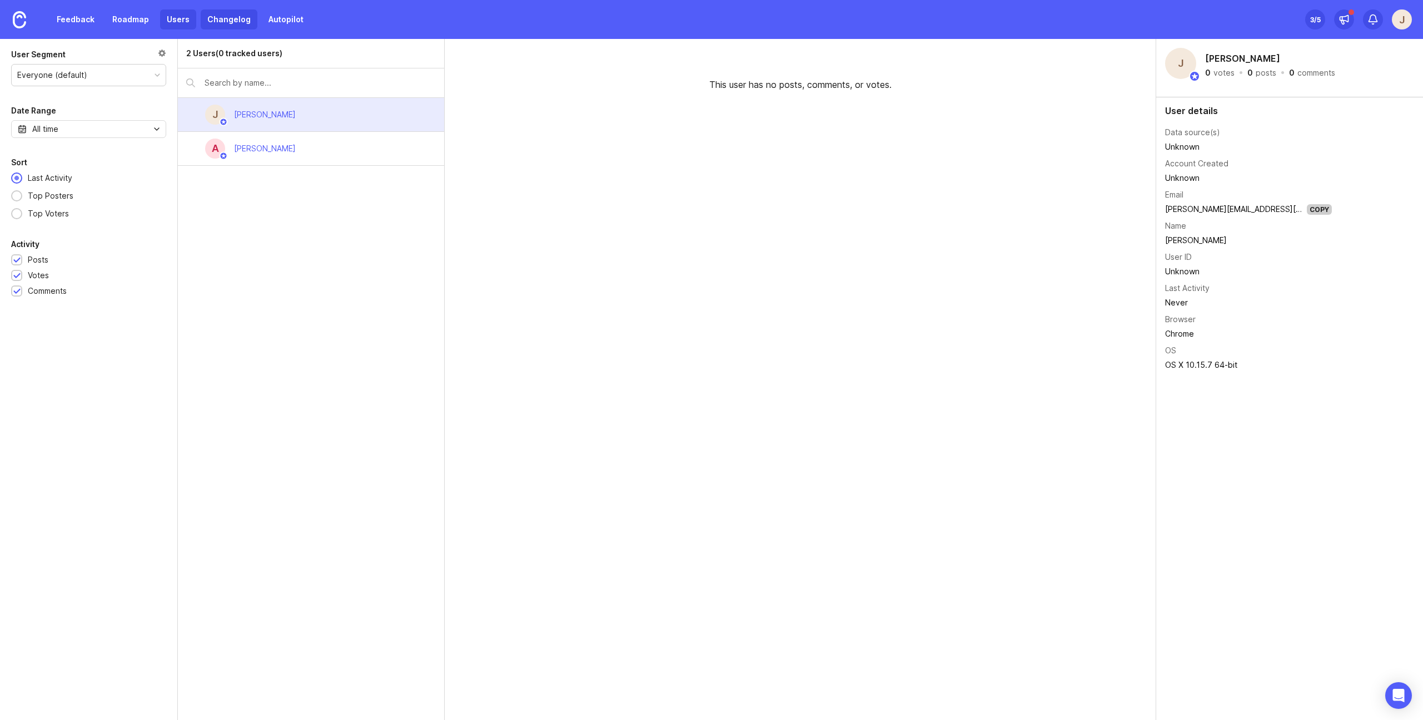
click at [220, 23] on link "Changelog" at bounding box center [229, 19] width 57 height 20
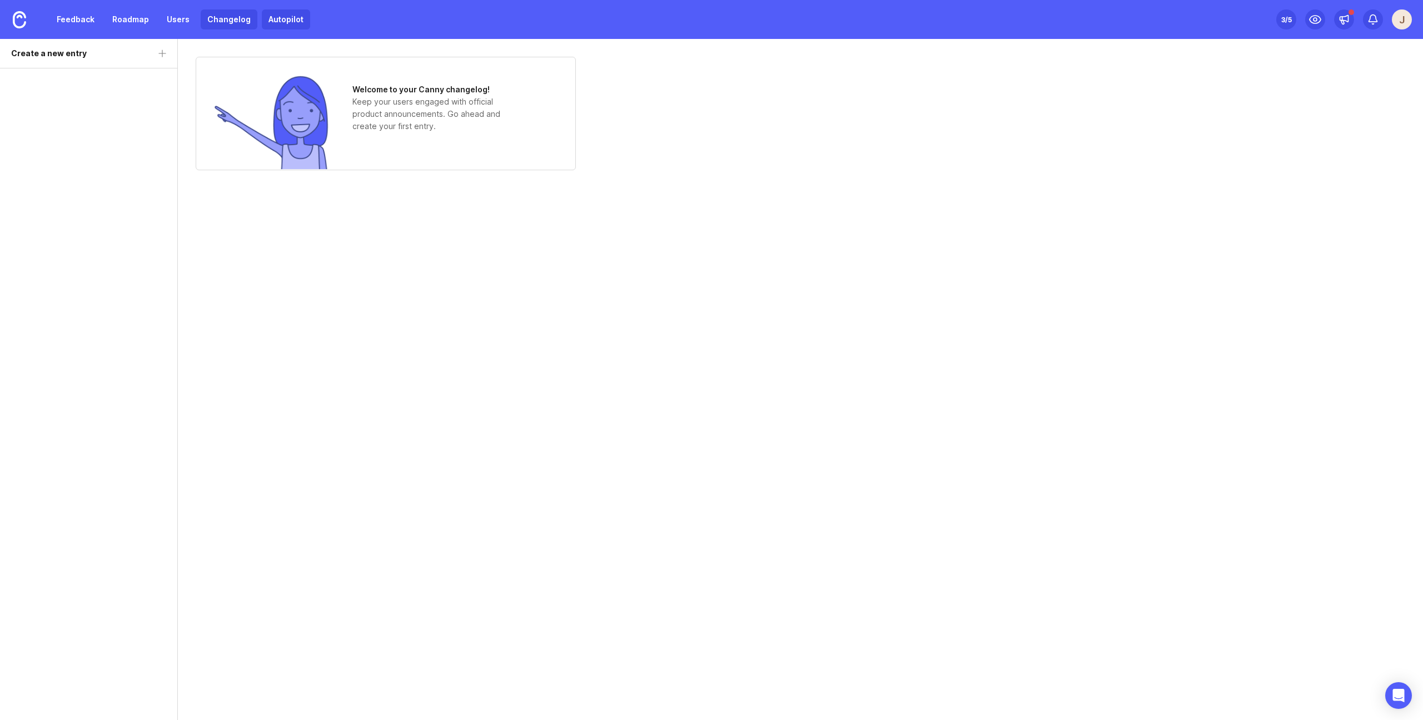
click at [286, 22] on link "Autopilot" at bounding box center [286, 19] width 48 height 20
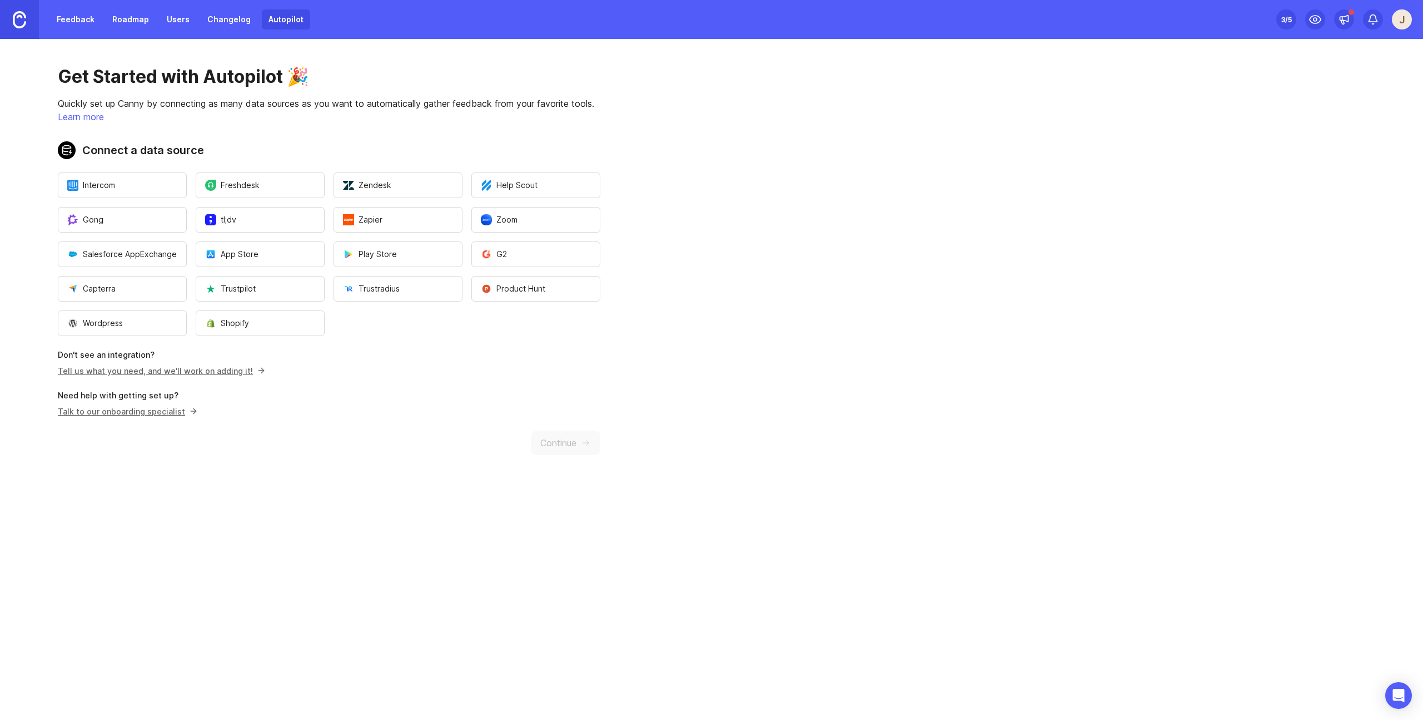
click at [17, 21] on img at bounding box center [19, 19] width 13 height 17
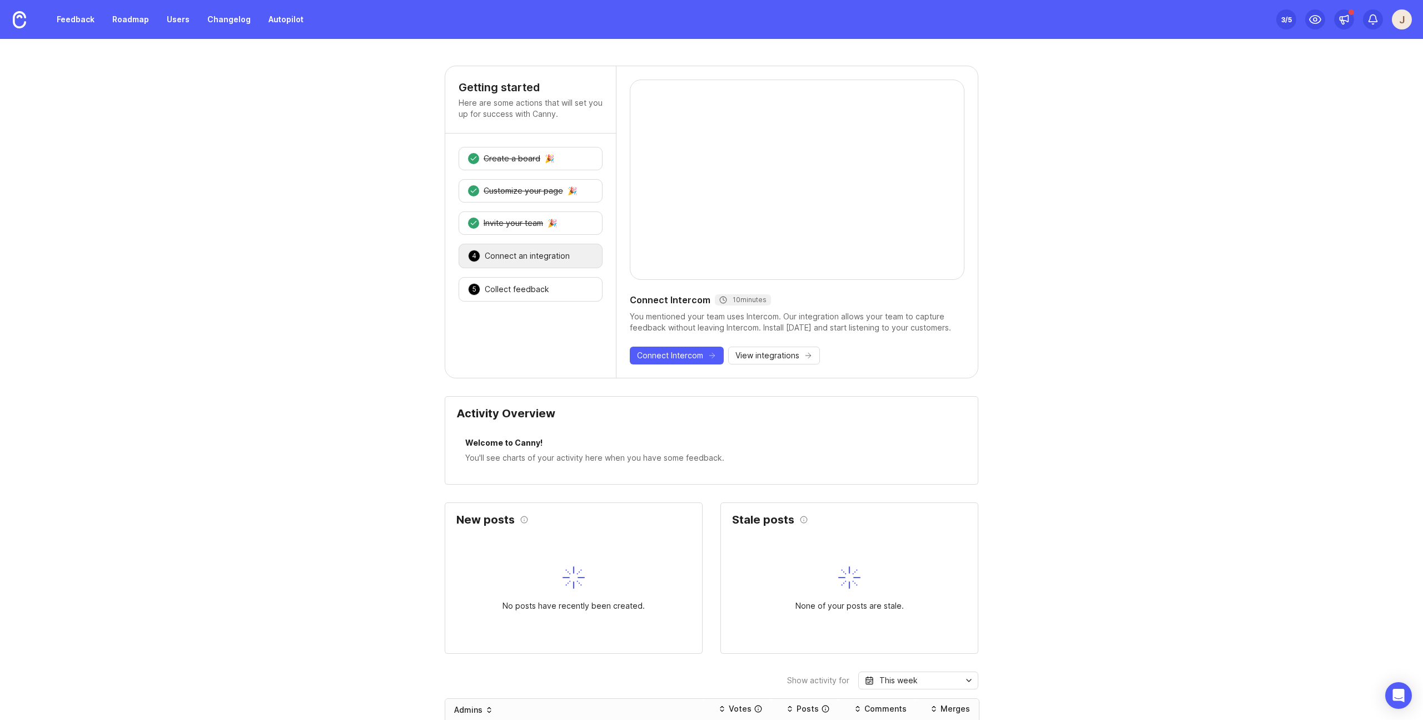
drag, startPoint x: 353, startPoint y: 380, endPoint x: 477, endPoint y: 321, distance: 137.6
click at [353, 380] on div "Getting started Here are some actions that will set you up for success with Can…" at bounding box center [711, 731] width 1423 height 1330
click at [537, 291] on div "Collect feedback" at bounding box center [517, 289] width 65 height 11
click at [804, 323] on div "Collect feedback from 5 users by embedding Canny into your app. Set up Canny Id…" at bounding box center [797, 322] width 335 height 22
click at [553, 256] on div "Connect an integration" at bounding box center [527, 255] width 85 height 11
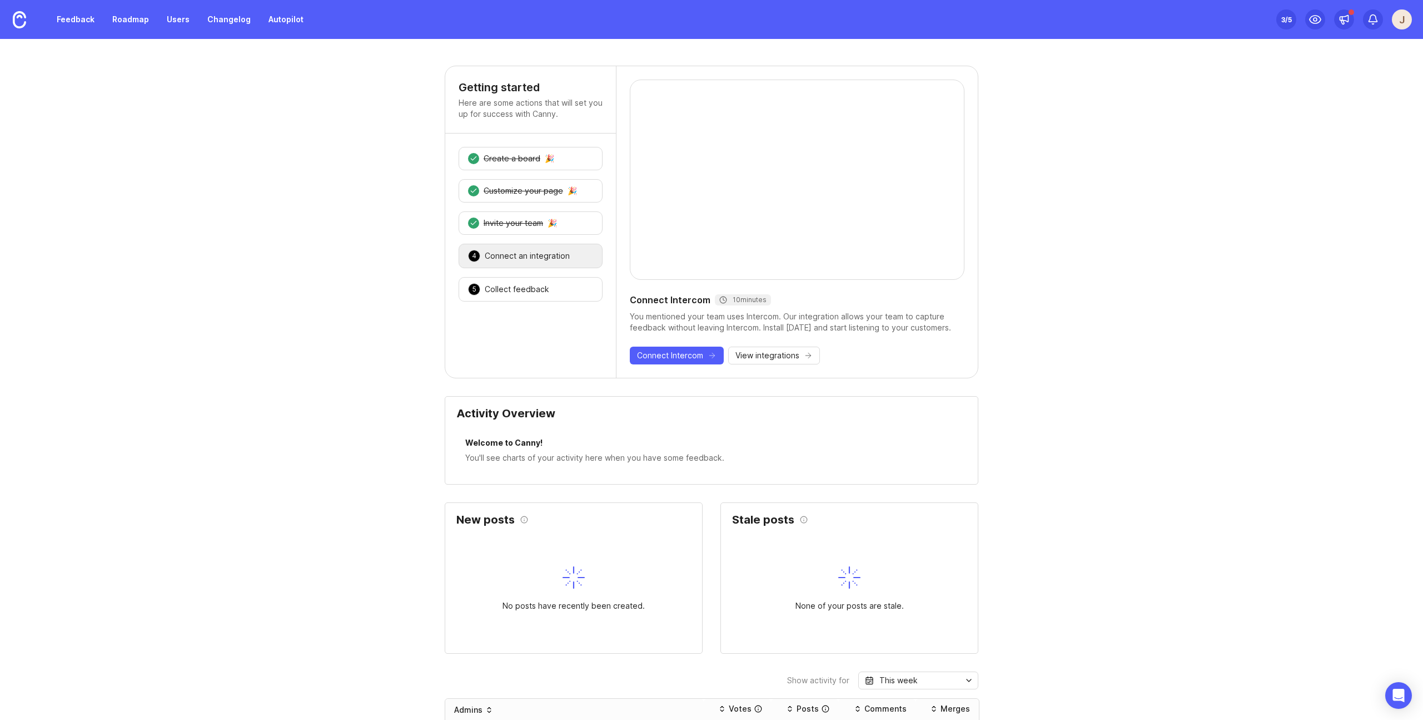
click at [299, 144] on div "Getting started Here are some actions that will set you up for success with Can…" at bounding box center [711, 731] width 1423 height 1330
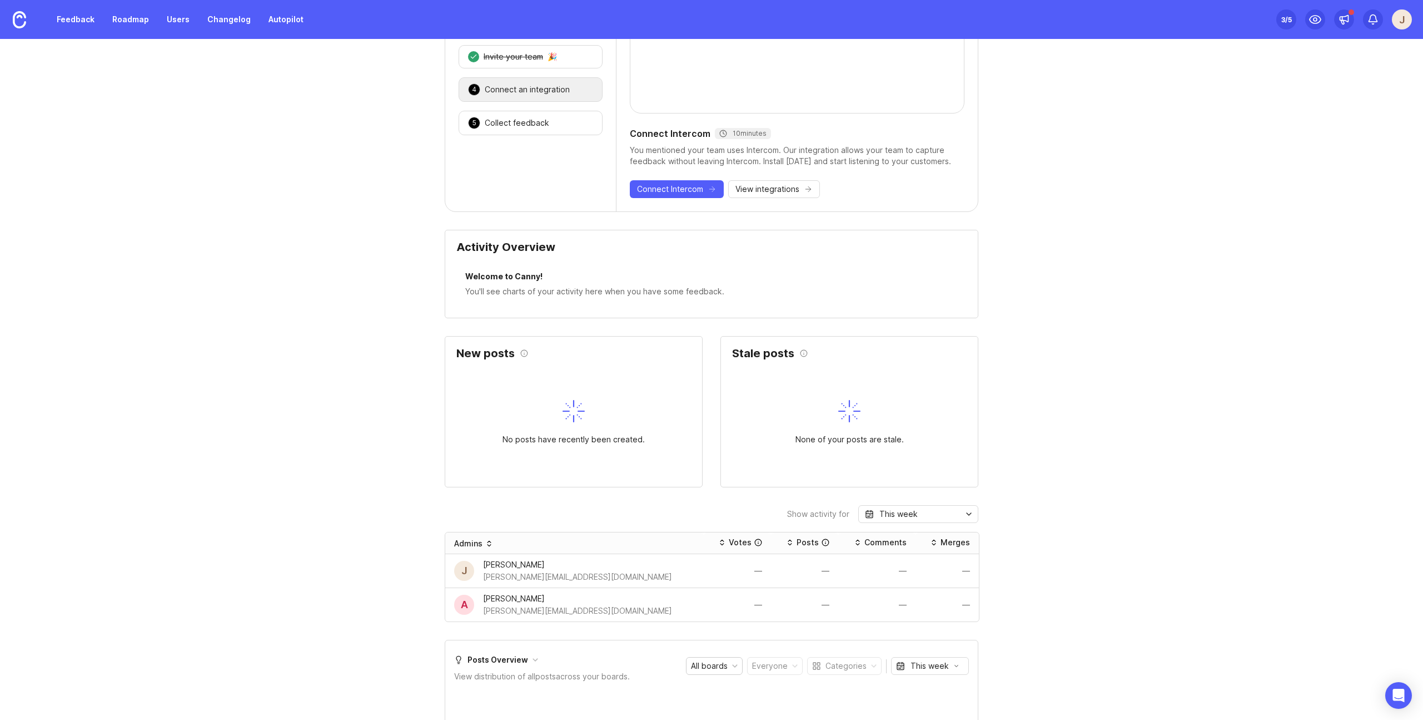
scroll to position [409, 0]
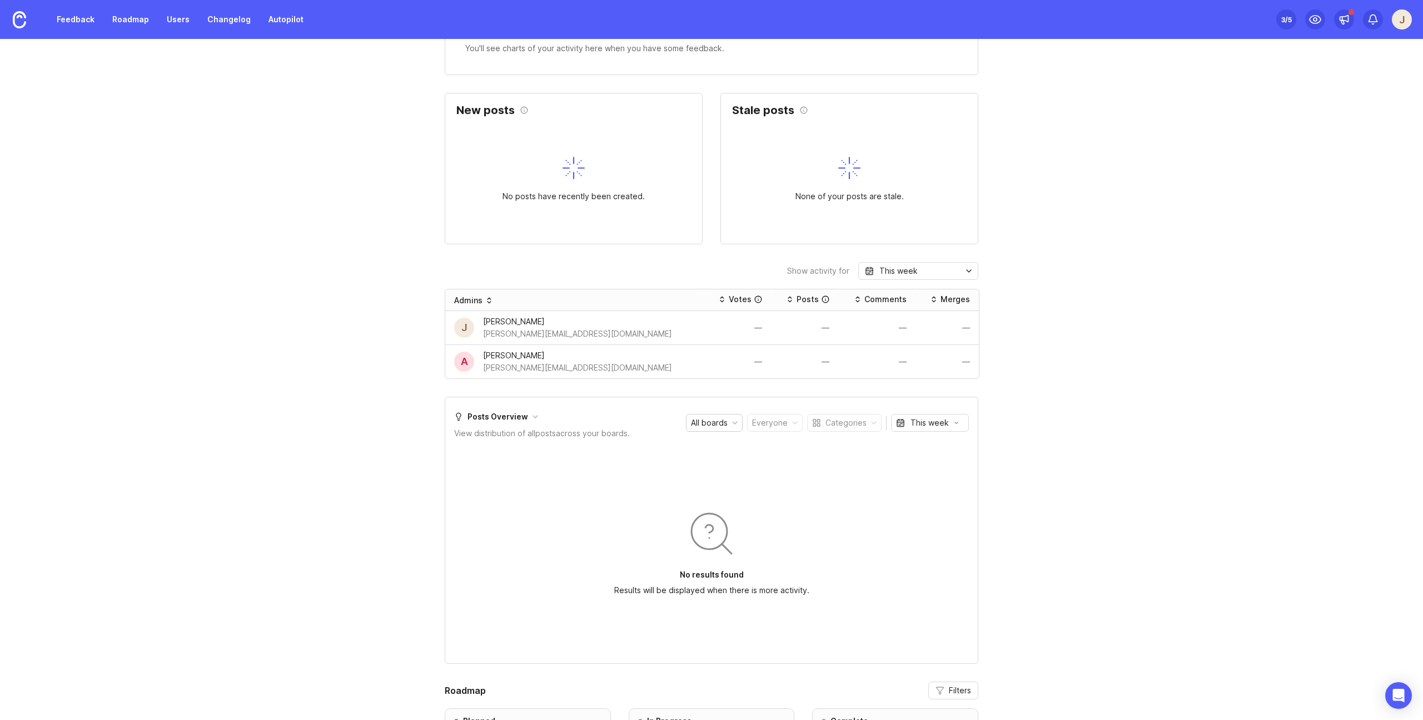
click at [300, 145] on div "Getting started Here are some actions that will set you up for success with Can…" at bounding box center [711, 321] width 1423 height 1330
click at [1408, 22] on div "J" at bounding box center [1402, 19] width 20 height 20
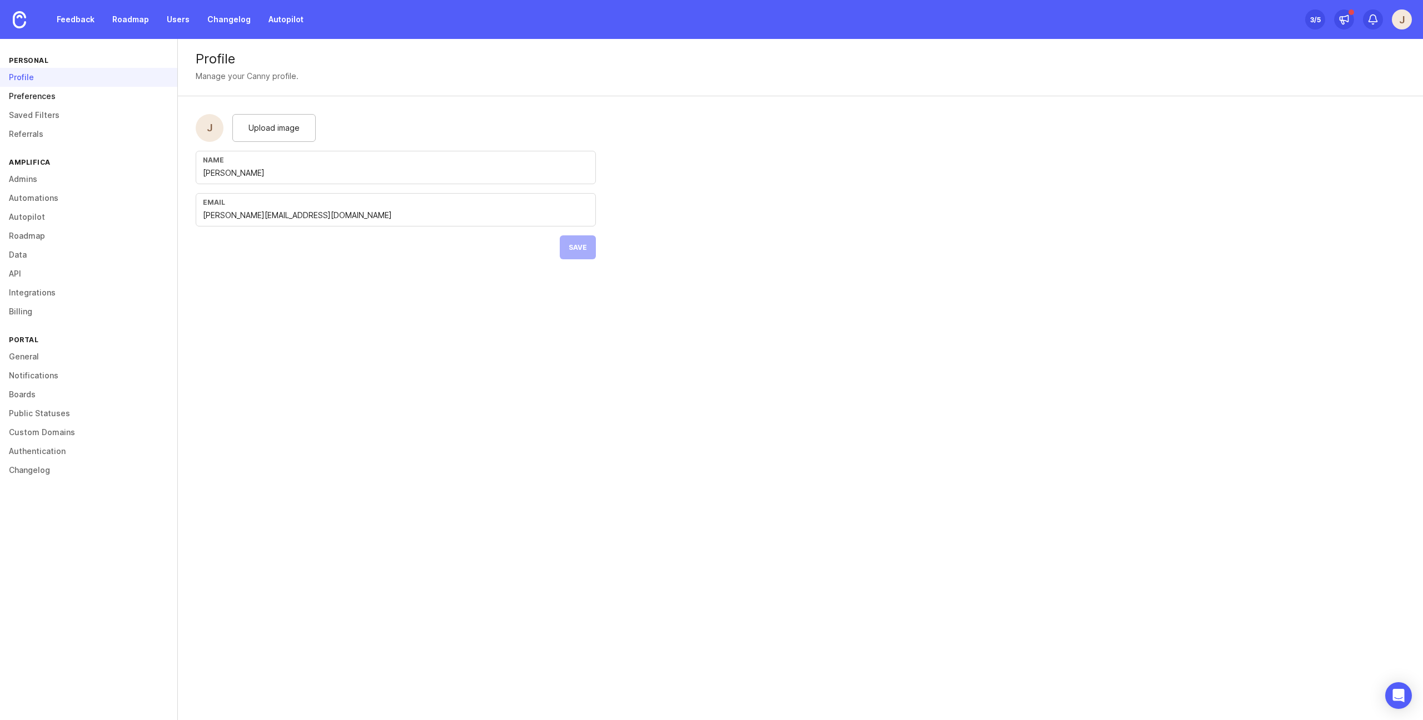
click at [31, 94] on link "Preferences" at bounding box center [88, 96] width 177 height 19
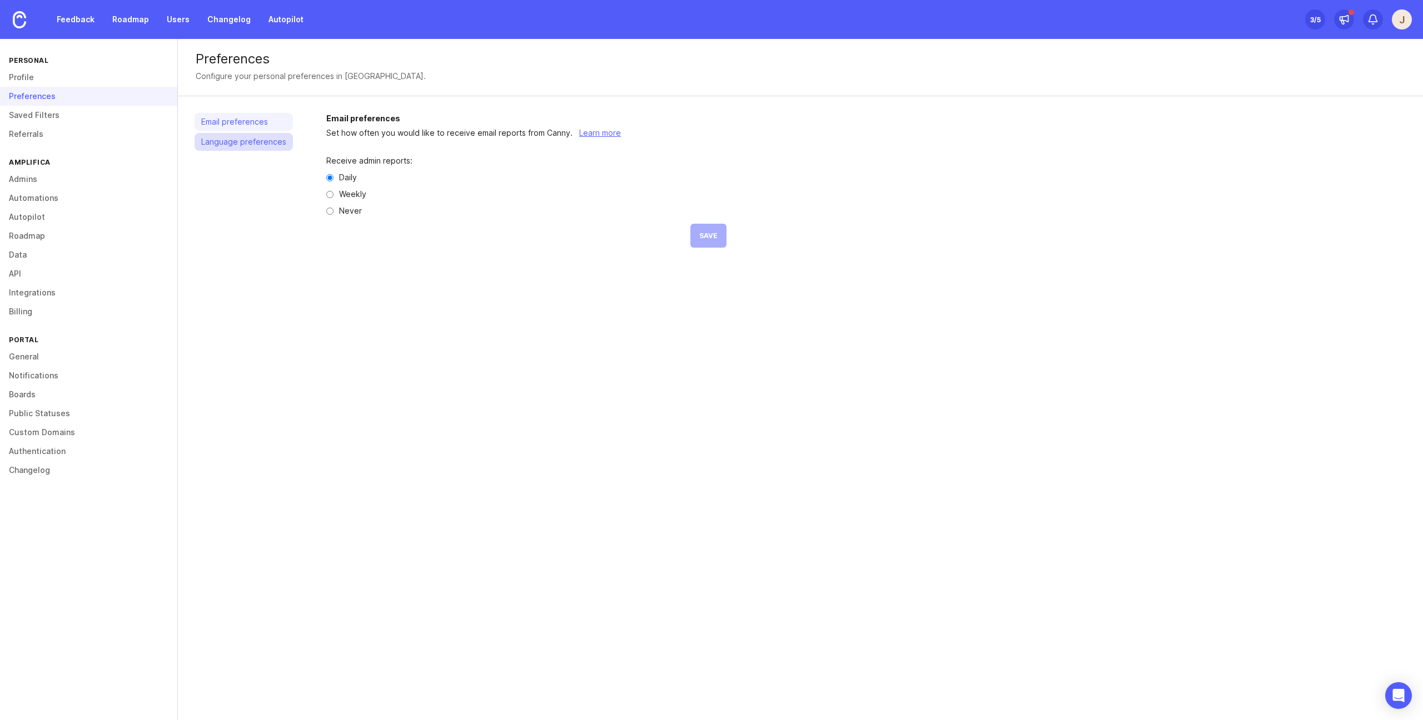
click at [259, 145] on link "Language preferences" at bounding box center [244, 142] width 98 height 18
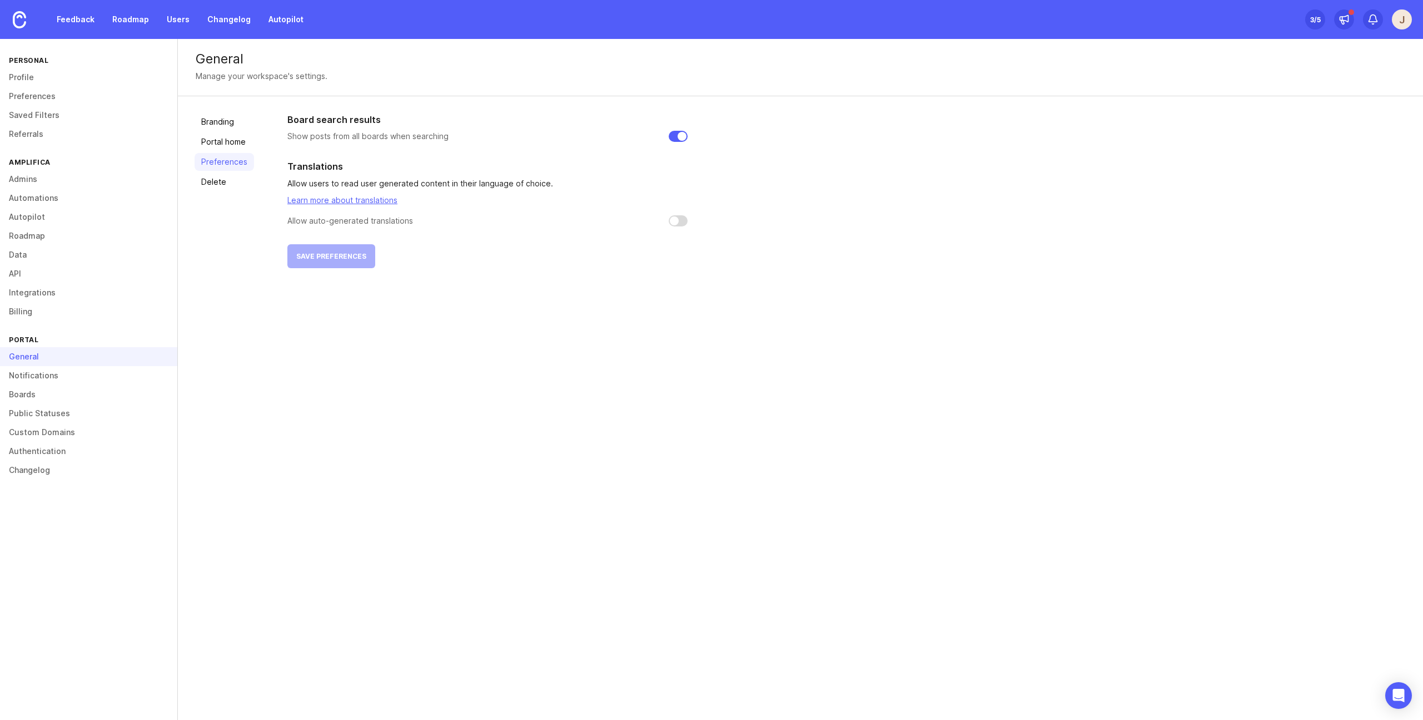
click at [533, 215] on section "Translations Allow users to read user generated content in their language of ch…" at bounding box center [487, 193] width 400 height 67
click at [221, 147] on link "Portal home" at bounding box center [224, 142] width 59 height 18
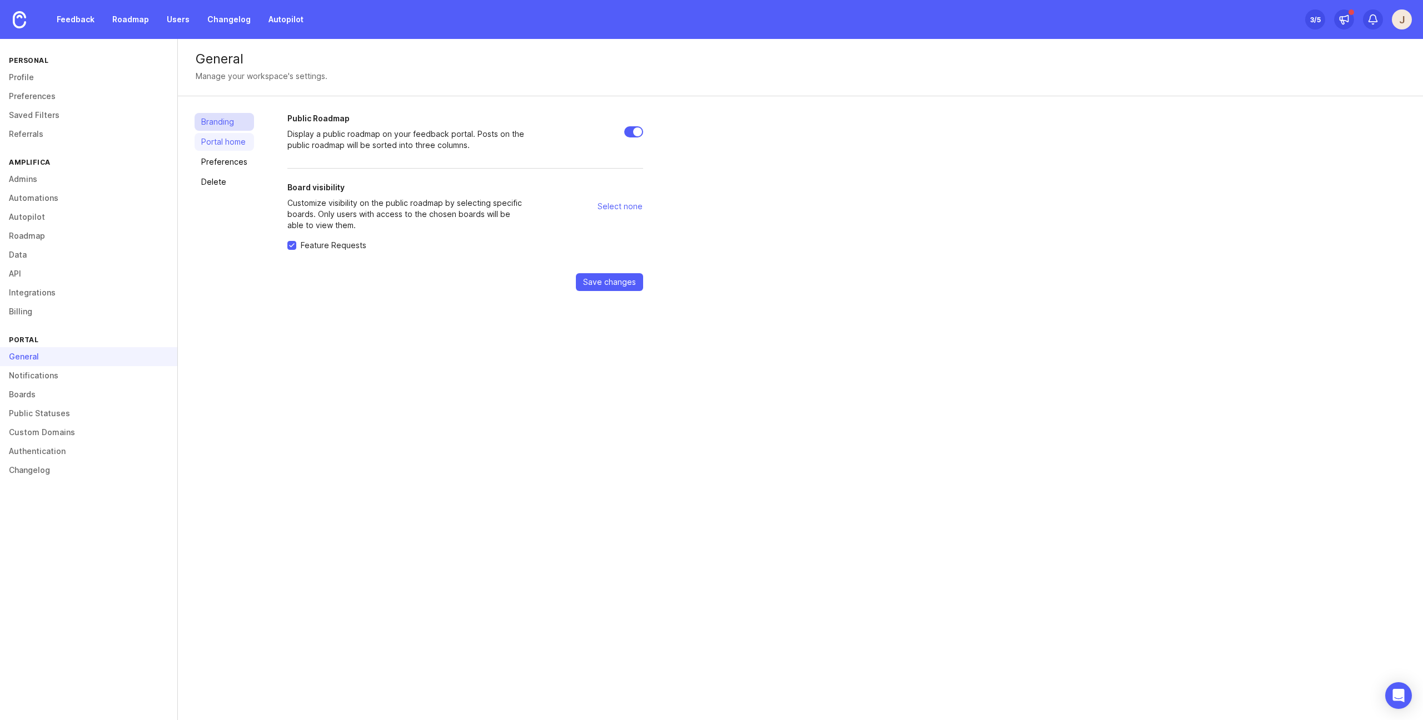
click at [224, 118] on link "Branding" at bounding box center [224, 122] width 59 height 18
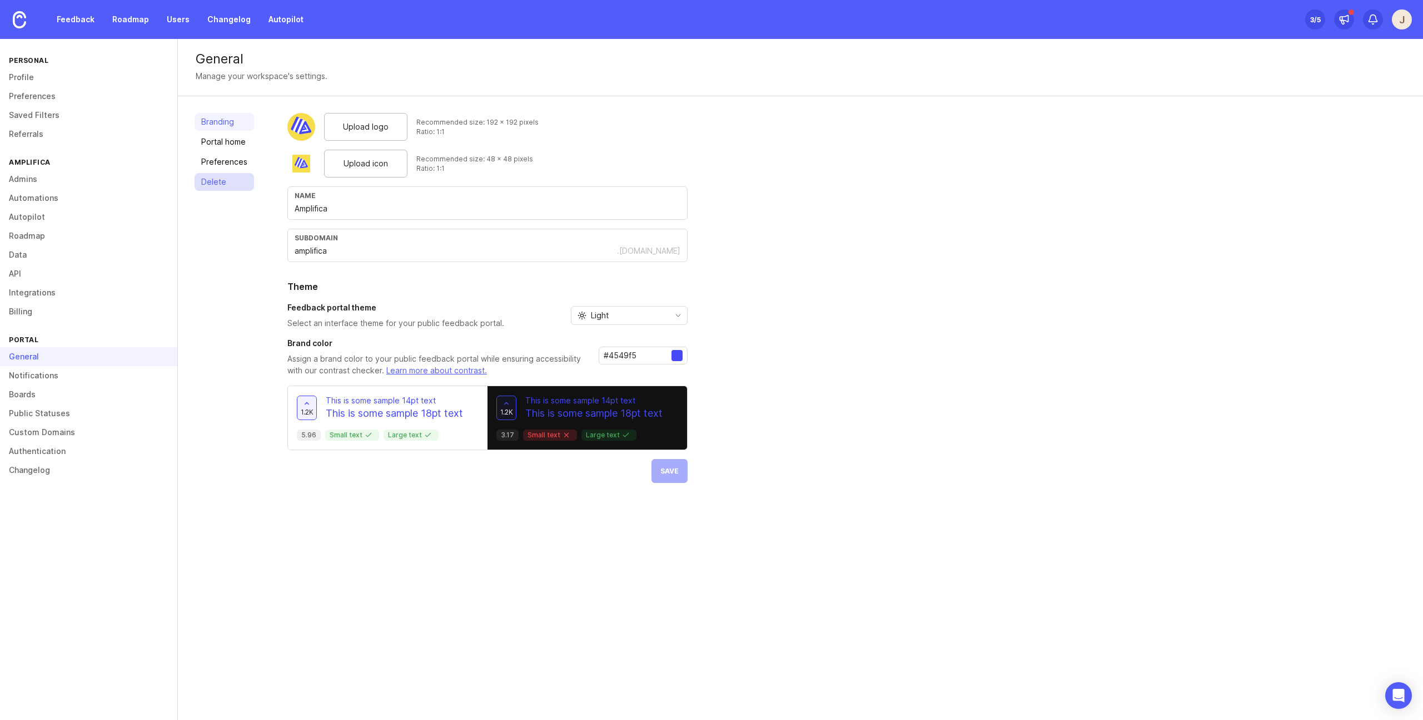
click at [220, 173] on link "Delete" at bounding box center [224, 182] width 59 height 18
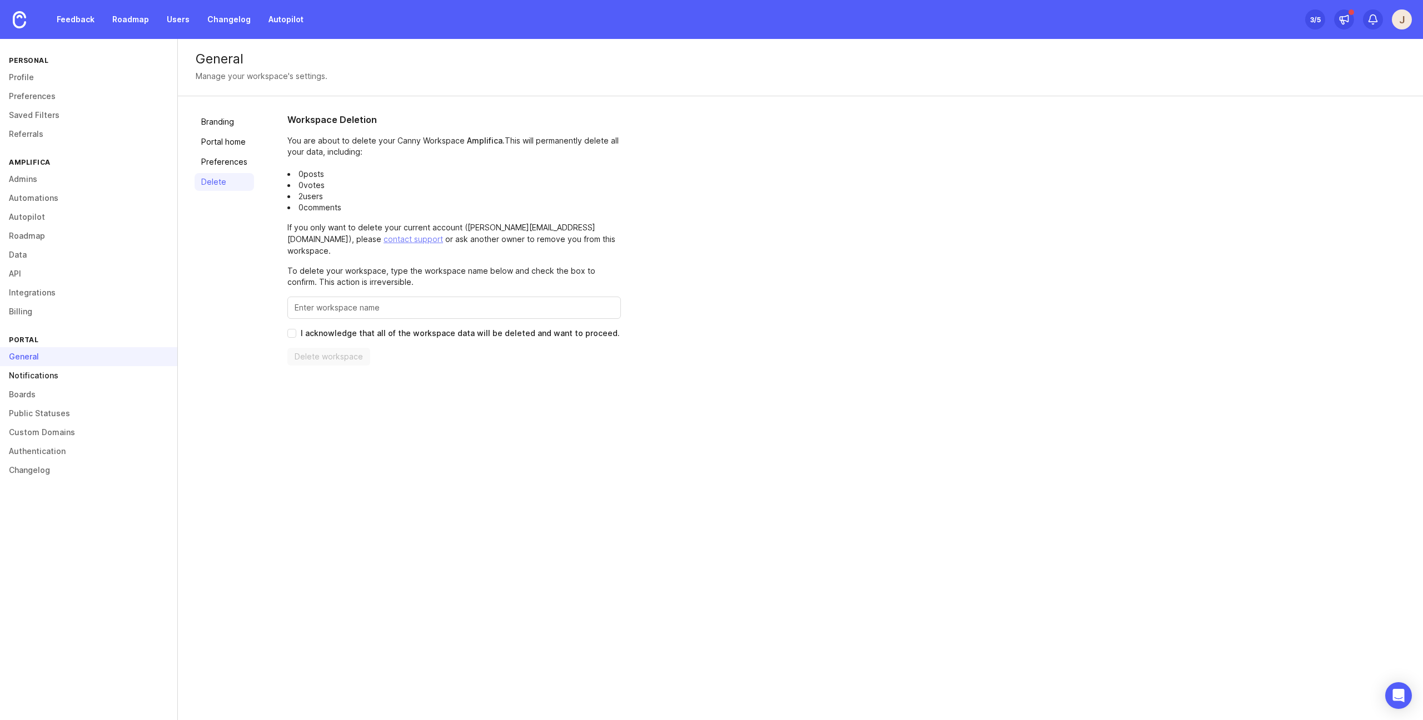
click at [71, 376] on link "Notifications" at bounding box center [88, 375] width 177 height 19
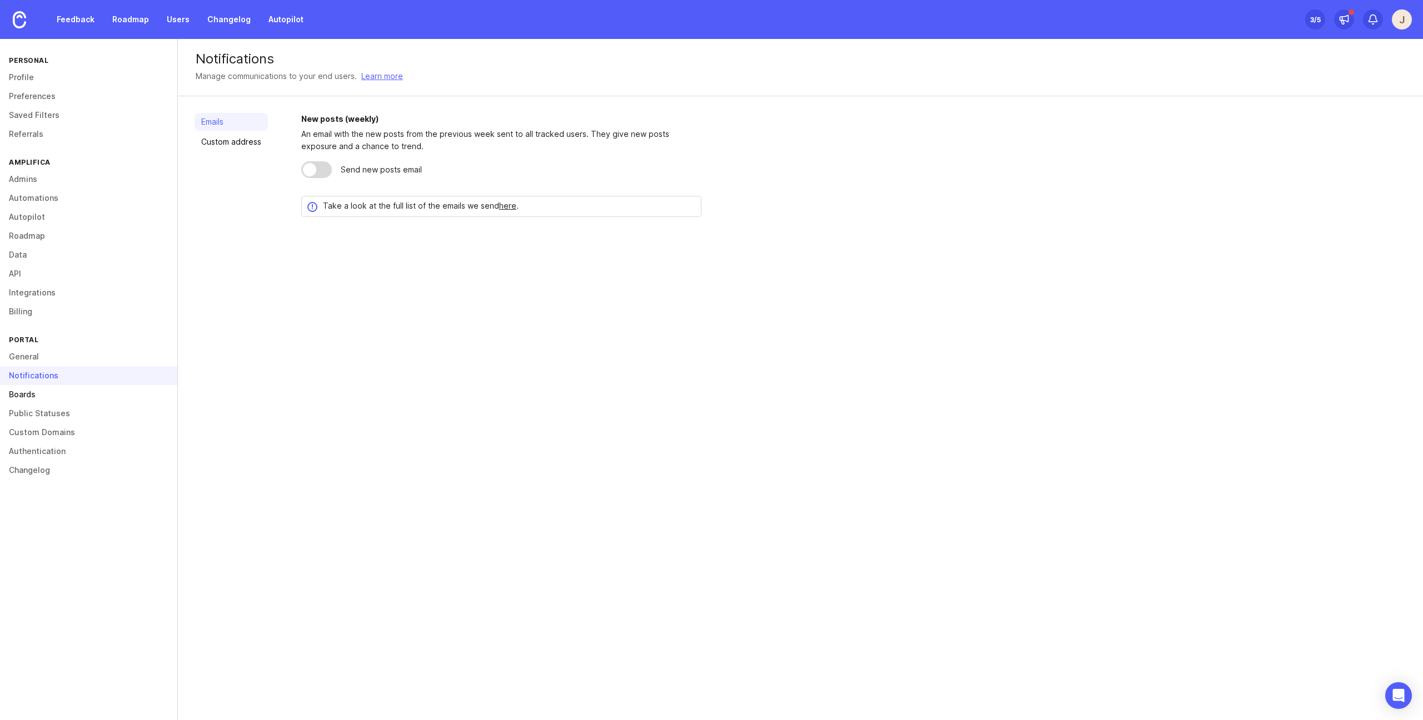
click at [66, 390] on link "Boards" at bounding box center [88, 394] width 177 height 19
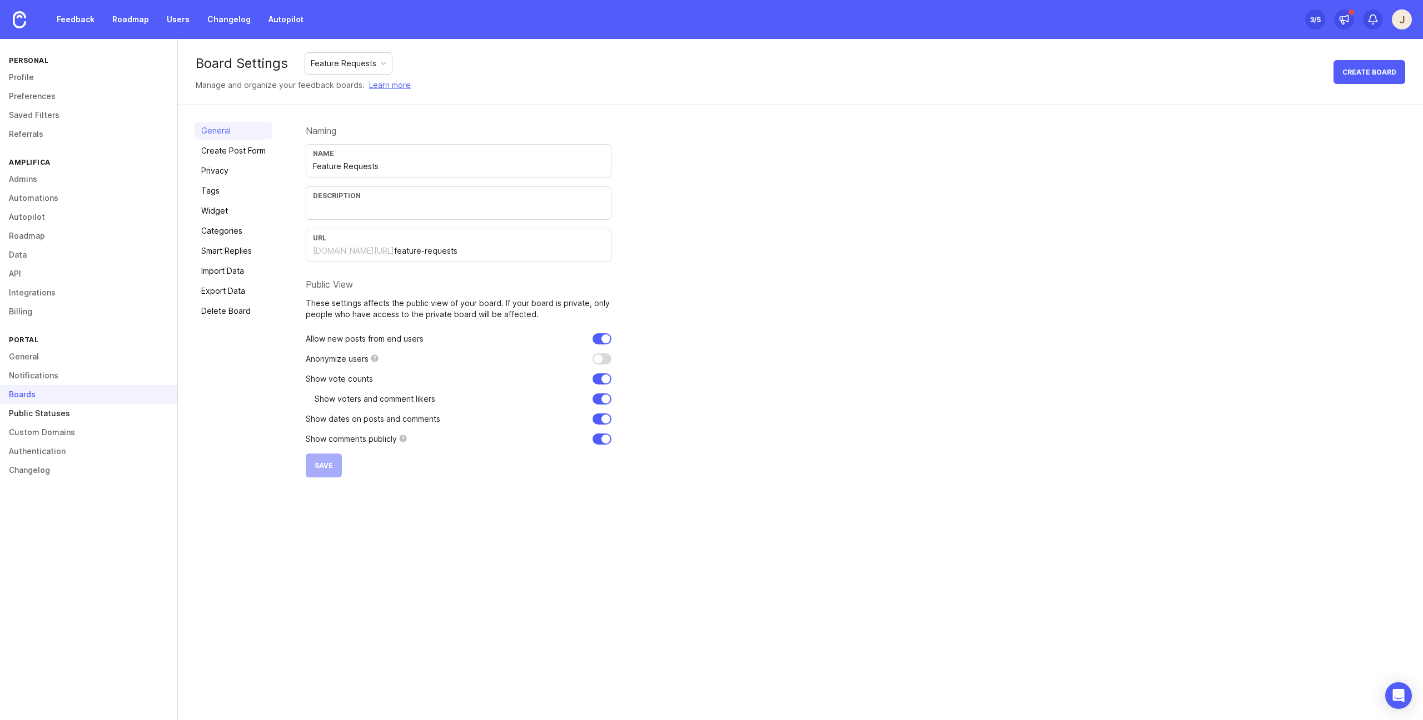
click at [71, 410] on link "Public Statuses" at bounding box center [88, 413] width 177 height 19
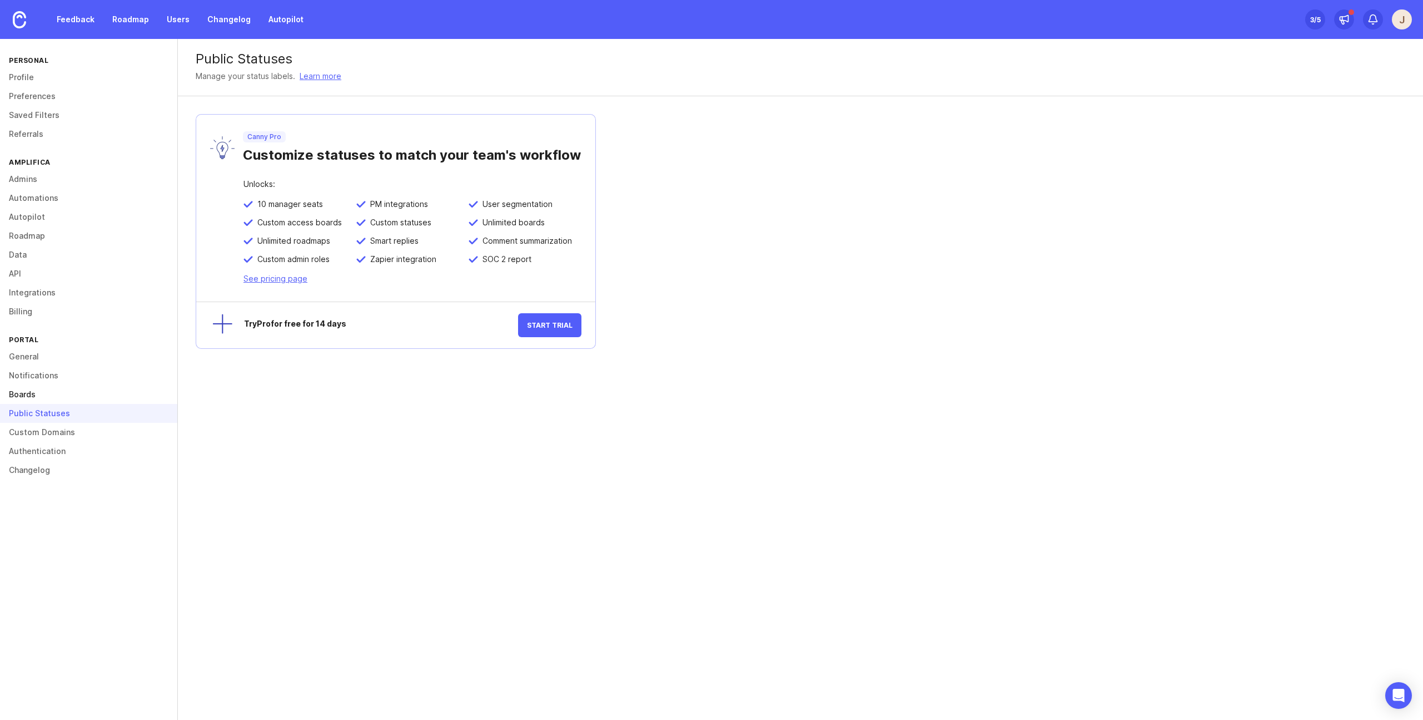
click at [50, 396] on link "Boards" at bounding box center [88, 394] width 177 height 19
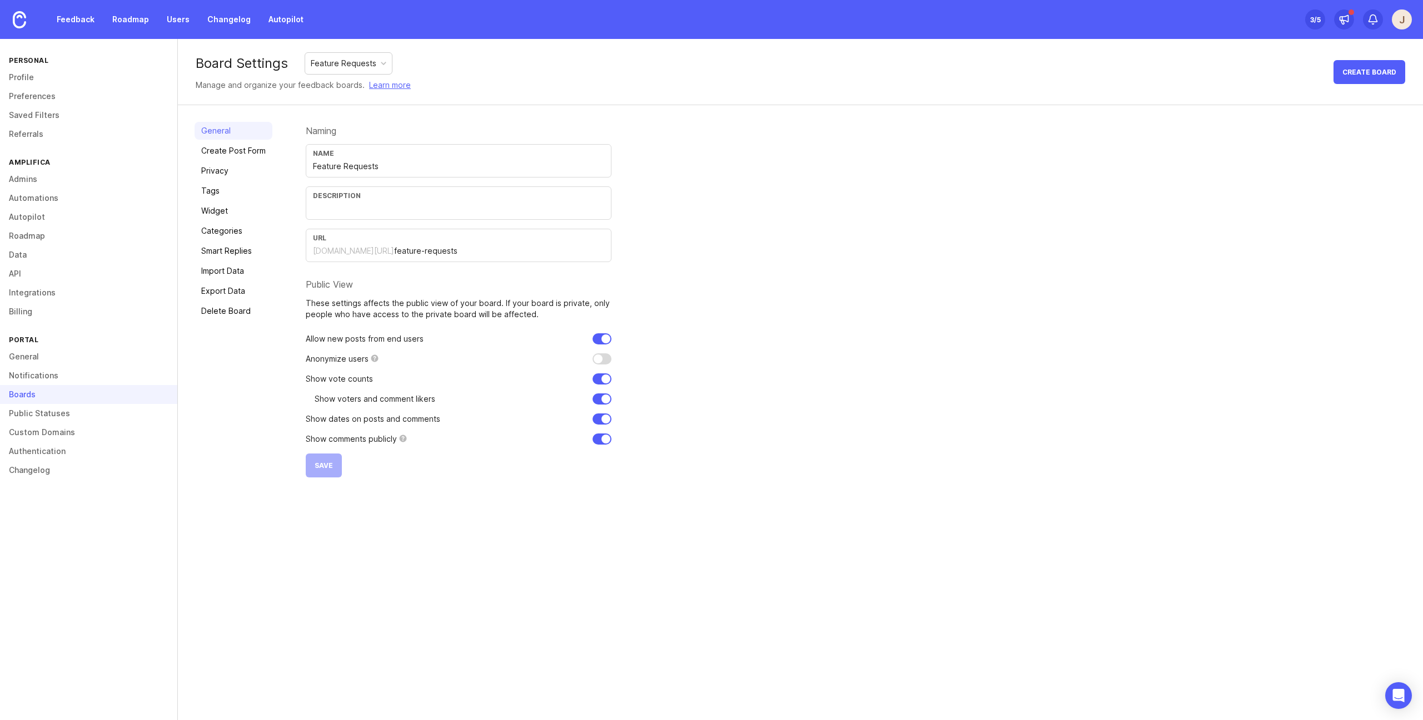
click at [918, 319] on div "Naming Name Feature Requests Description URL [DOMAIN_NAME][URL] feature-request…" at bounding box center [856, 299] width 1101 height 355
click at [972, 448] on div "Naming Name Feature Requests Description URL [DOMAIN_NAME][URL] feature-request…" at bounding box center [856, 299] width 1101 height 355
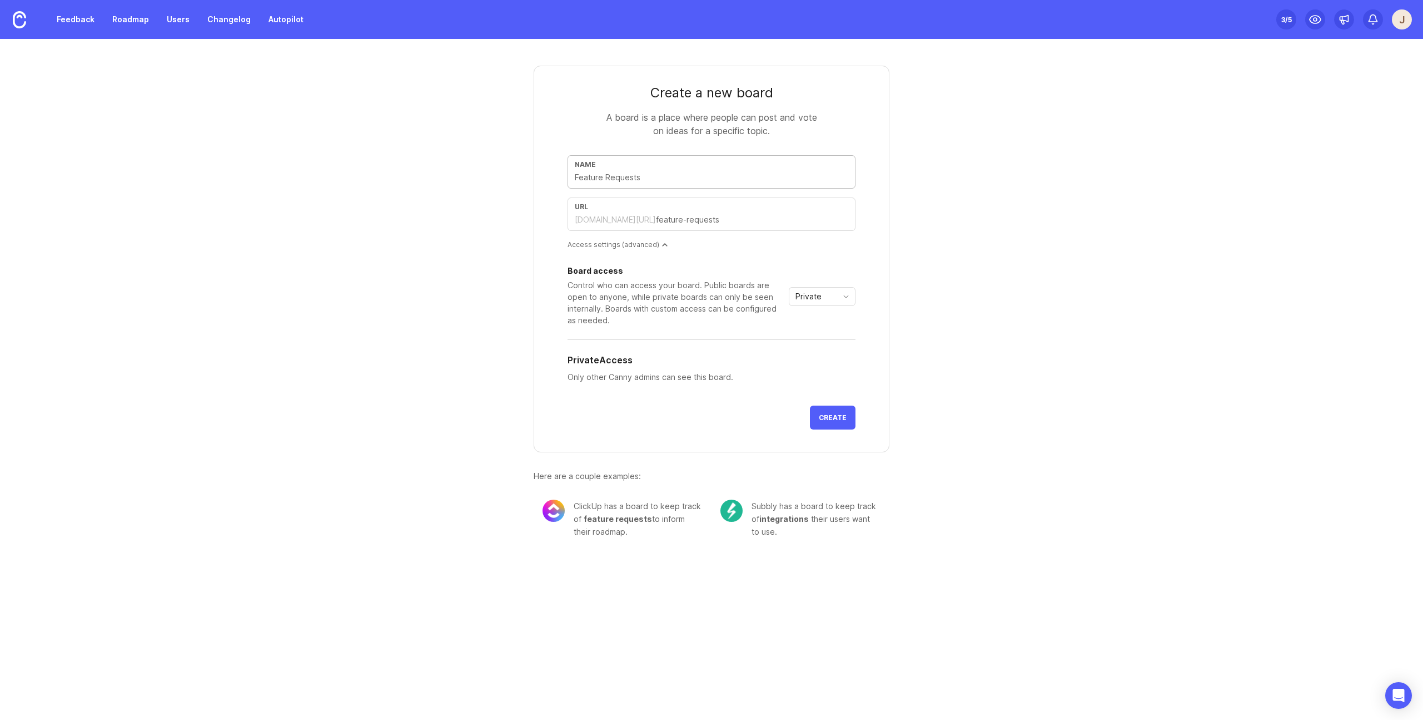
click at [667, 181] on input "text" at bounding box center [712, 177] width 274 height 12
click at [285, 234] on div "Create a new board A board is a place where people can post and vote on ideas f…" at bounding box center [711, 297] width 1423 height 517
click at [406, 287] on div "Create a new board A board is a place where people can post and vote on ideas f…" at bounding box center [711, 297] width 1423 height 517
click at [402, 304] on div "Create a new board A board is a place where people can post and vote on ideas f…" at bounding box center [711, 297] width 1423 height 517
click at [836, 413] on span "Create" at bounding box center [833, 417] width 28 height 8
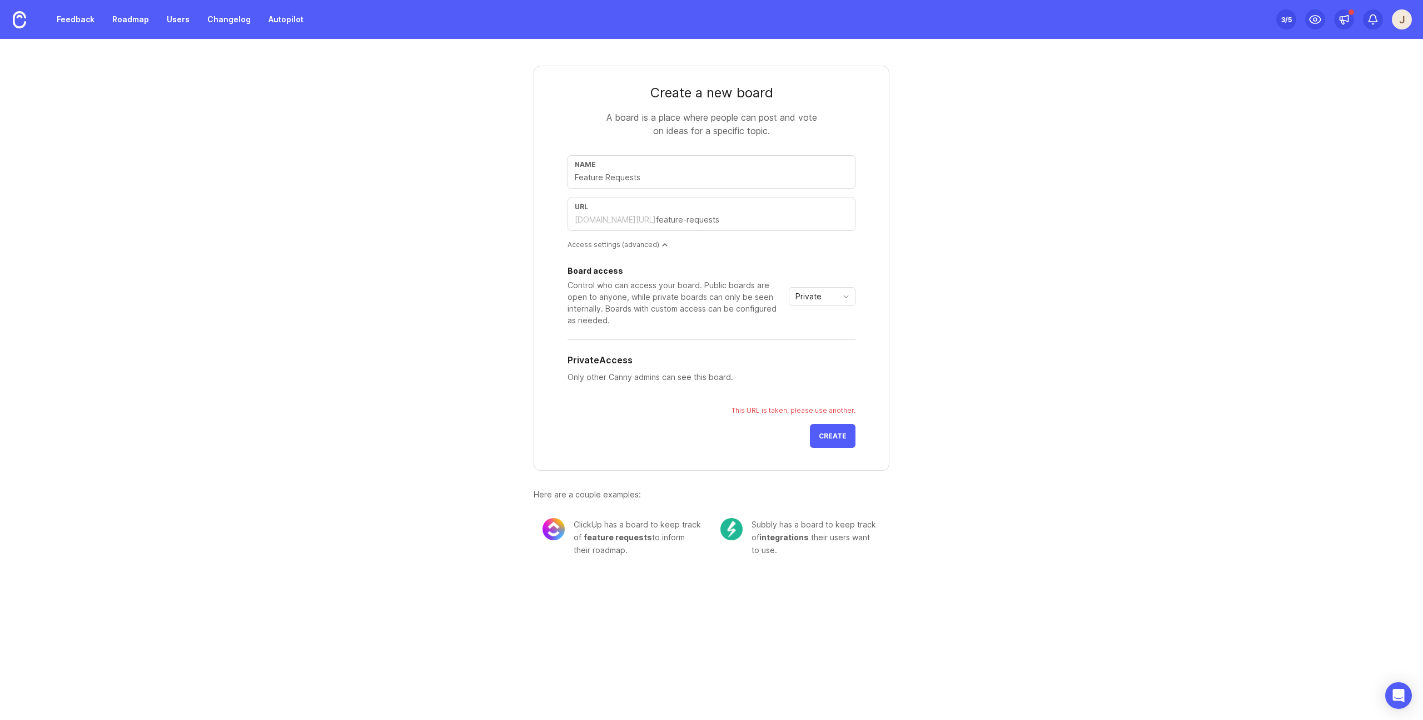
click at [733, 214] on input "text" at bounding box center [752, 220] width 192 height 12
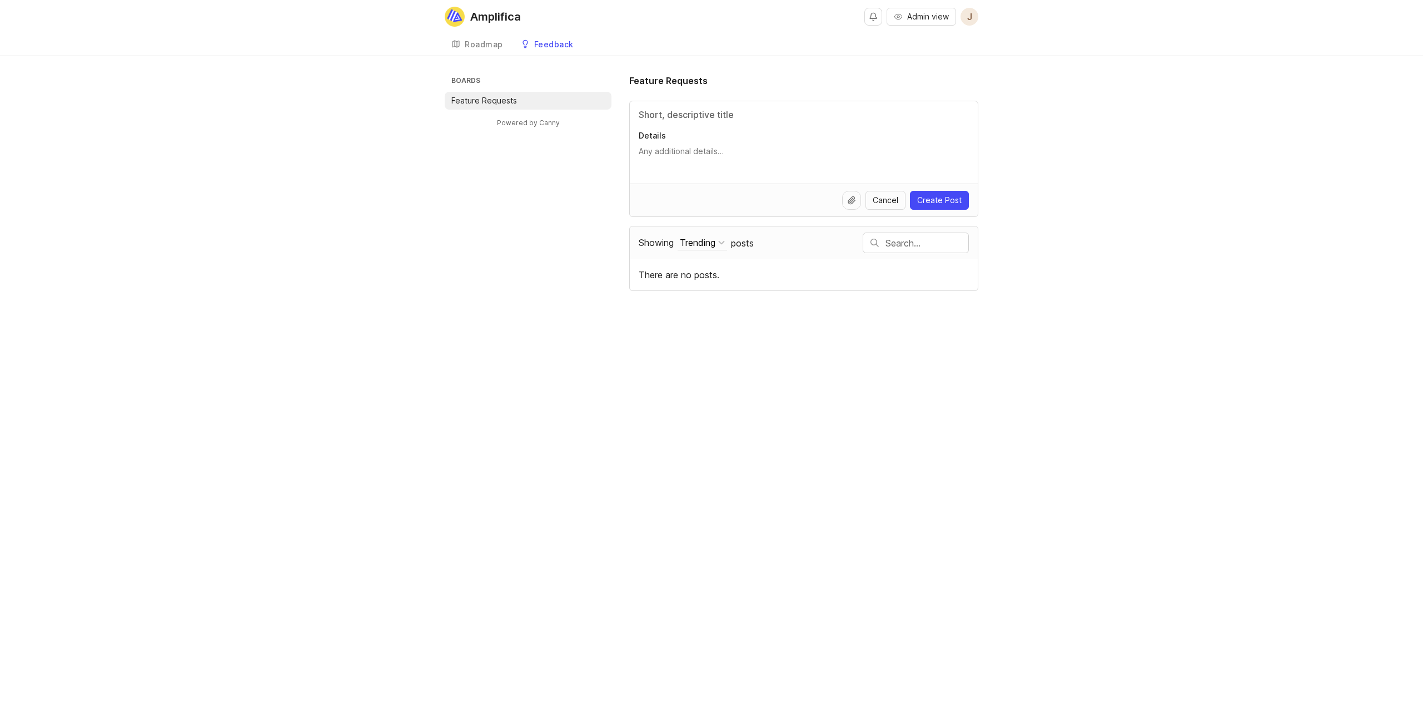
drag, startPoint x: 1010, startPoint y: 388, endPoint x: 1012, endPoint y: 396, distance: 8.5
click at [1012, 396] on div "Amplifica Admin view J Create Roadmap Feedback Feature Requests Boards Feature …" at bounding box center [711, 360] width 1423 height 720
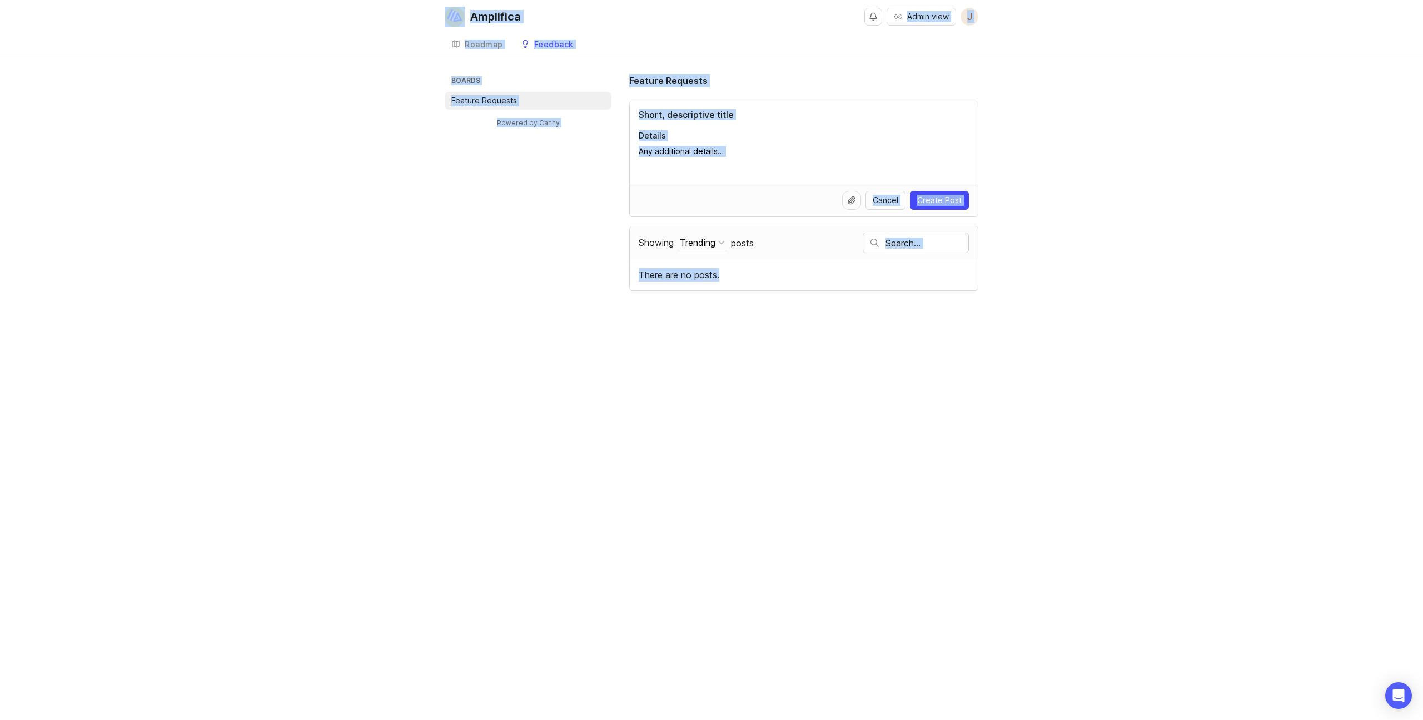
drag, startPoint x: 999, startPoint y: 393, endPoint x: 413, endPoint y: 38, distance: 685.3
click at [414, 33] on div "Amplifica Admin view J Create Roadmap Feedback Feature Requests Boards Feature …" at bounding box center [711, 360] width 1423 height 720
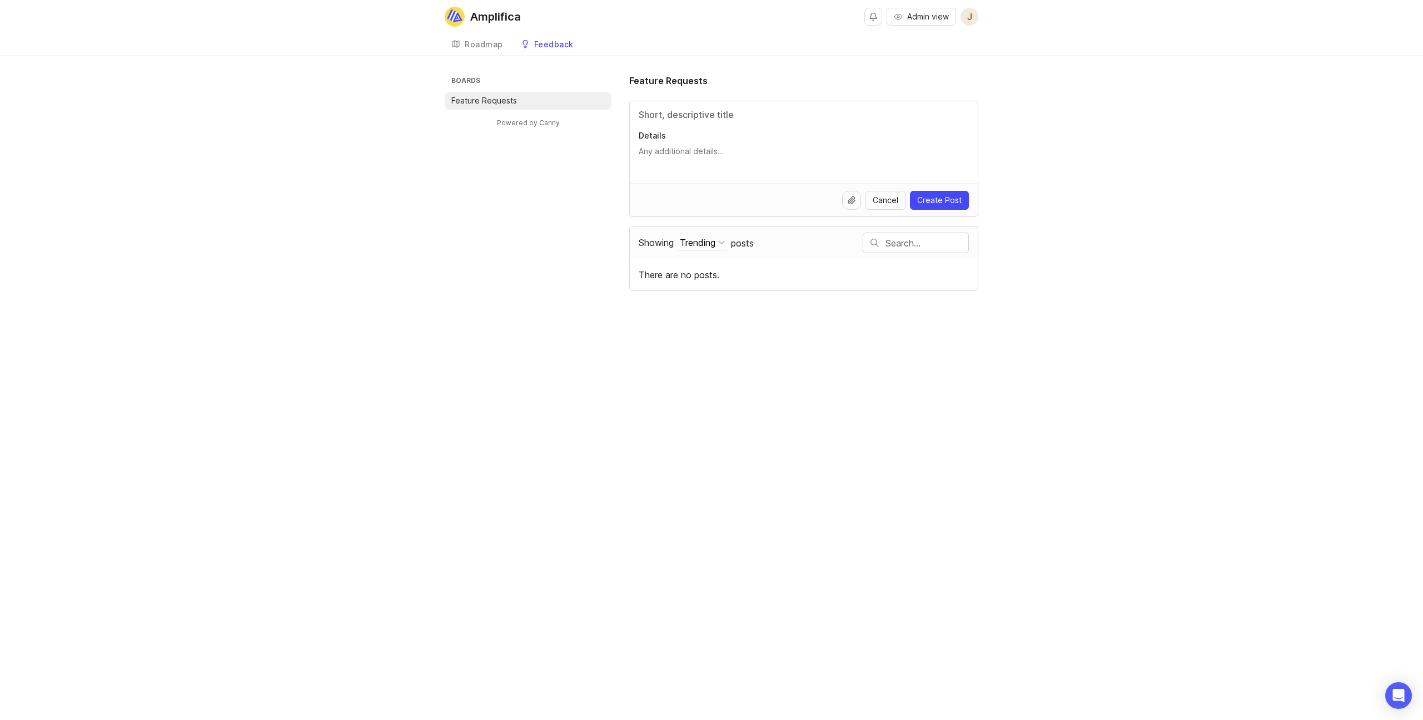
drag, startPoint x: 508, startPoint y: 259, endPoint x: 696, endPoint y: 163, distance: 211.4
click at [508, 259] on div "Boards Feature Requests Powered by Canny Feature Requests Details Cancel Create…" at bounding box center [712, 182] width 534 height 217
